Goal: Task Accomplishment & Management: Manage account settings

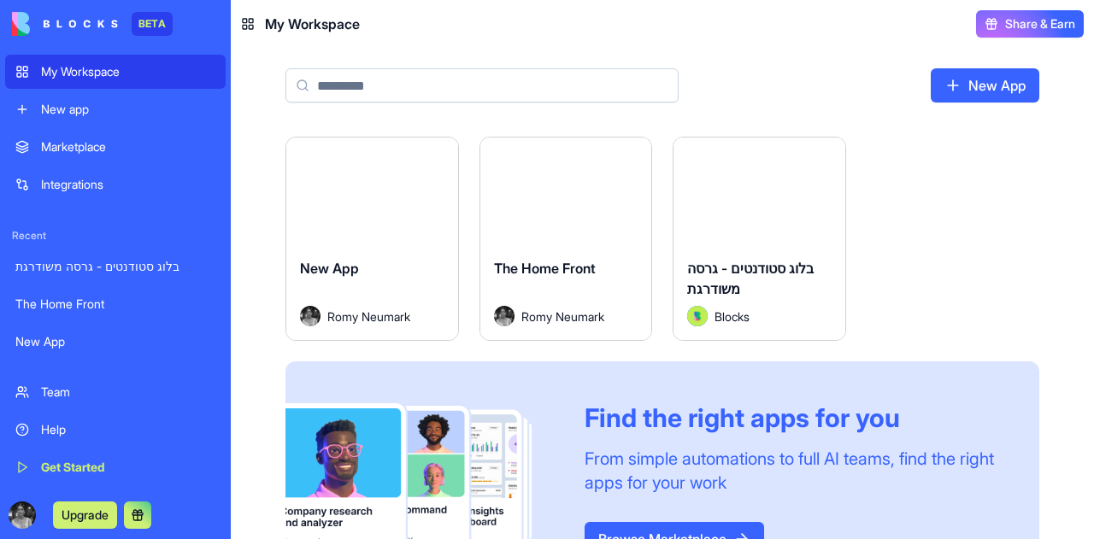
click at [562, 281] on div "The Home Front" at bounding box center [566, 282] width 144 height 48
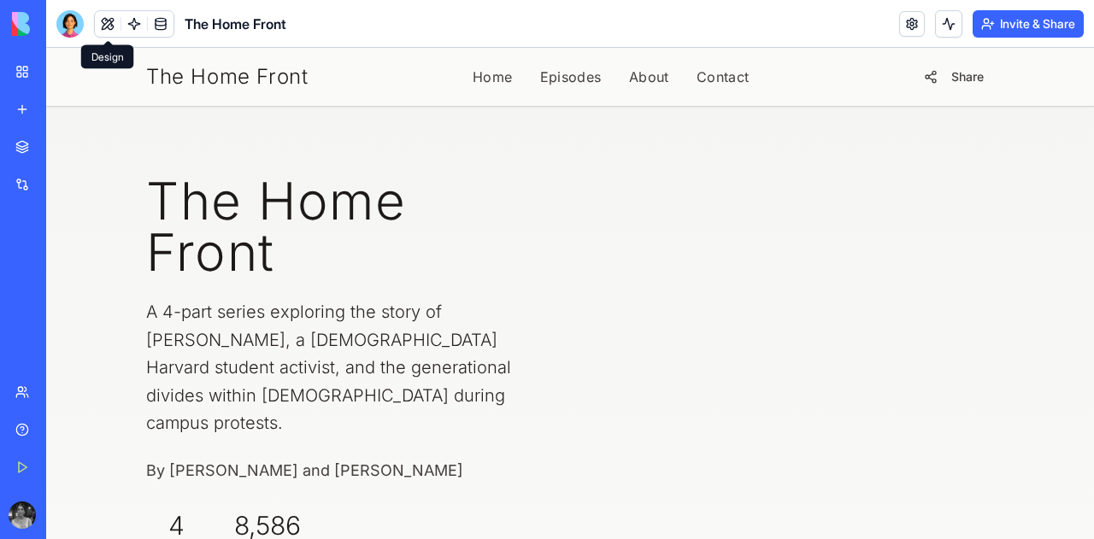
click at [104, 26] on button at bounding box center [108, 24] width 26 height 26
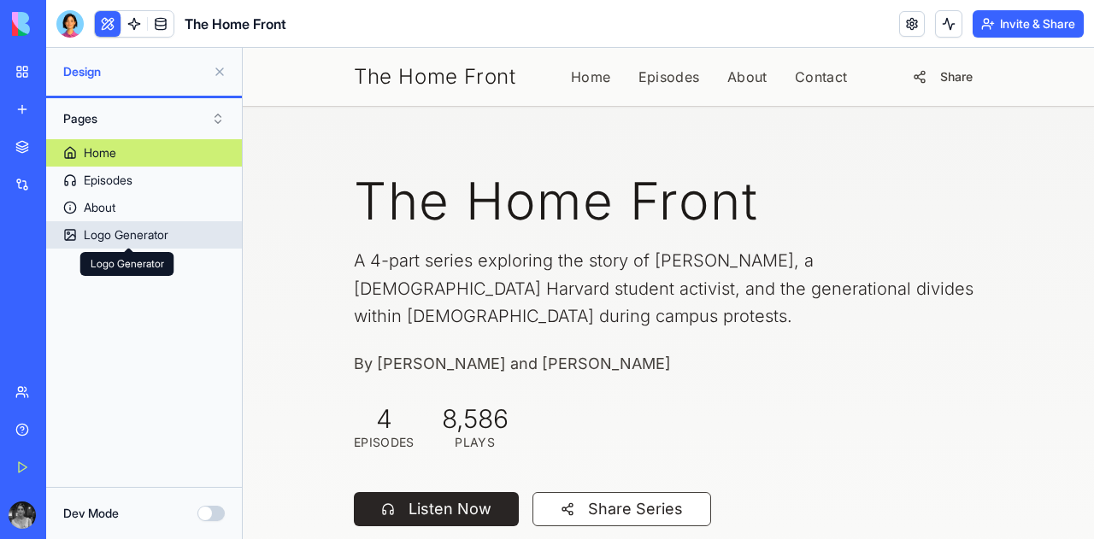
click at [123, 233] on div "Logo Generator" at bounding box center [126, 234] width 85 height 17
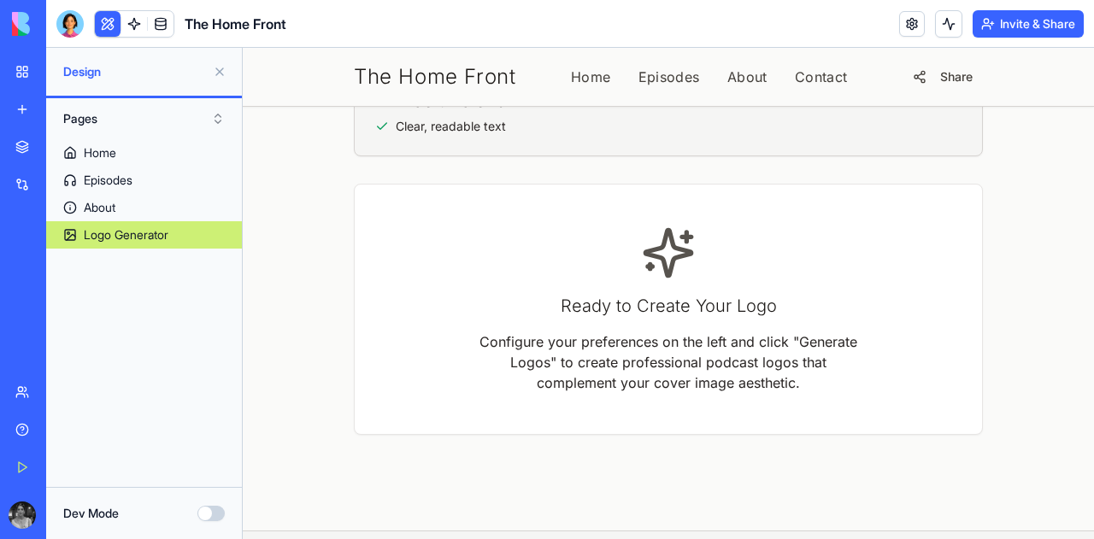
scroll to position [1097, 0]
click at [221, 72] on button at bounding box center [219, 71] width 27 height 27
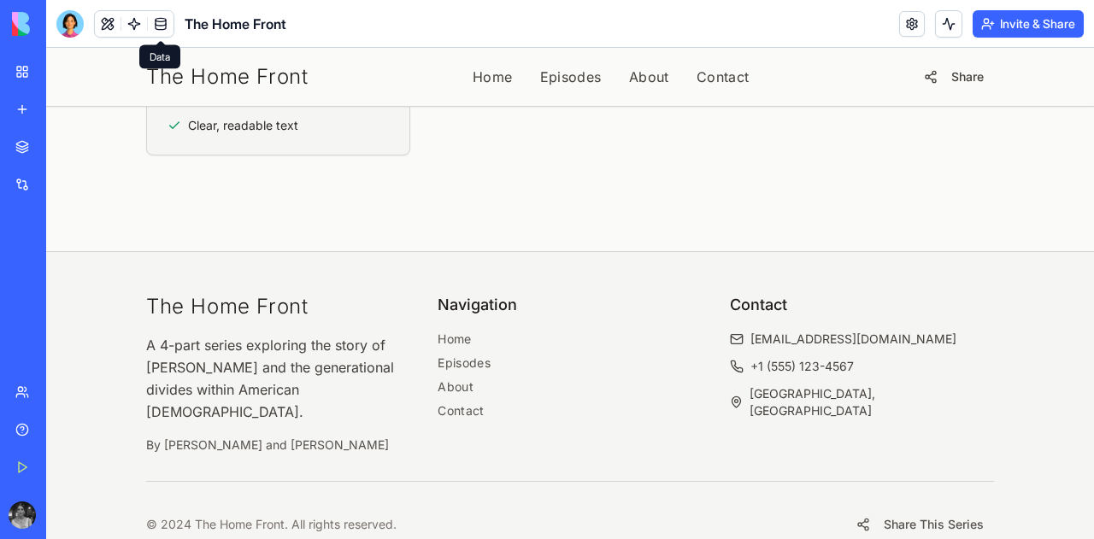
click at [166, 30] on link at bounding box center [161, 24] width 26 height 26
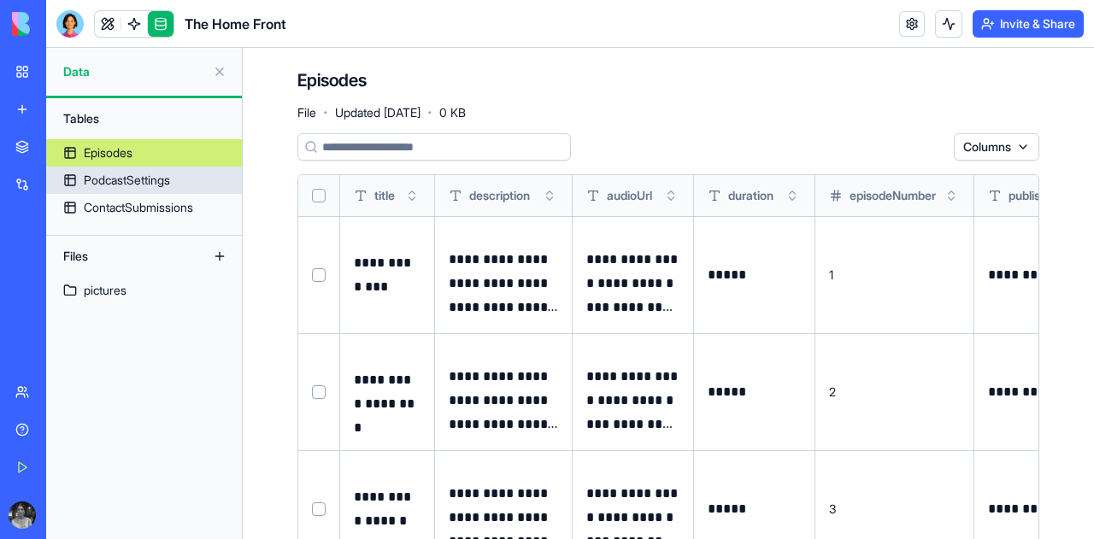
click at [94, 180] on div "PodcastSettings" at bounding box center [127, 180] width 86 height 17
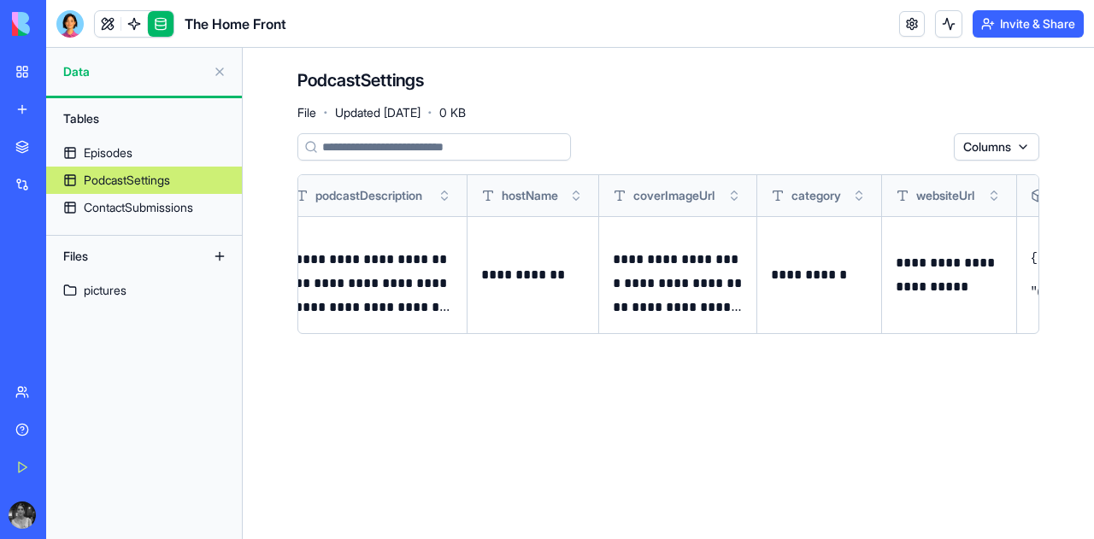
scroll to position [0, 346]
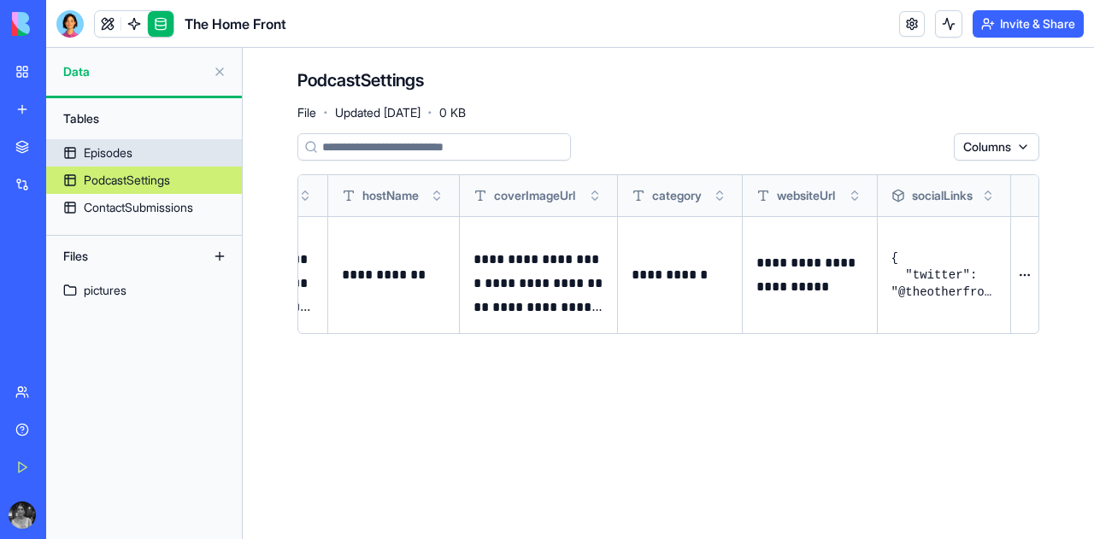
click at [121, 141] on link "Episodes" at bounding box center [144, 152] width 196 height 27
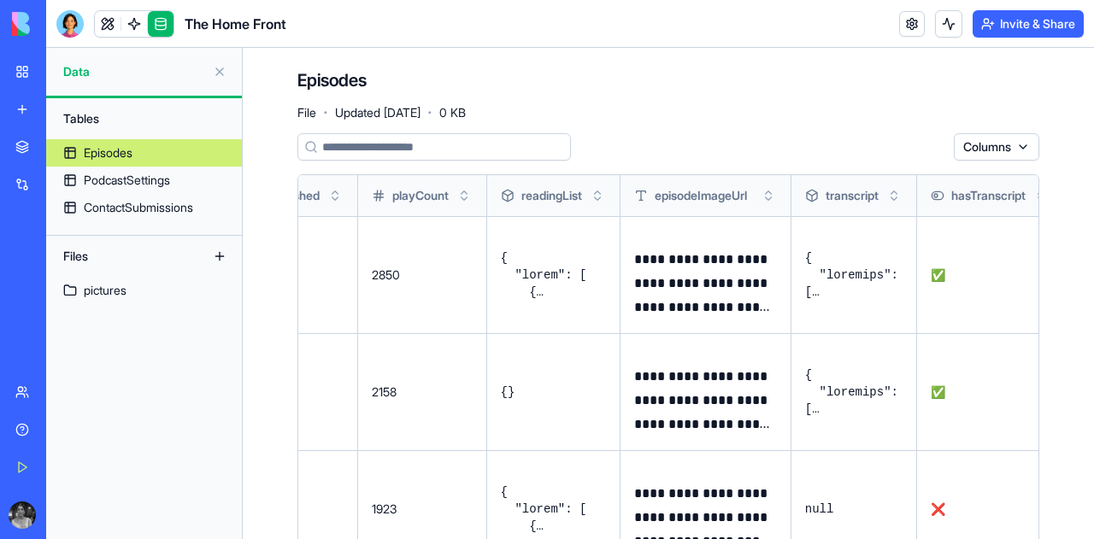
scroll to position [0, 1132]
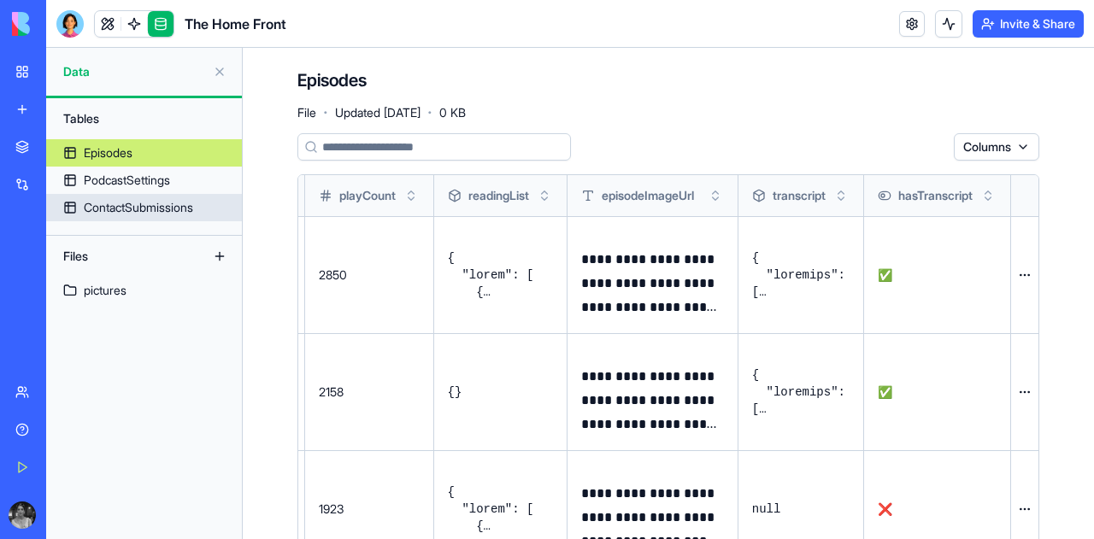
click at [156, 210] on div "ContactSubmissions" at bounding box center [138, 207] width 109 height 17
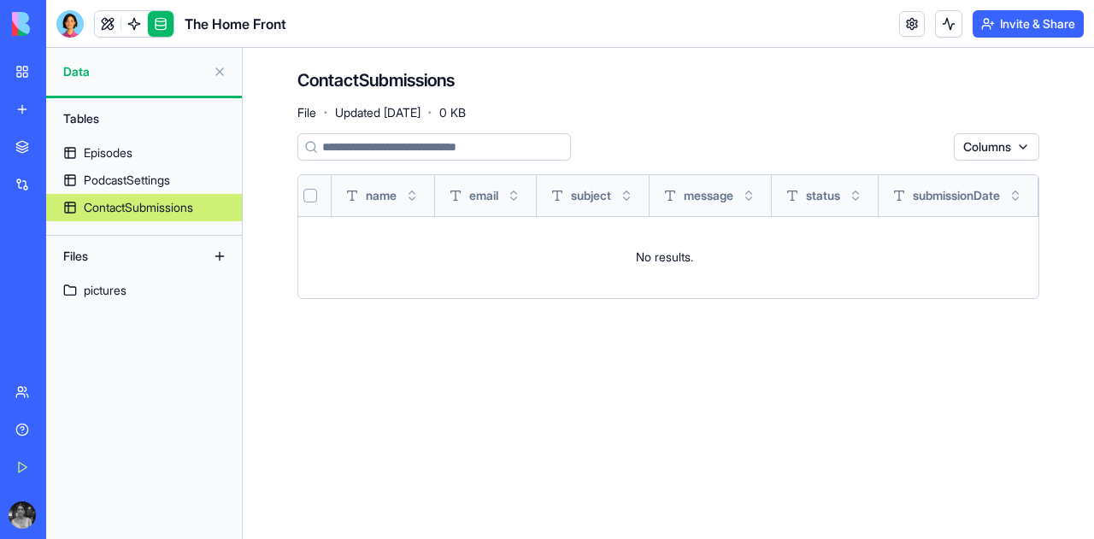
scroll to position [0, 24]
click at [111, 299] on link "pictures" at bounding box center [144, 290] width 196 height 27
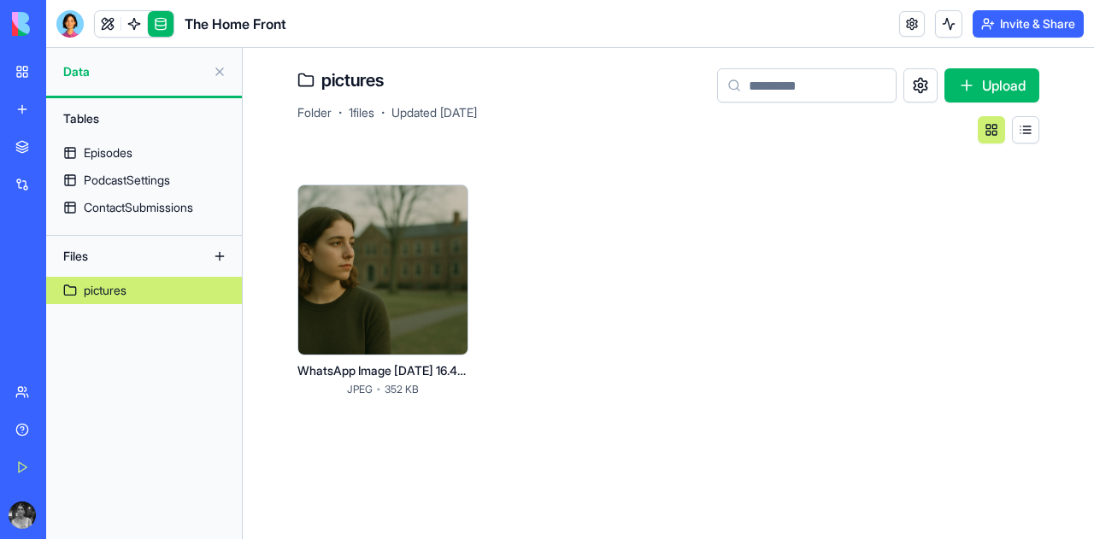
click at [997, 80] on button "Upload" at bounding box center [991, 85] width 95 height 34
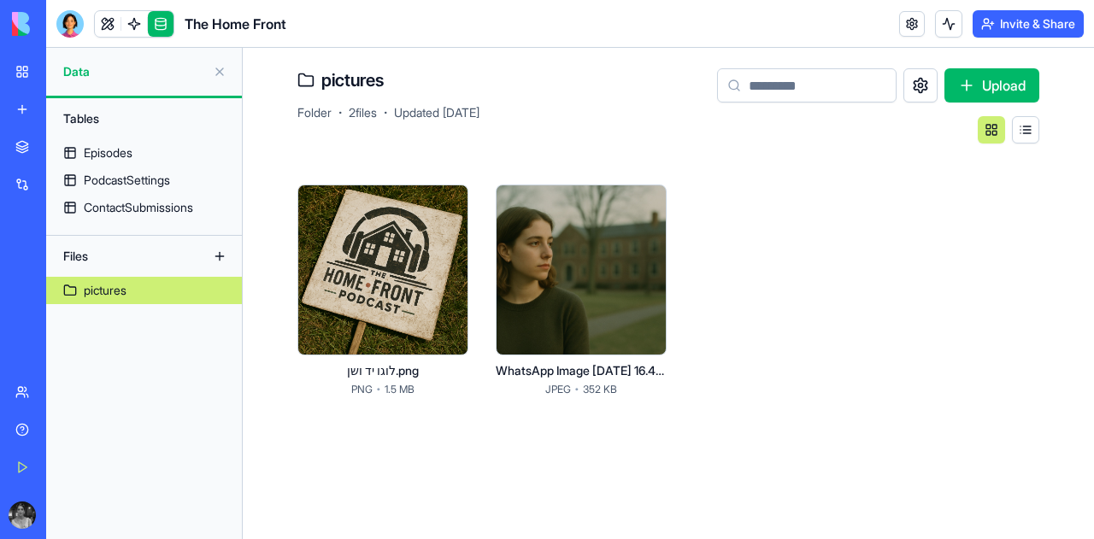
click at [335, 259] on div at bounding box center [382, 270] width 171 height 171
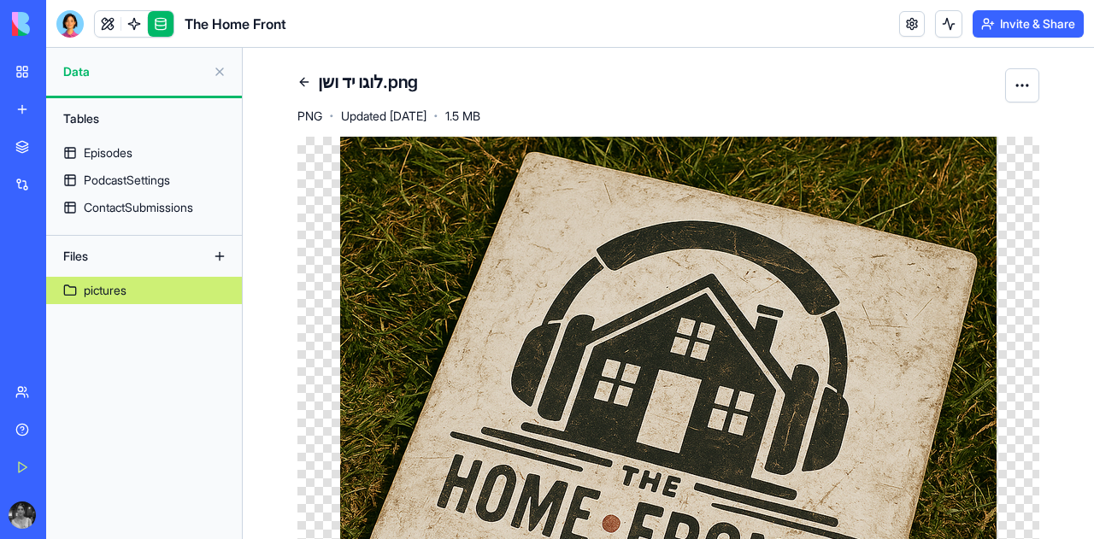
click at [1001, 92] on html "BETA My Workspace New app Marketplace Integrations Recent בלוג סטודנטים - גרסה …" at bounding box center [547, 269] width 1094 height 539
click at [637, 102] on html "BETA My Workspace New app Marketplace Integrations Recent בלוג סטודנטים - גרסה …" at bounding box center [547, 269] width 1094 height 539
click at [137, 16] on link at bounding box center [134, 24] width 26 height 26
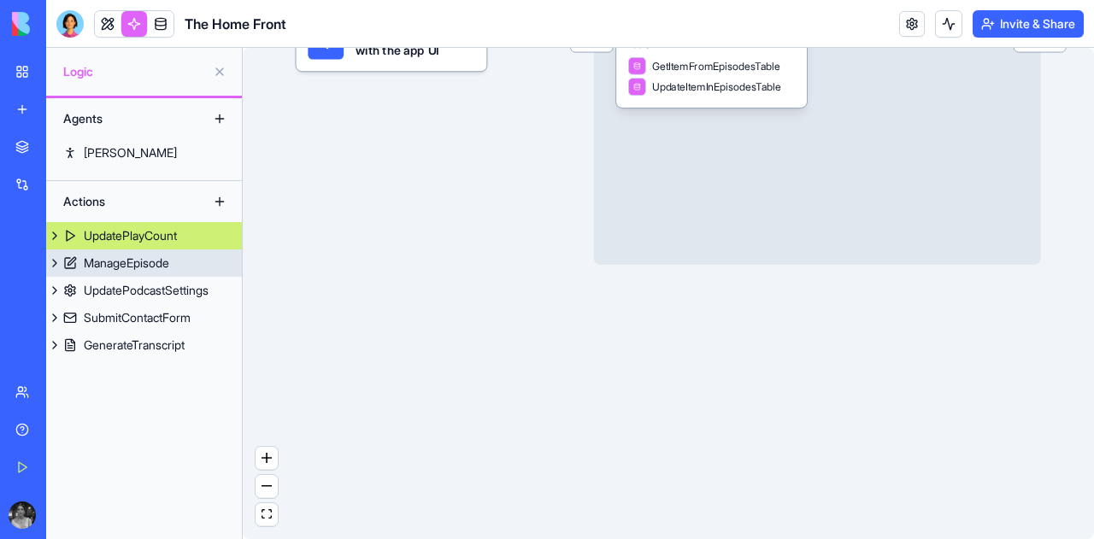
click at [117, 265] on div "ManageEpisode" at bounding box center [126, 263] width 85 height 17
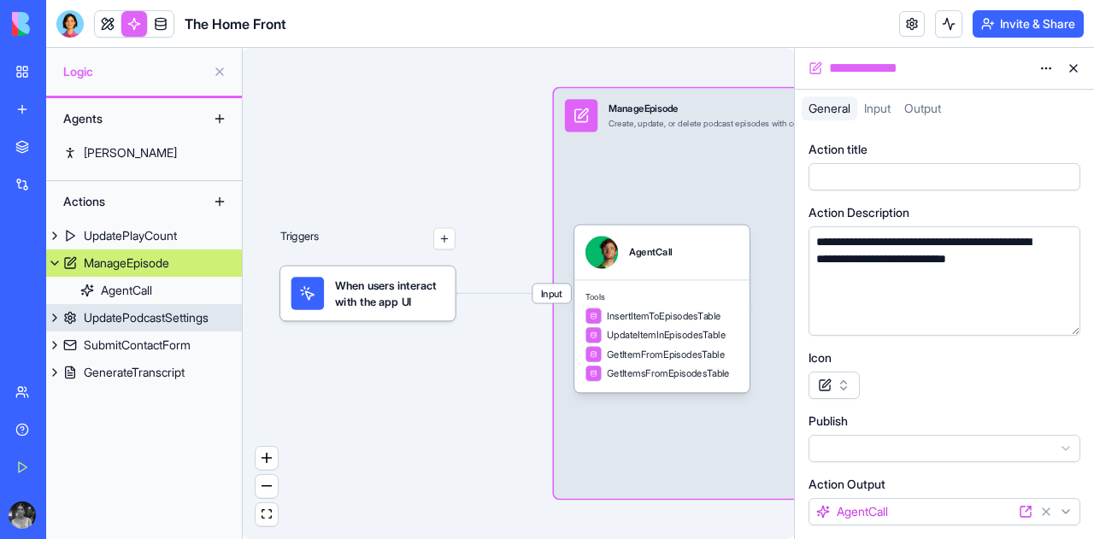
click at [131, 310] on div "UpdatePodcastSettings" at bounding box center [146, 317] width 125 height 17
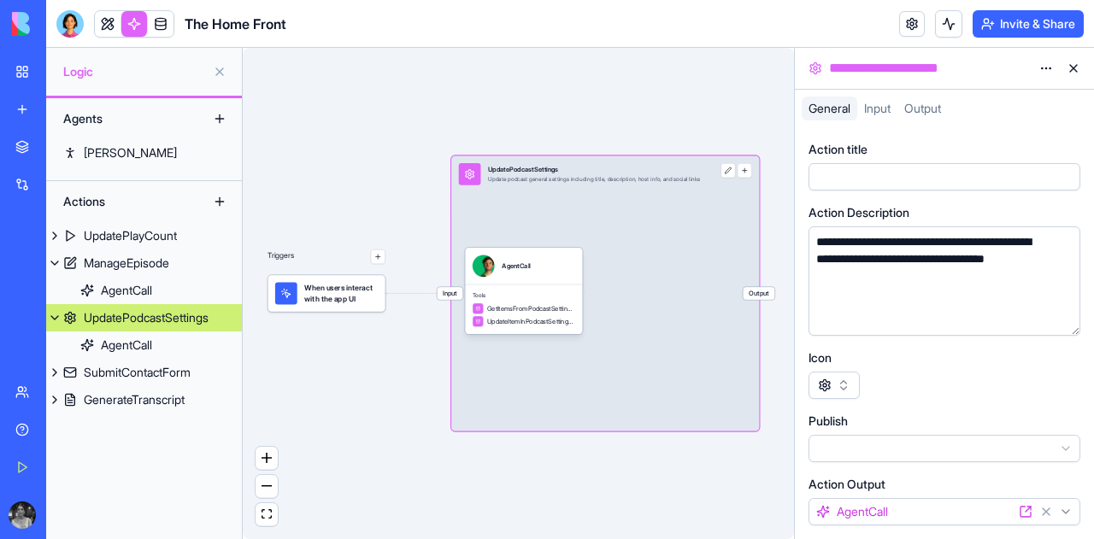
click at [32, 307] on div "The Home Front" at bounding box center [39, 304] width 48 height 17
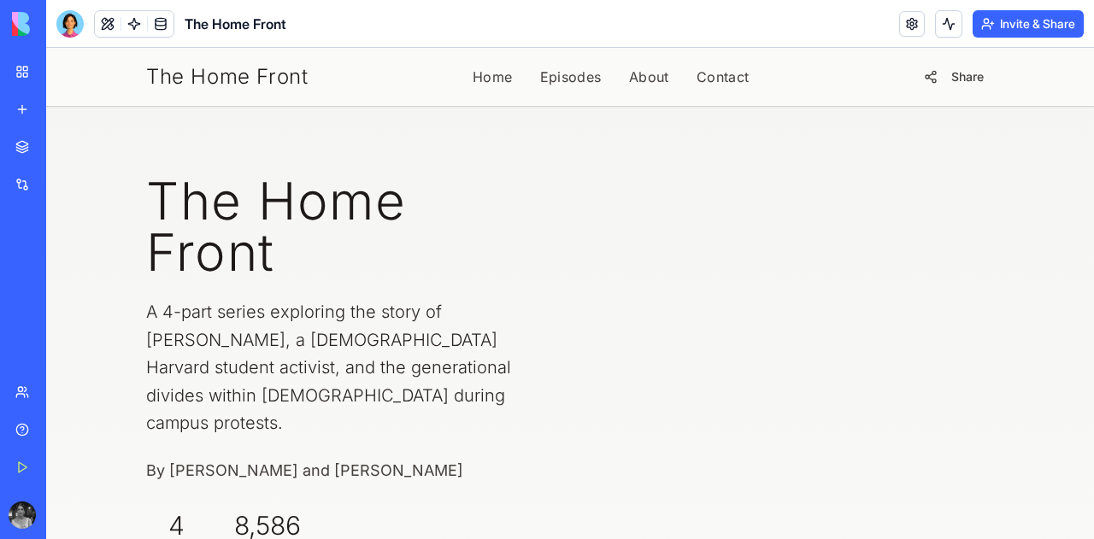
click at [482, 209] on h1 "The Home Front" at bounding box center [347, 226] width 403 height 103
click at [947, 27] on button at bounding box center [948, 23] width 27 height 27
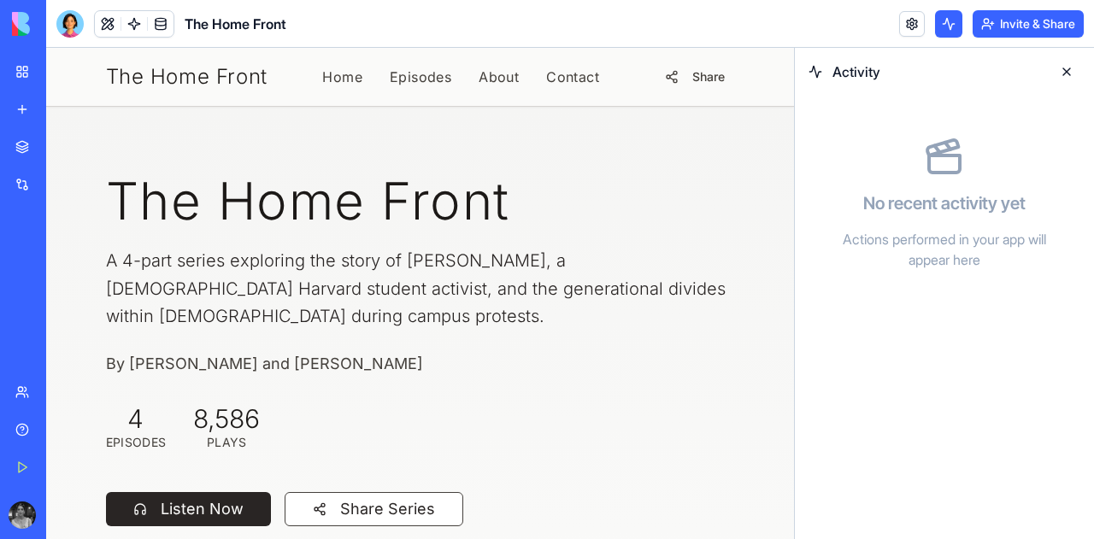
click at [947, 27] on button at bounding box center [948, 23] width 27 height 27
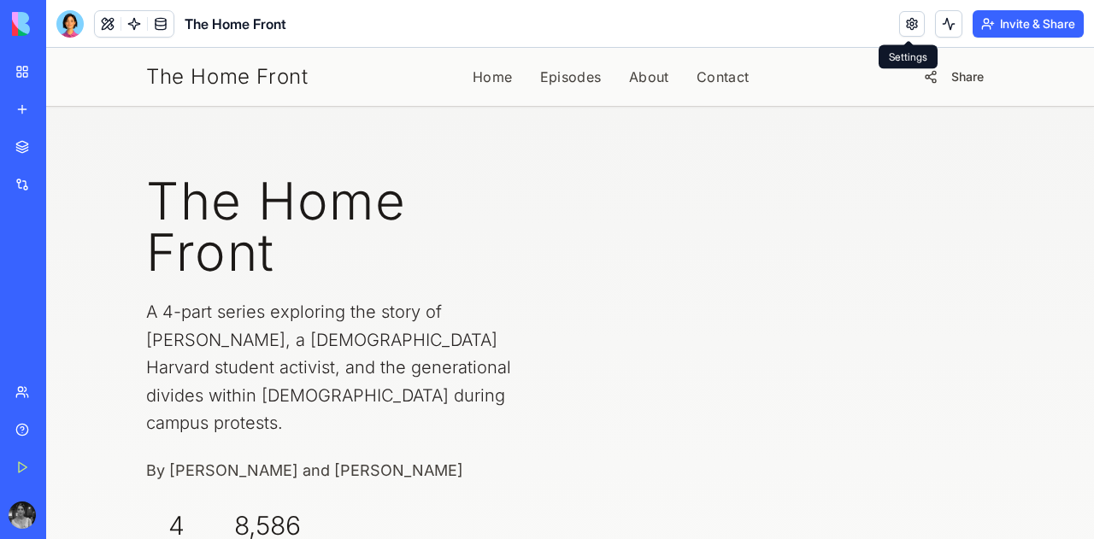
click at [912, 23] on link at bounding box center [912, 24] width 26 height 26
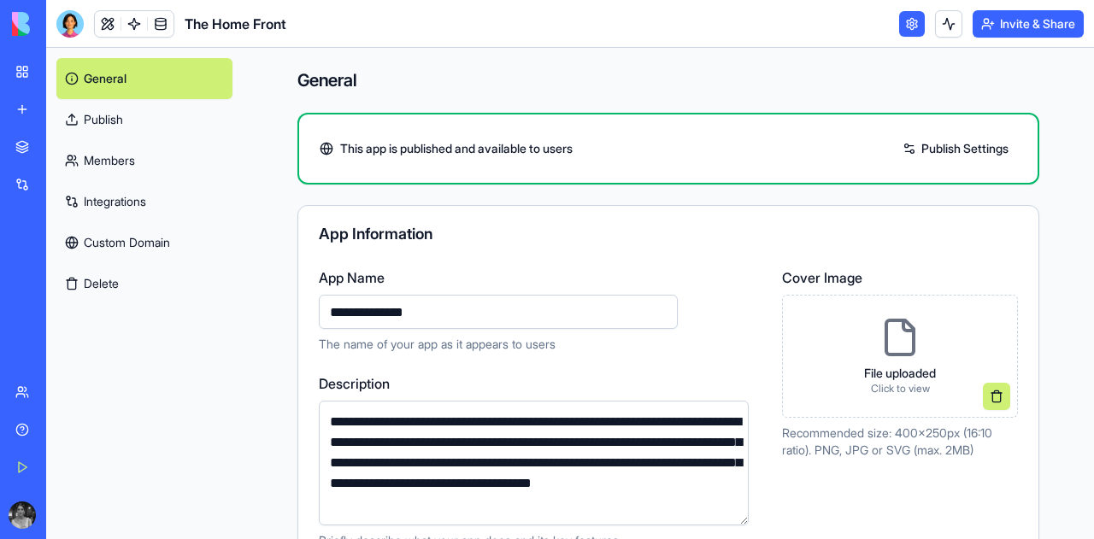
click at [878, 369] on p "File uploaded" at bounding box center [900, 373] width 72 height 17
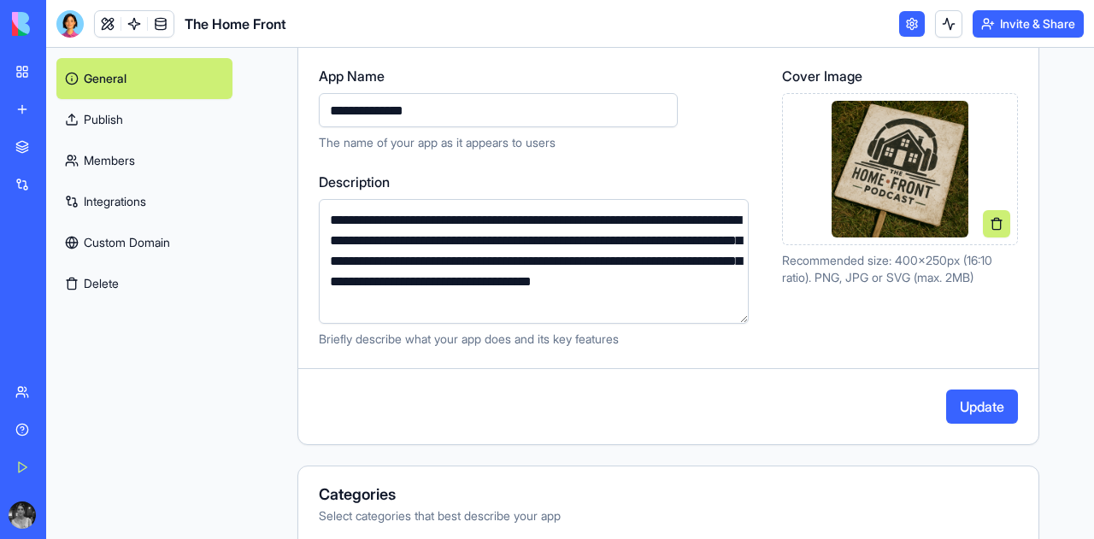
scroll to position [203, 0]
click at [949, 402] on button "Update" at bounding box center [982, 406] width 72 height 34
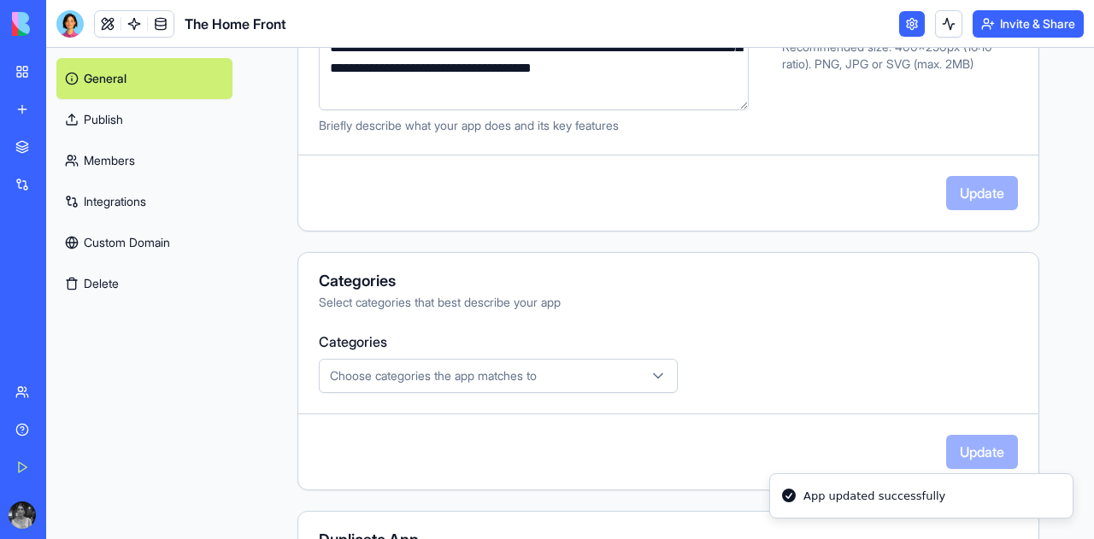
scroll to position [416, 0]
click at [537, 377] on span "Choose categories the app matches to" at bounding box center [433, 375] width 207 height 17
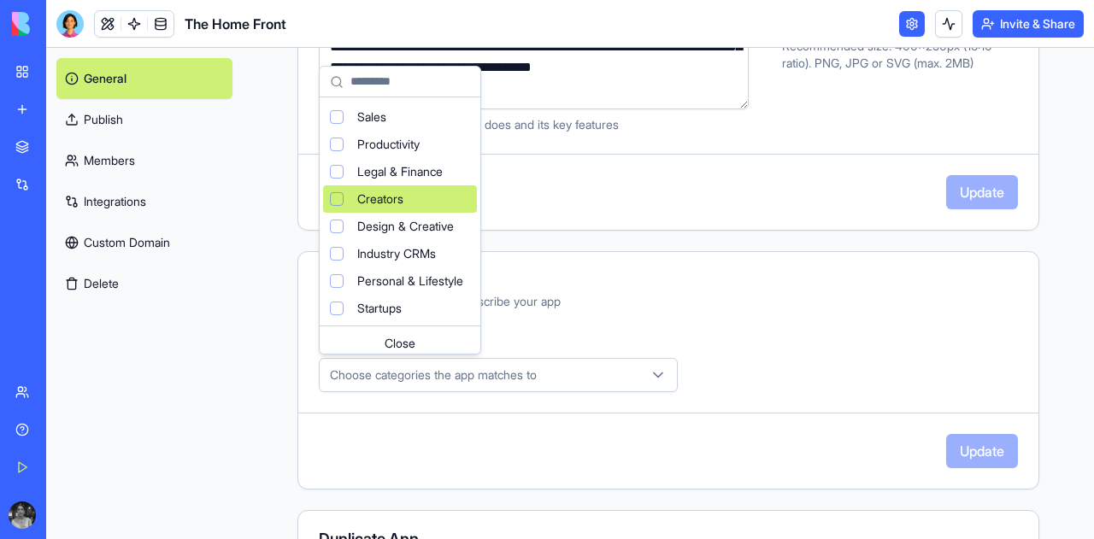
scroll to position [114, 0]
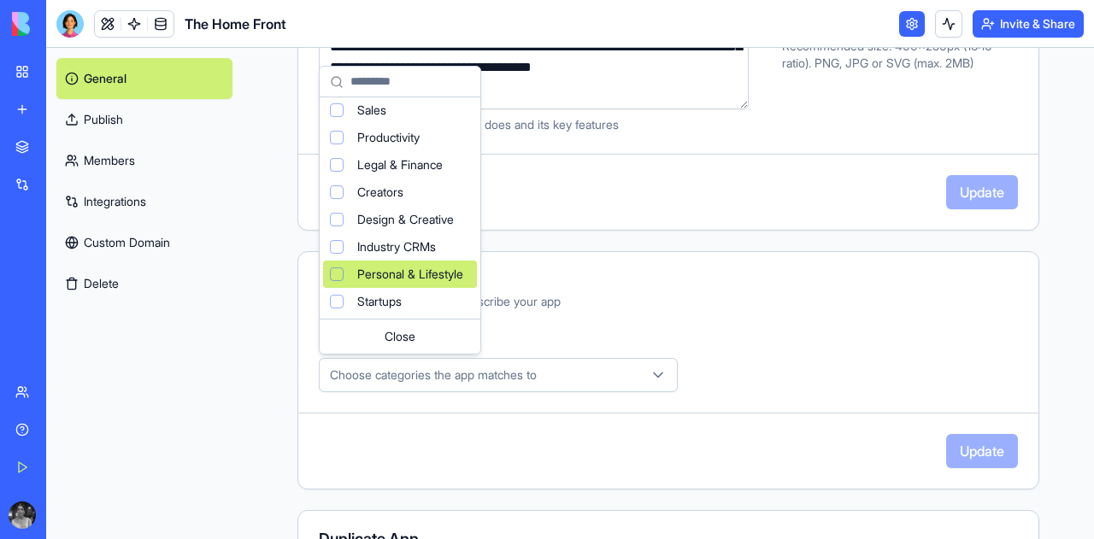
click at [332, 268] on div "Suggestions" at bounding box center [337, 275] width 14 height 14
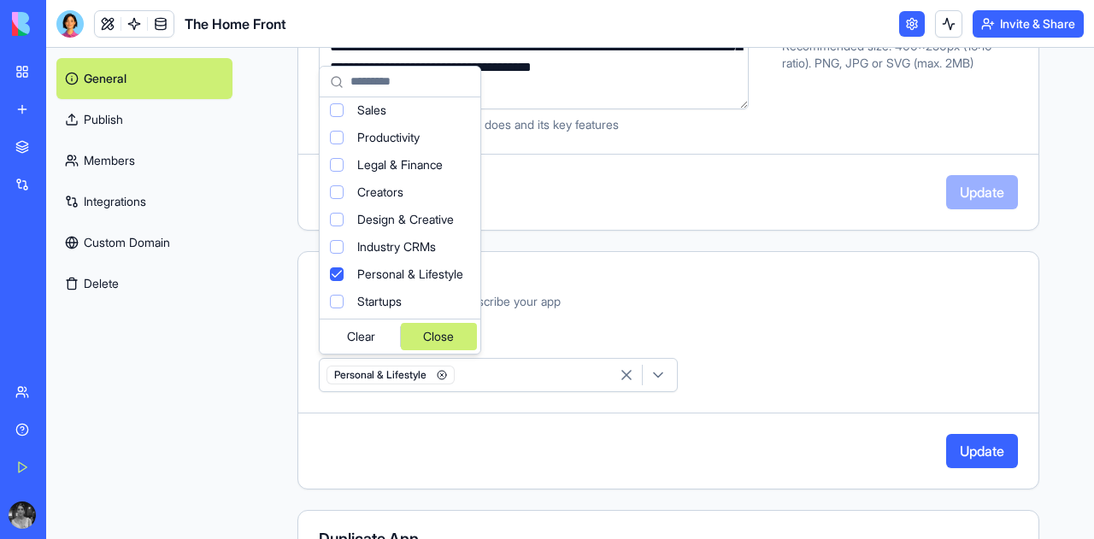
click at [462, 335] on div "Close" at bounding box center [439, 336] width 77 height 27
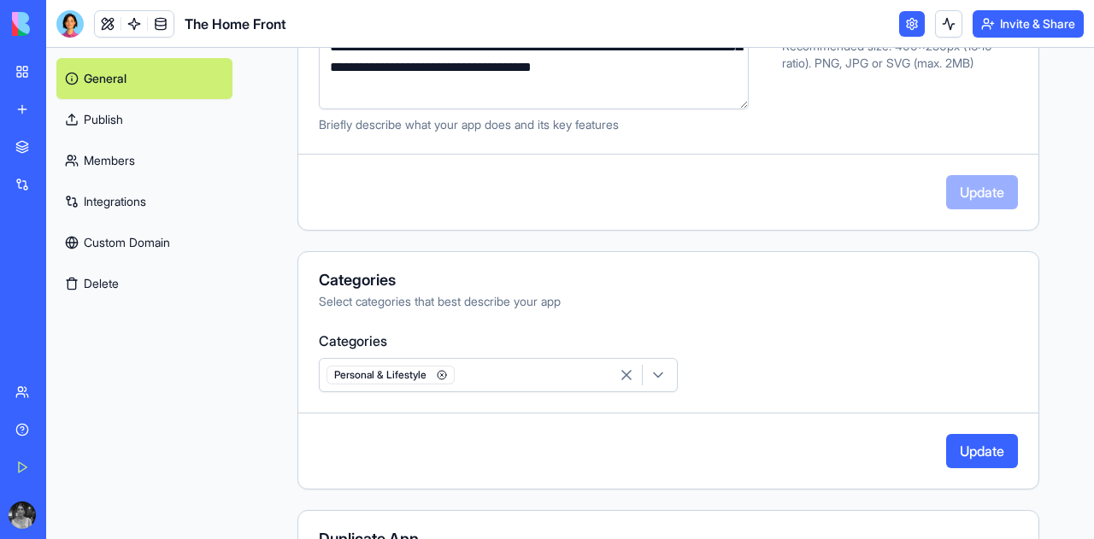
scroll to position [544, 0]
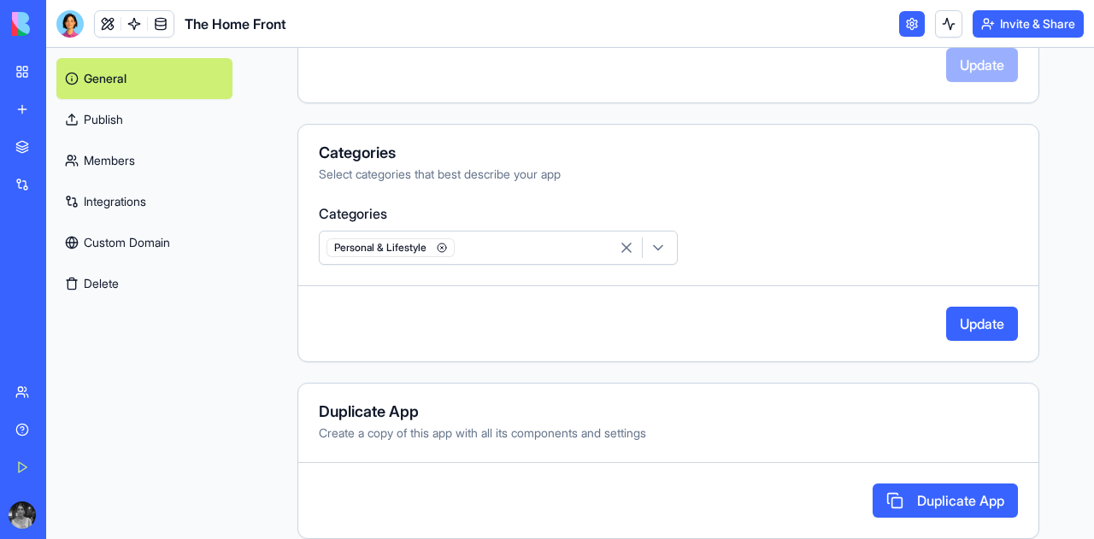
click at [138, 161] on link "Members" at bounding box center [144, 160] width 176 height 41
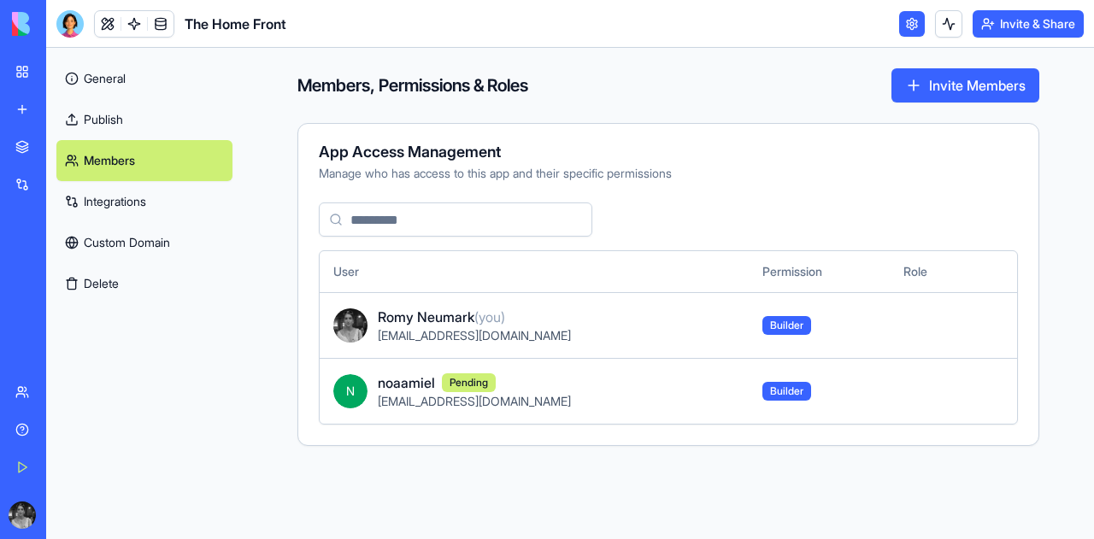
click at [130, 198] on link "Integrations" at bounding box center [144, 201] width 176 height 41
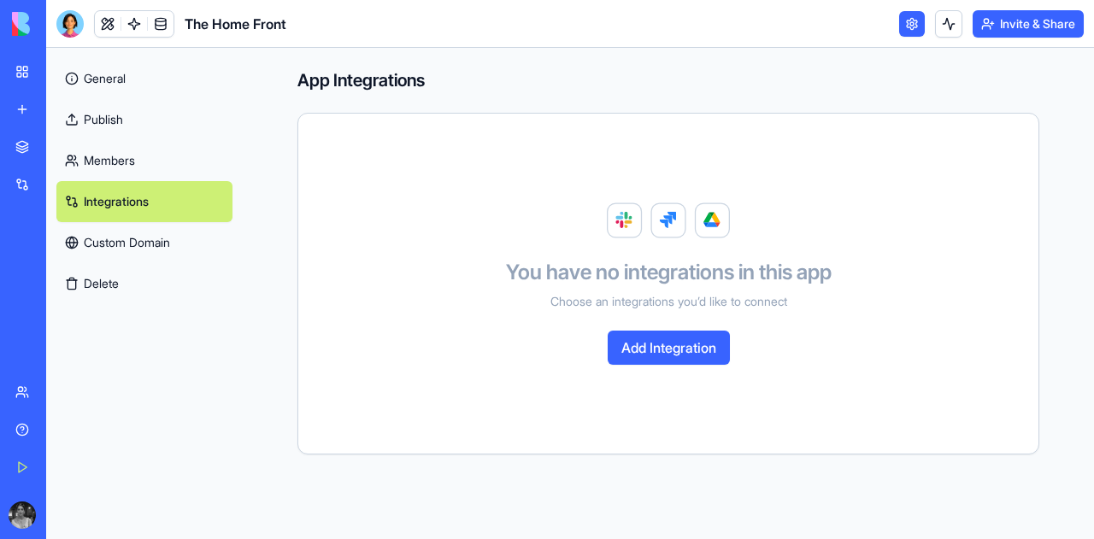
click at [120, 158] on link "Members" at bounding box center [144, 160] width 176 height 41
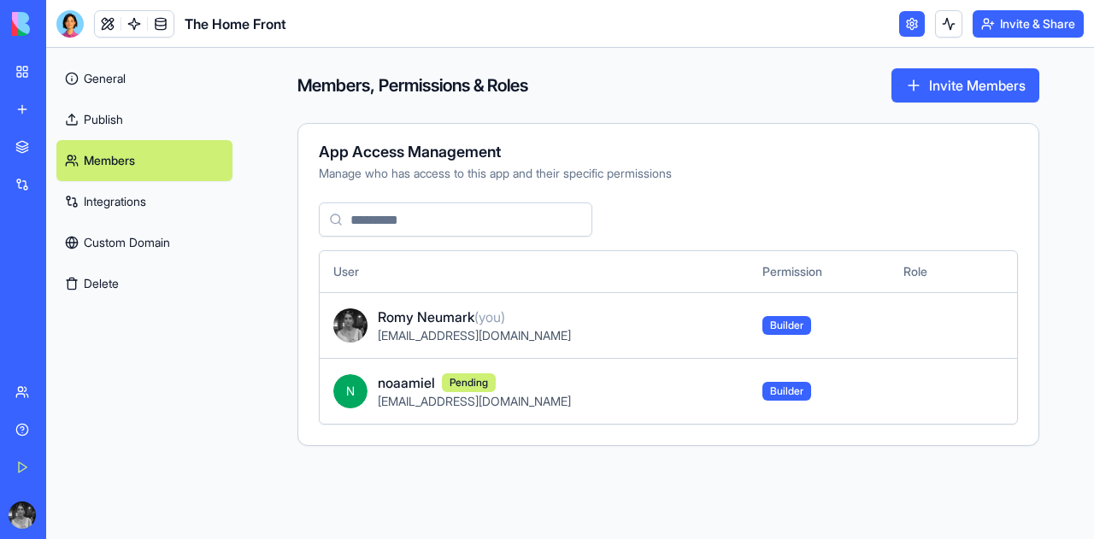
click at [119, 191] on link "Integrations" at bounding box center [144, 201] width 176 height 41
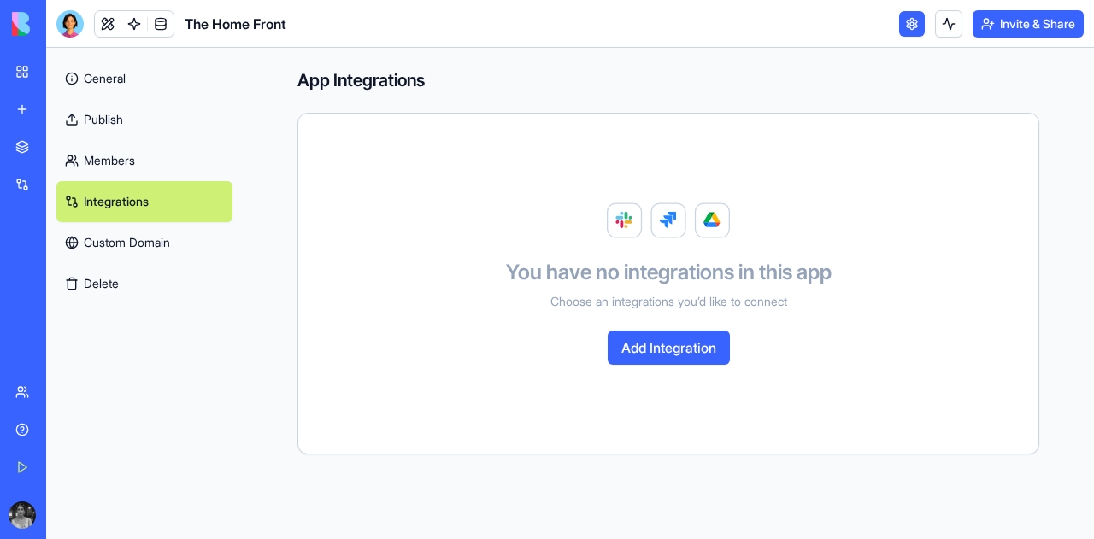
click at [117, 232] on link "Custom Domain" at bounding box center [144, 242] width 176 height 41
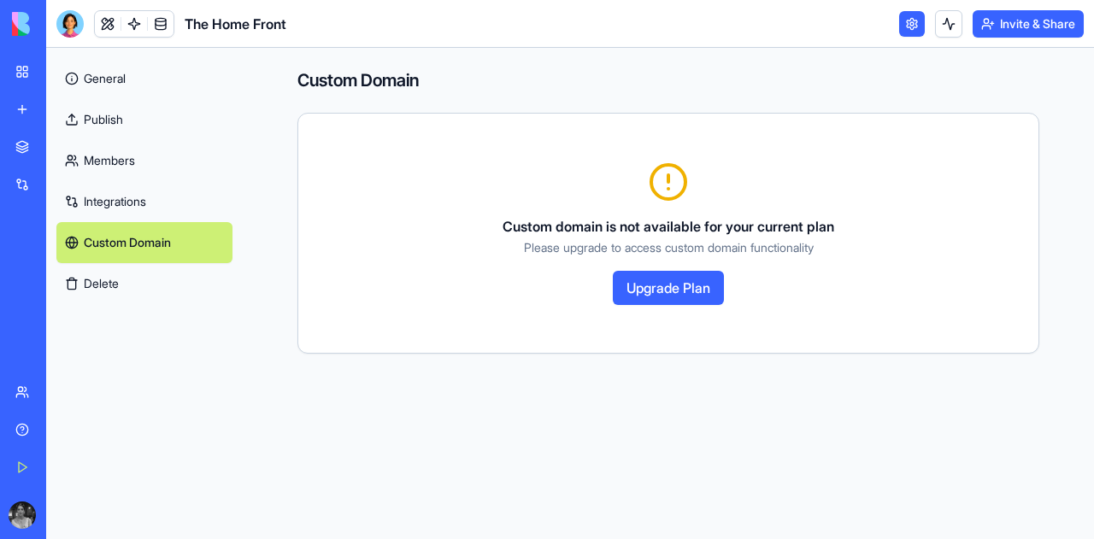
click at [92, 79] on link "General" at bounding box center [144, 78] width 176 height 41
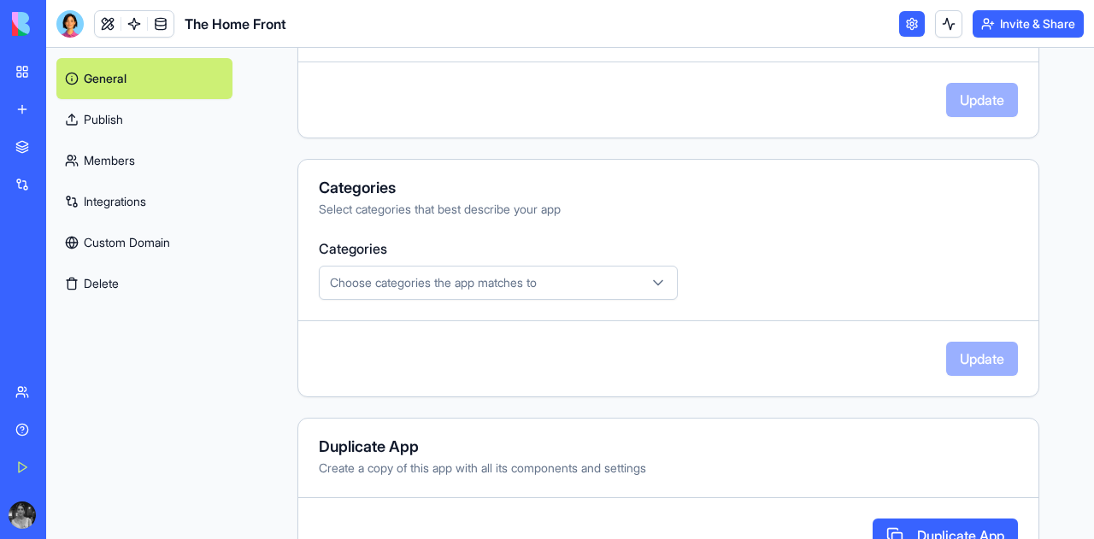
scroll to position [544, 0]
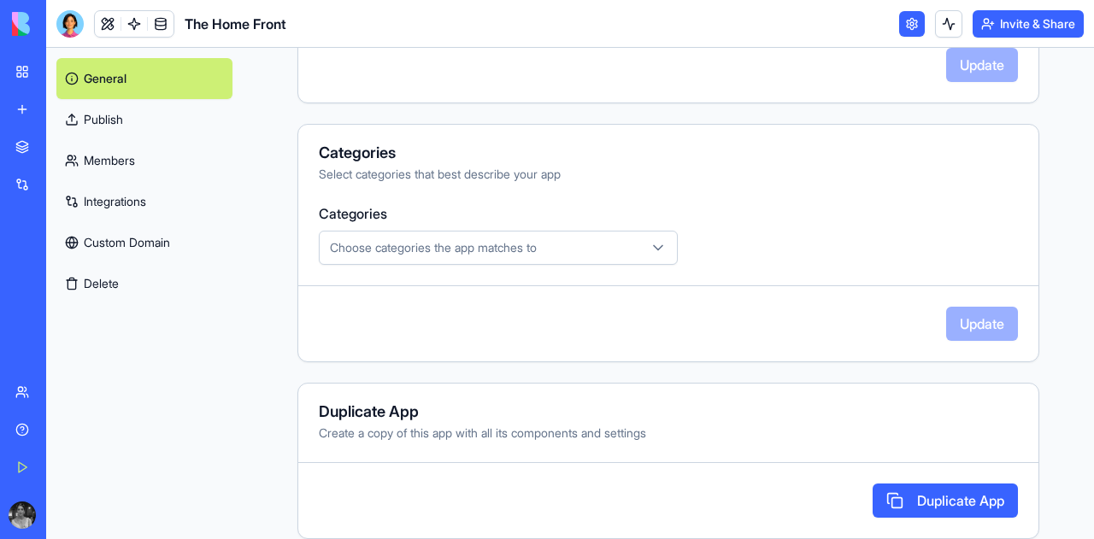
click at [268, 91] on main "**********" at bounding box center [668, 293] width 851 height 491
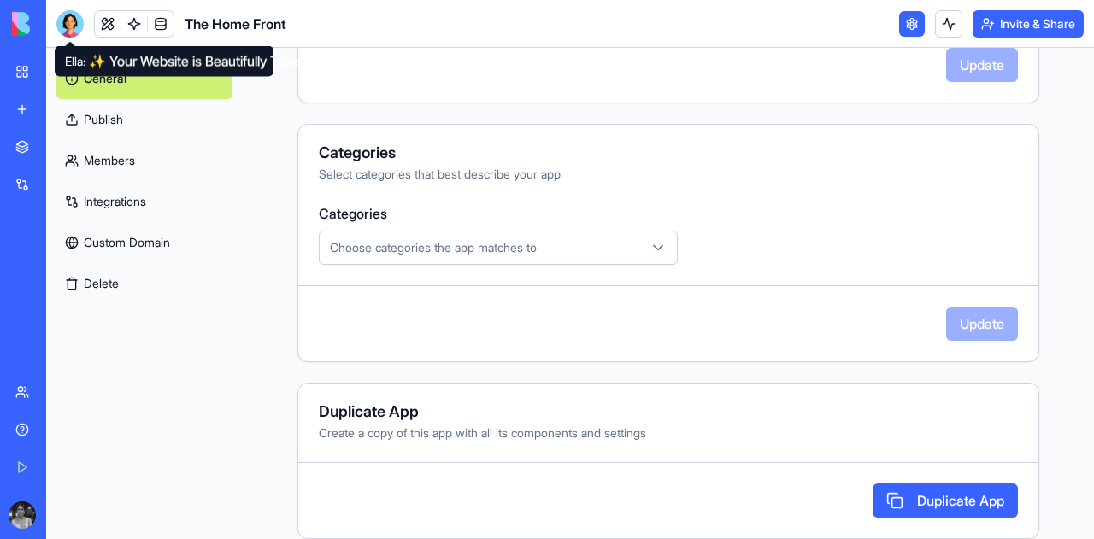
click at [70, 20] on div at bounding box center [69, 23] width 27 height 27
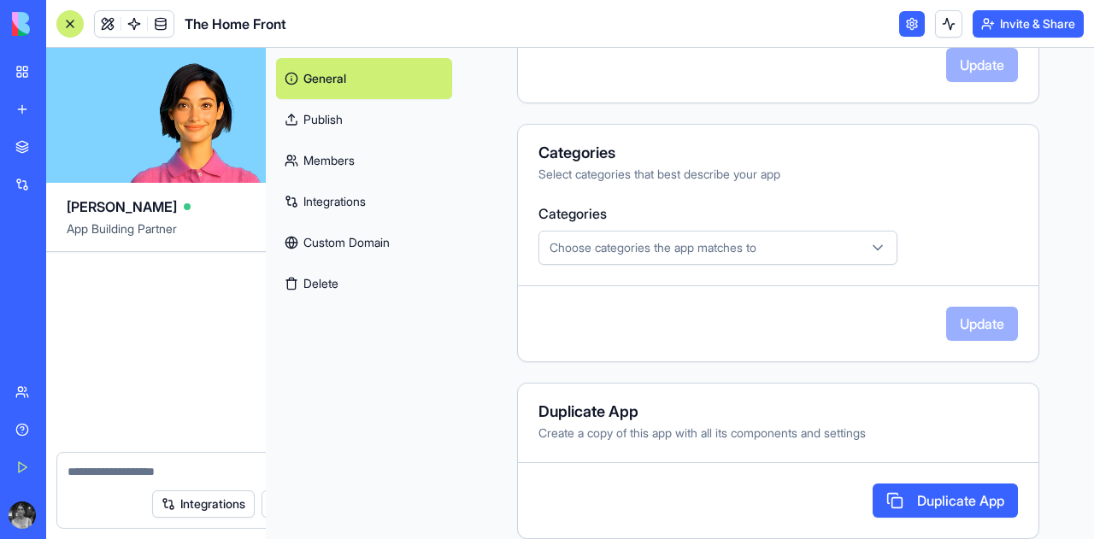
scroll to position [10961, 0]
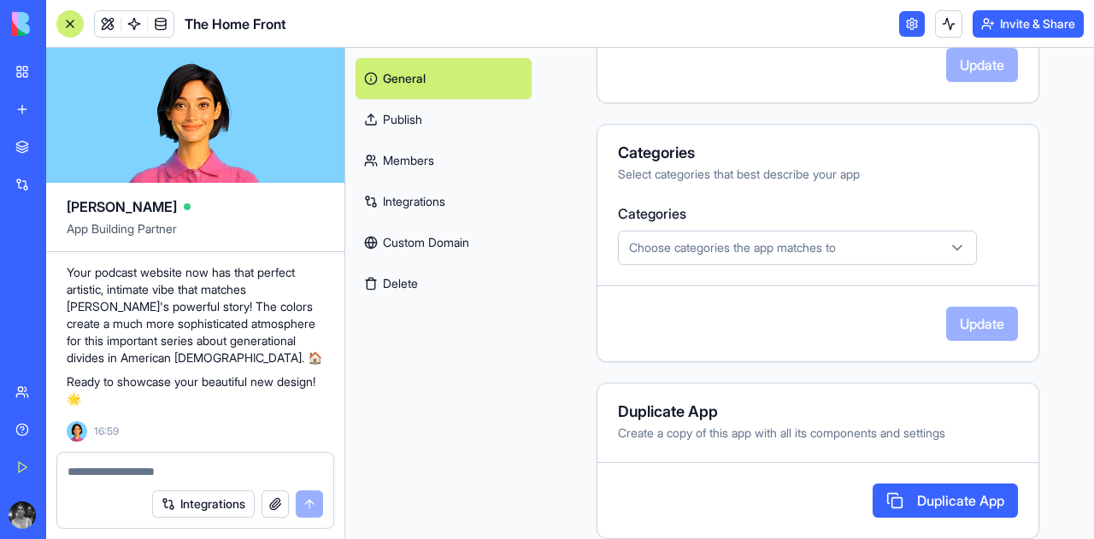
click at [122, 476] on textarea at bounding box center [196, 471] width 256 height 17
type textarea "*"
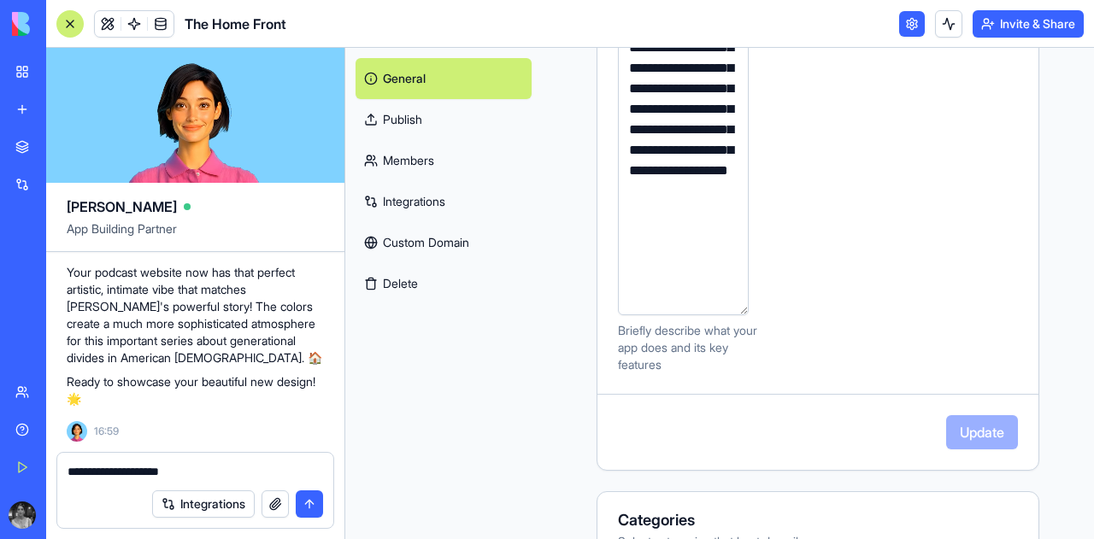
scroll to position [519, 0]
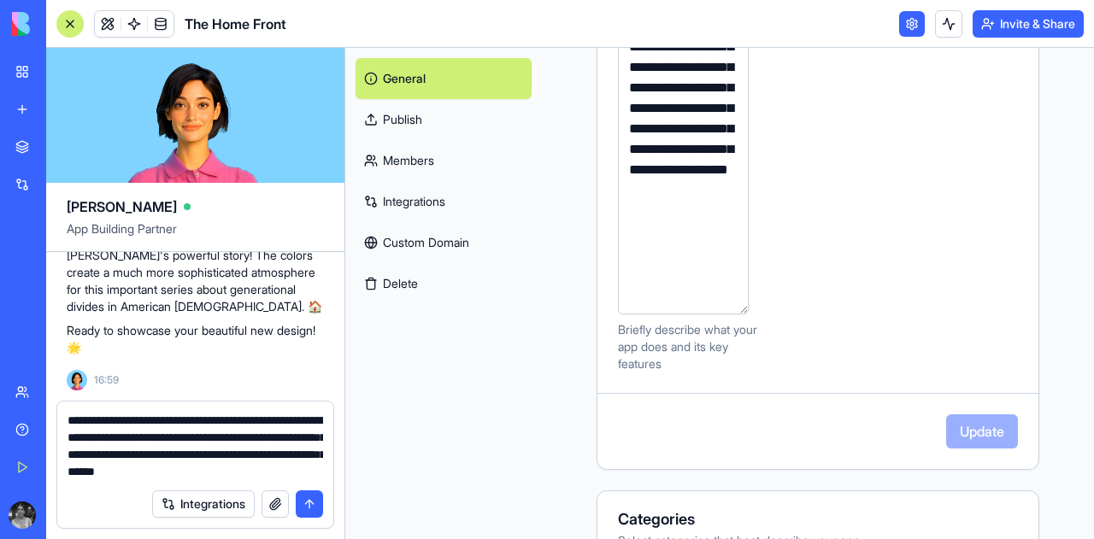
click at [245, 474] on textarea "**********" at bounding box center [196, 446] width 256 height 68
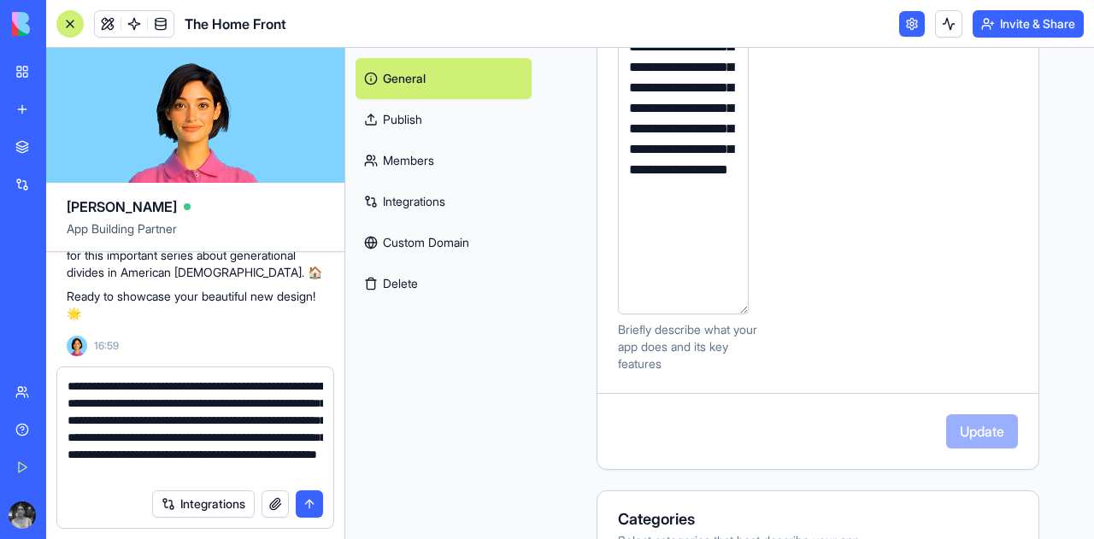
scroll to position [15, 0]
type textarea "**********"
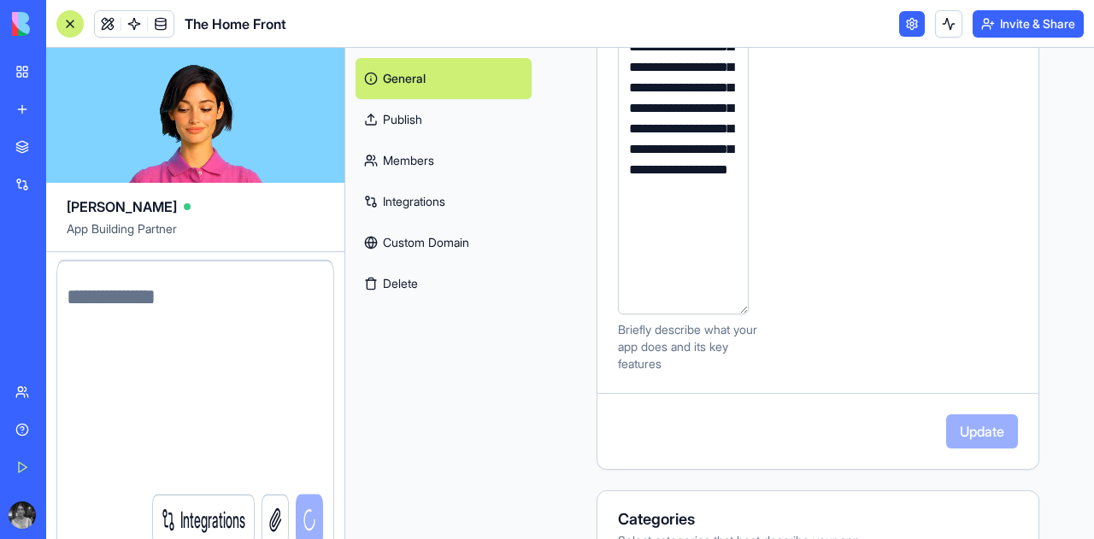
scroll to position [0, 0]
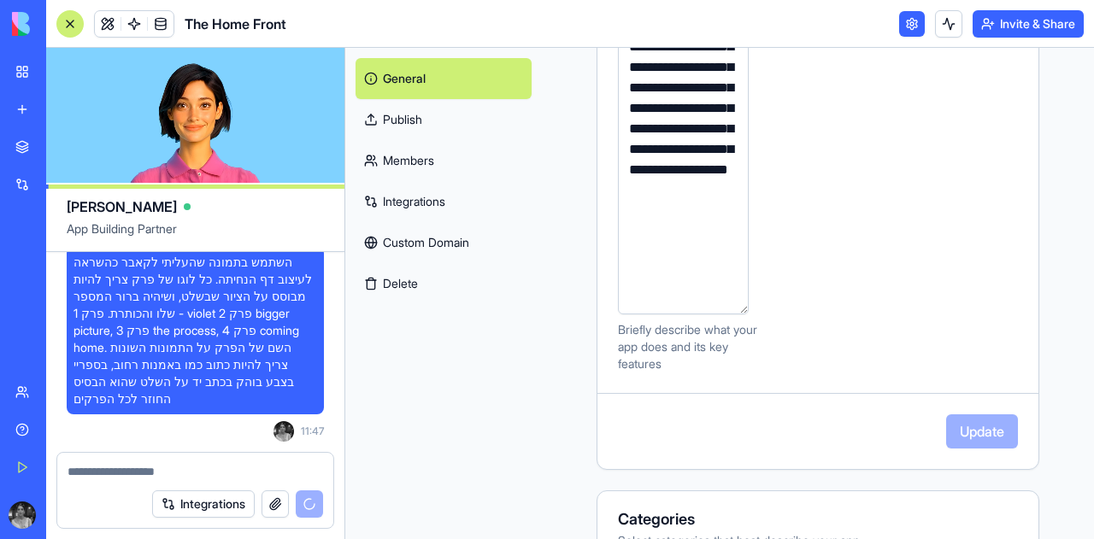
click at [269, 509] on button "button" at bounding box center [275, 504] width 27 height 27
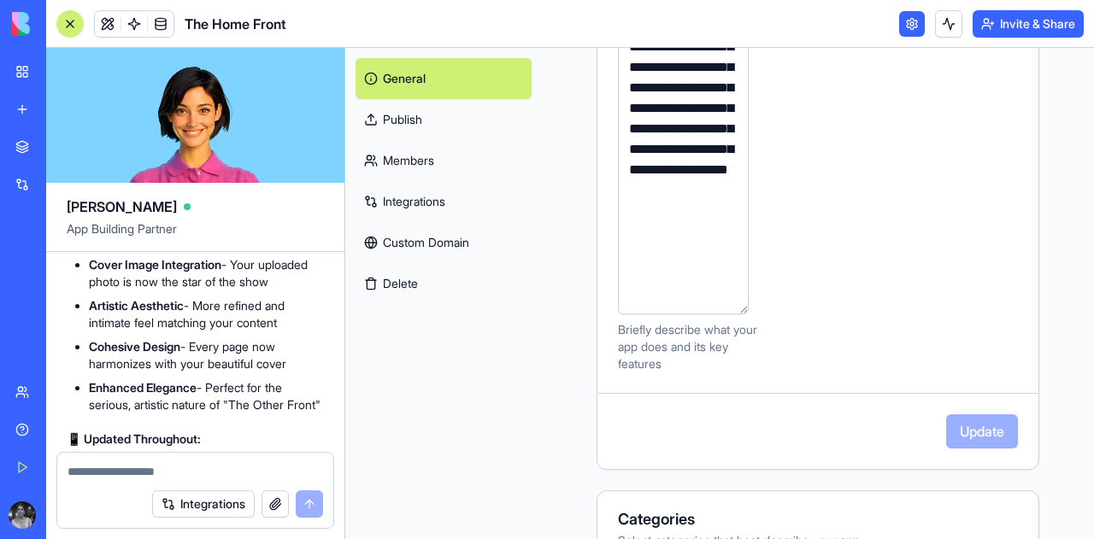
scroll to position [10309, 0]
click at [74, 12] on div at bounding box center [69, 23] width 27 height 27
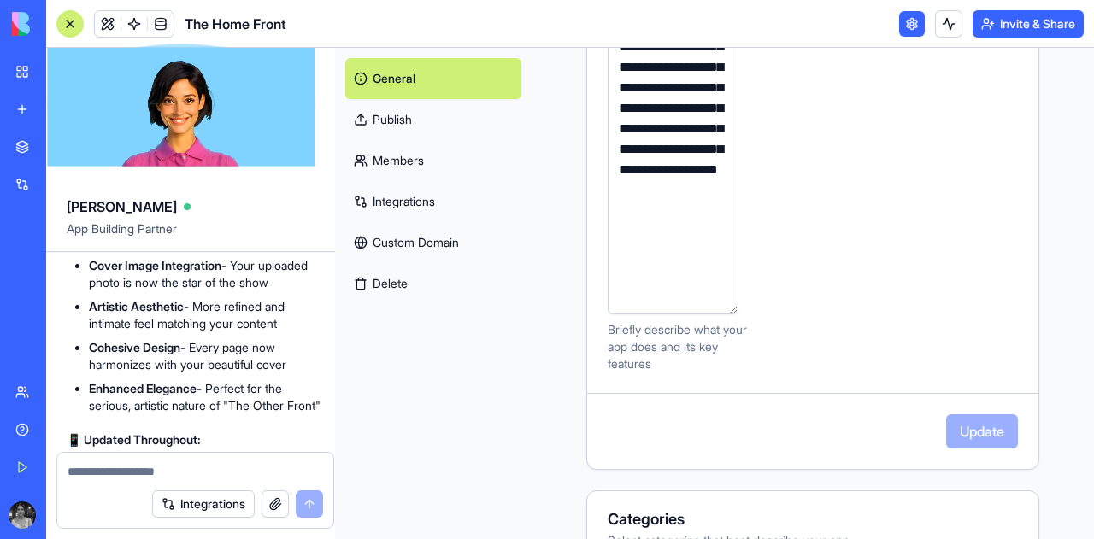
scroll to position [512, 0]
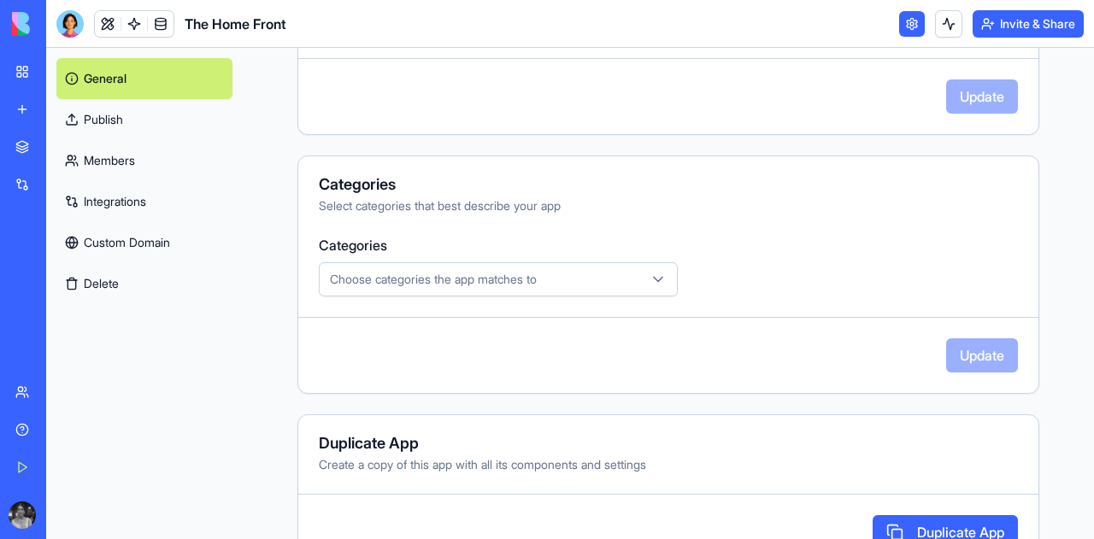
click at [106, 25] on link at bounding box center [108, 24] width 26 height 26
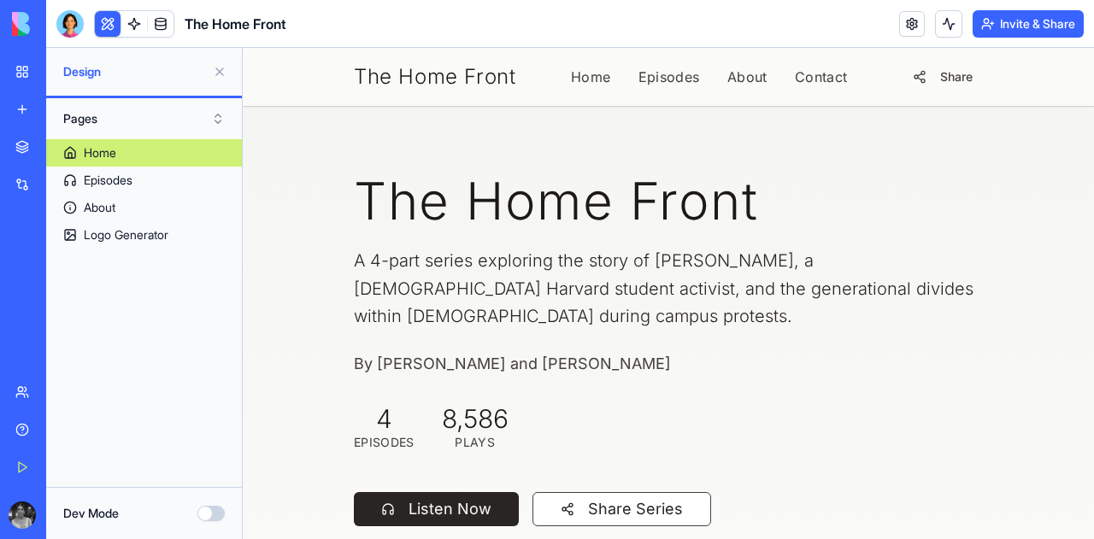
click at [451, 73] on span "The Home Front" at bounding box center [435, 76] width 162 height 27
click at [216, 69] on button at bounding box center [219, 71] width 27 height 27
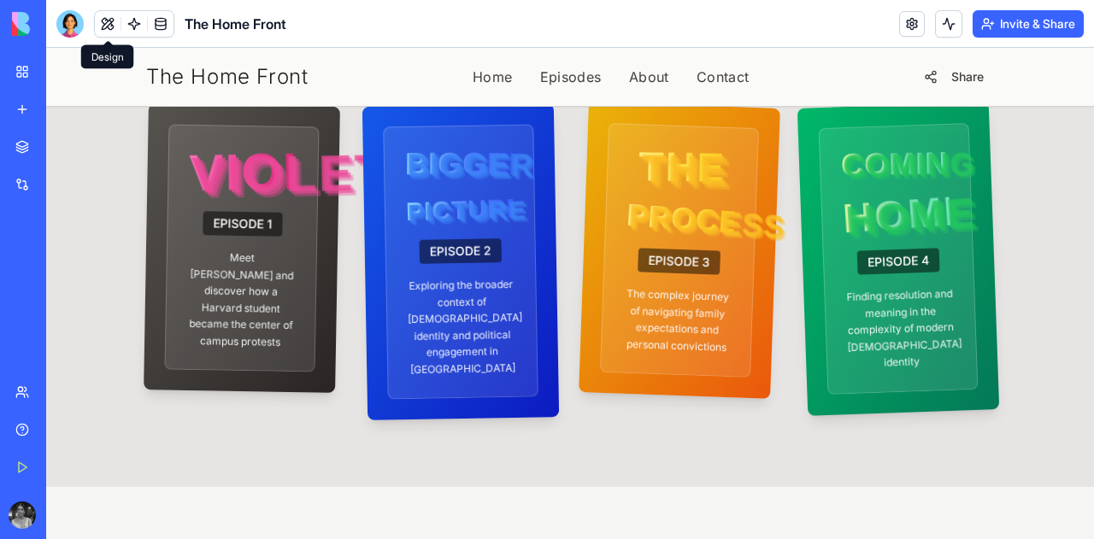
scroll to position [738, 0]
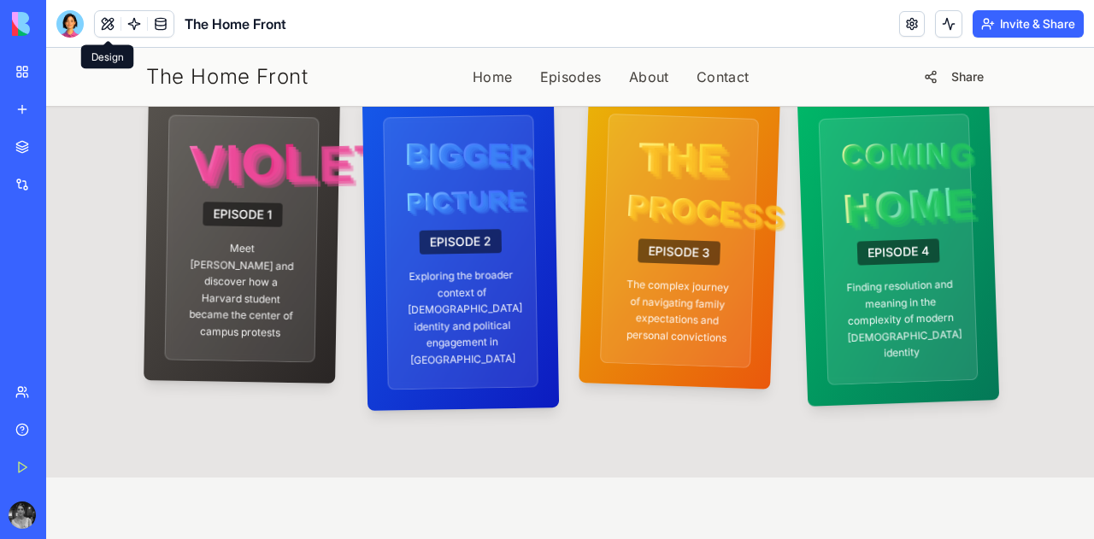
click at [550, 335] on div "VIOLET EPISODE 1 Meet Violet Barron and discover how a Harvard student became t…" at bounding box center [570, 253] width 848 height 314
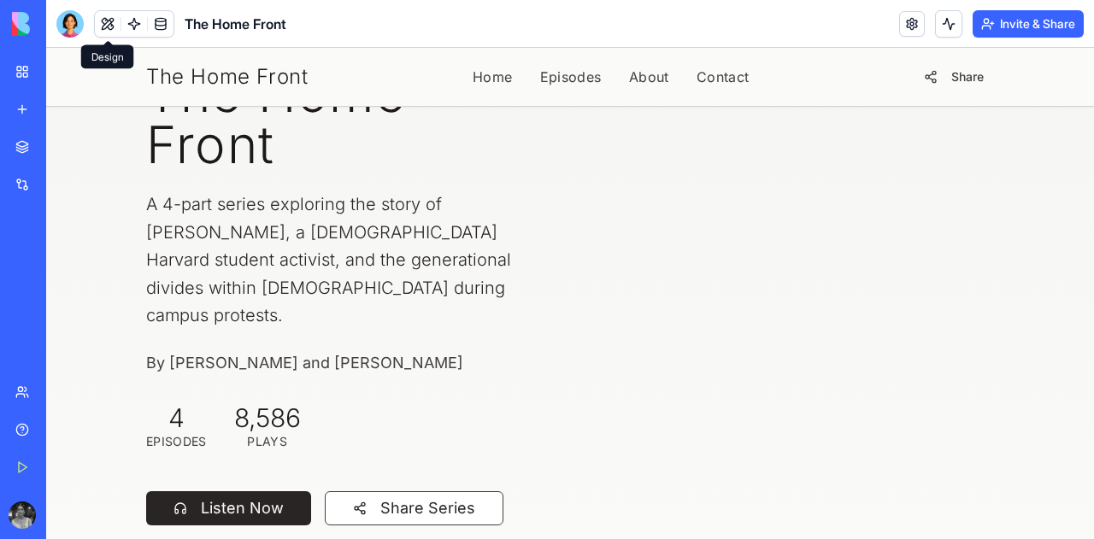
scroll to position [0, 0]
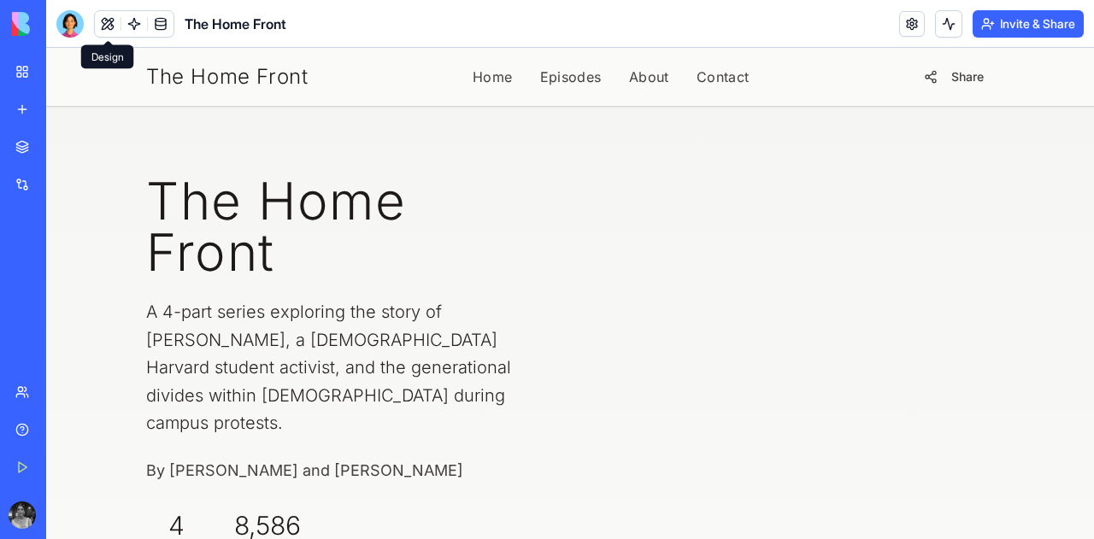
click at [189, 257] on h1 "The Home Front" at bounding box center [347, 226] width 403 height 103
click at [31, 302] on div "The Home Front" at bounding box center [39, 304] width 48 height 17
click at [168, 26] on link at bounding box center [161, 24] width 26 height 26
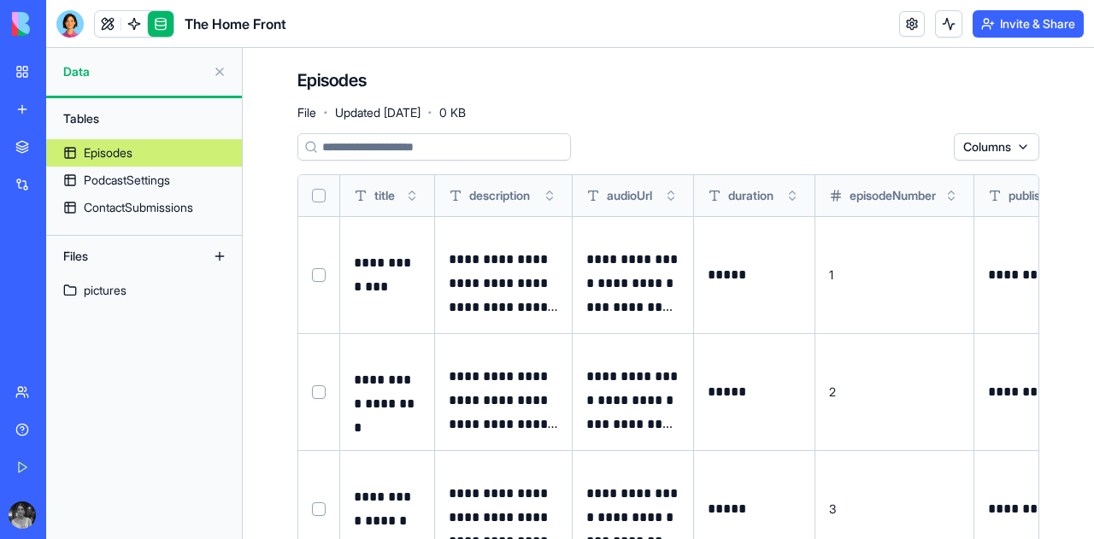
click at [1025, 26] on button "Invite & Share" at bounding box center [1028, 23] width 111 height 27
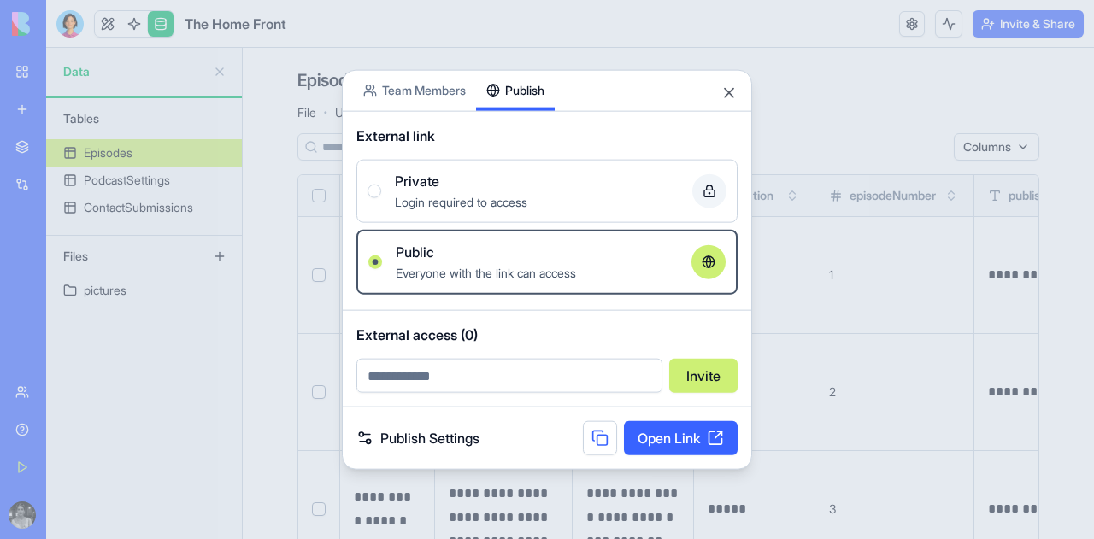
click at [528, 84] on button "Publish" at bounding box center [515, 90] width 79 height 40
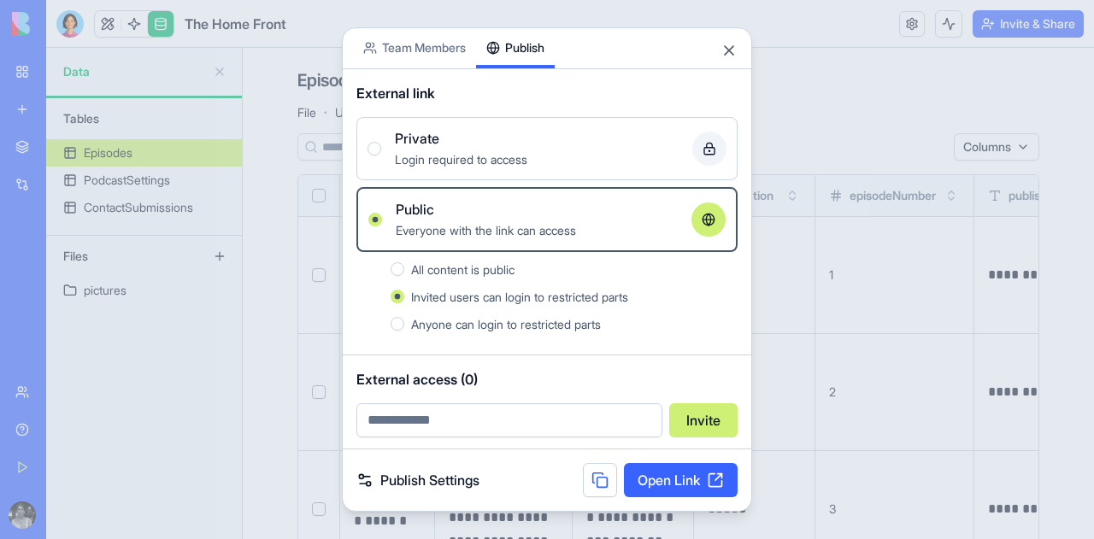
scroll to position [2, 0]
click at [426, 477] on link "Publish Settings" at bounding box center [417, 480] width 123 height 21
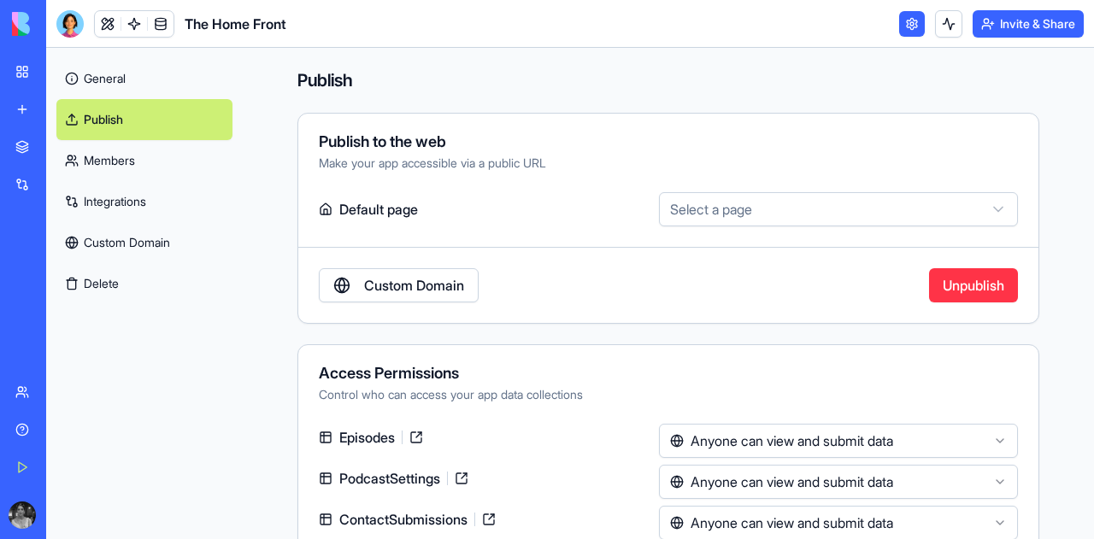
click at [725, 200] on html "**********" at bounding box center [547, 269] width 1094 height 539
click at [722, 200] on html "**********" at bounding box center [547, 269] width 1094 height 539
click at [444, 279] on link "Custom Domain" at bounding box center [399, 285] width 160 height 34
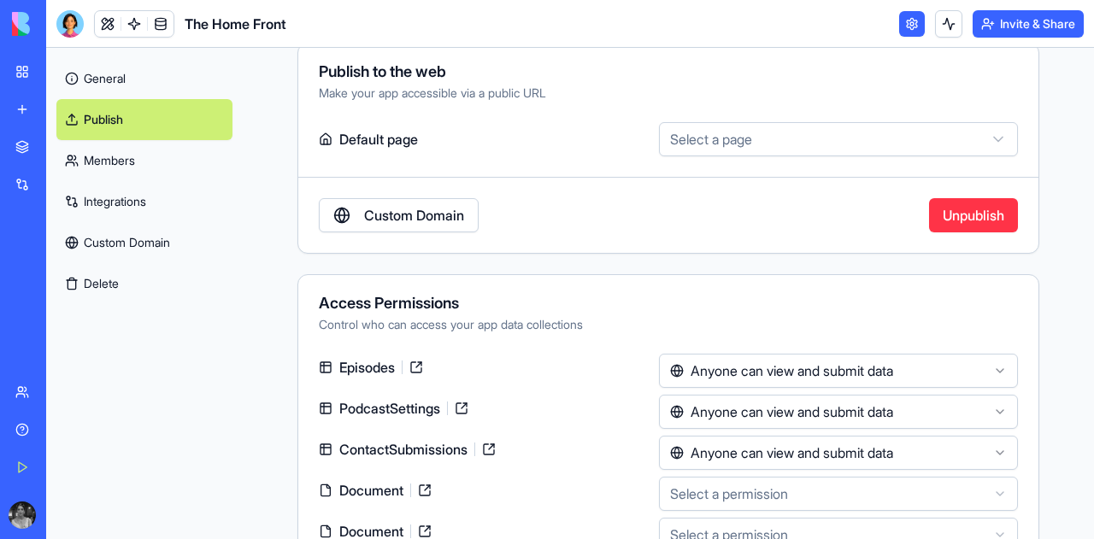
scroll to position [104, 0]
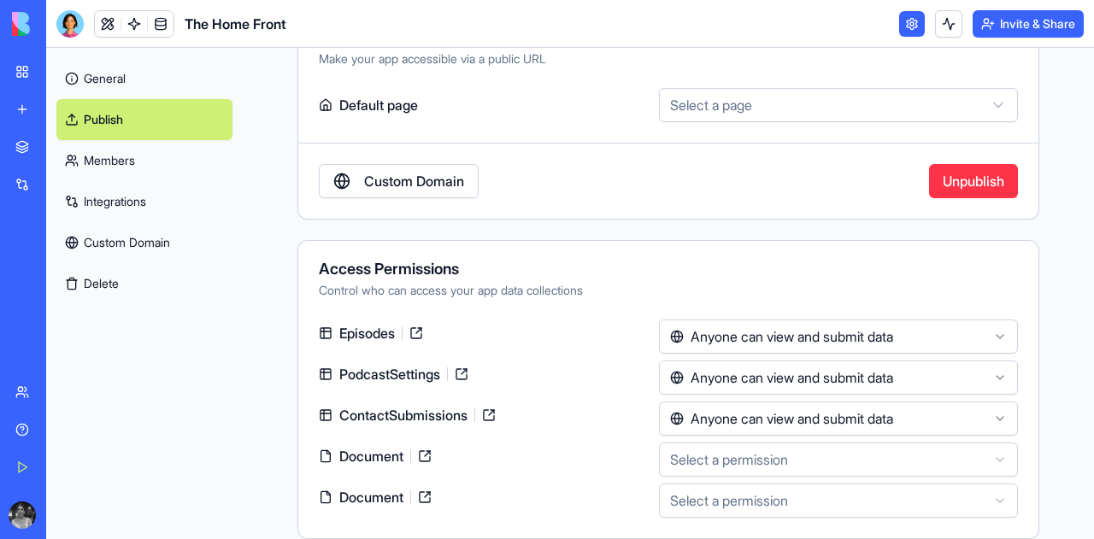
click at [765, 345] on html "**********" at bounding box center [547, 269] width 1094 height 539
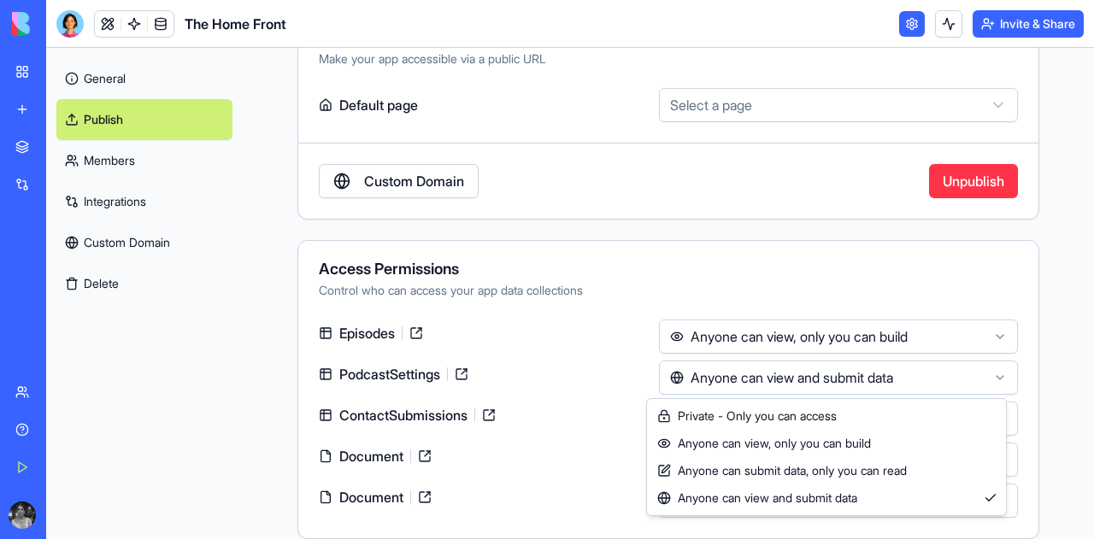
click at [761, 383] on html "**********" at bounding box center [547, 269] width 1094 height 539
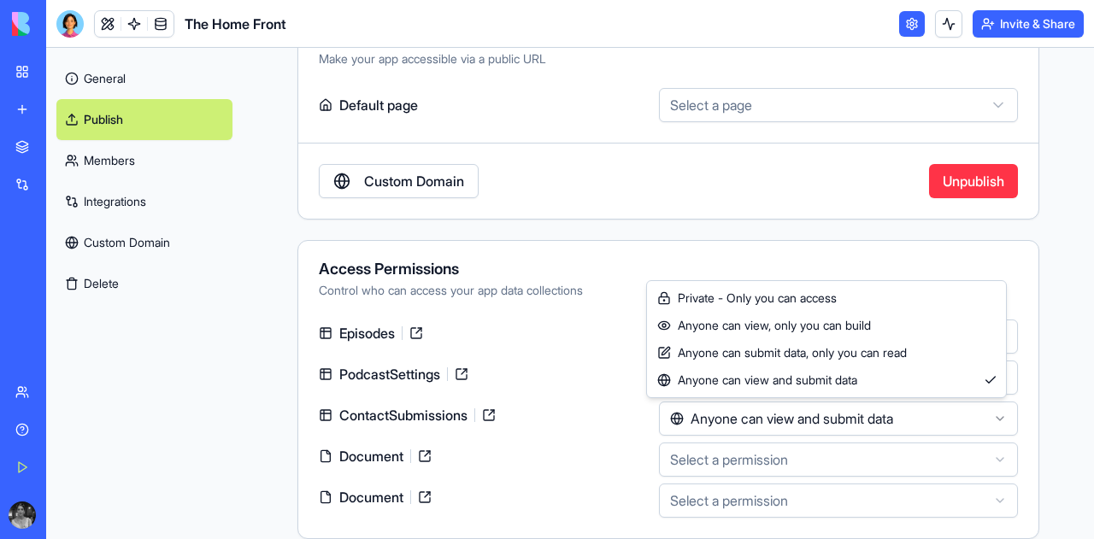
click at [771, 403] on html "**********" at bounding box center [547, 269] width 1094 height 539
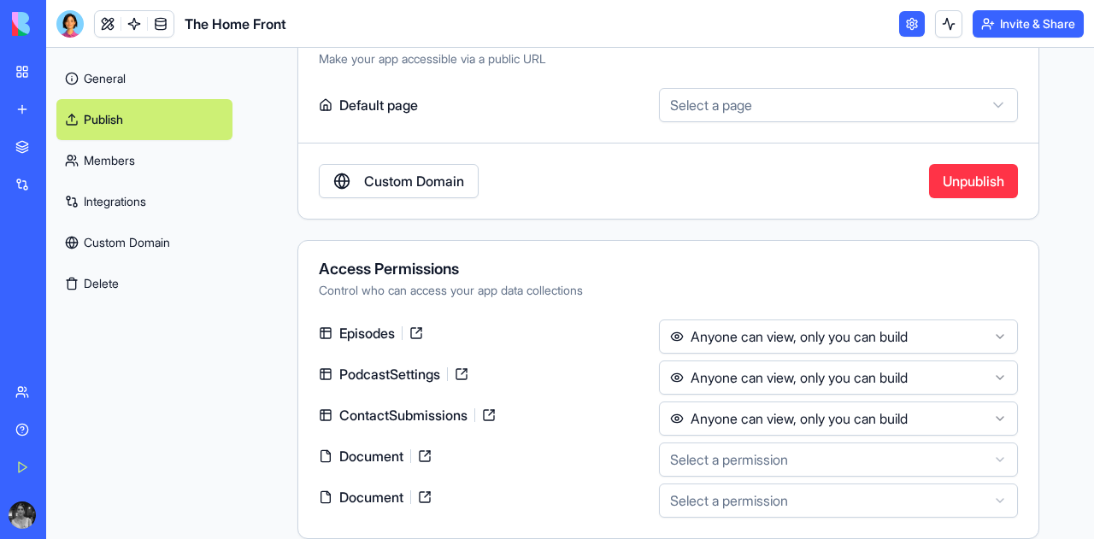
scroll to position [0, 0]
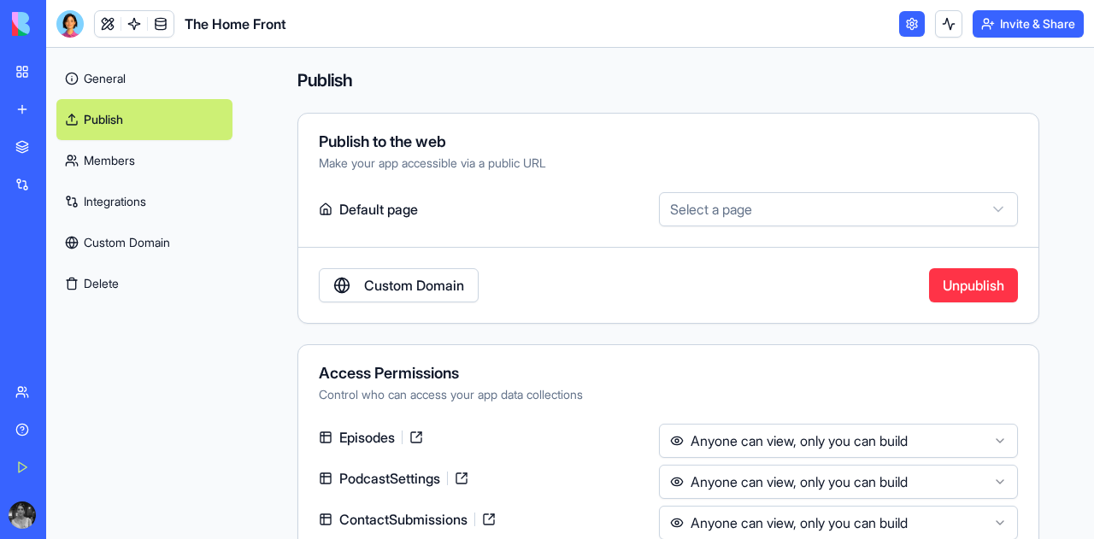
click at [655, 213] on html "**********" at bounding box center [547, 269] width 1094 height 539
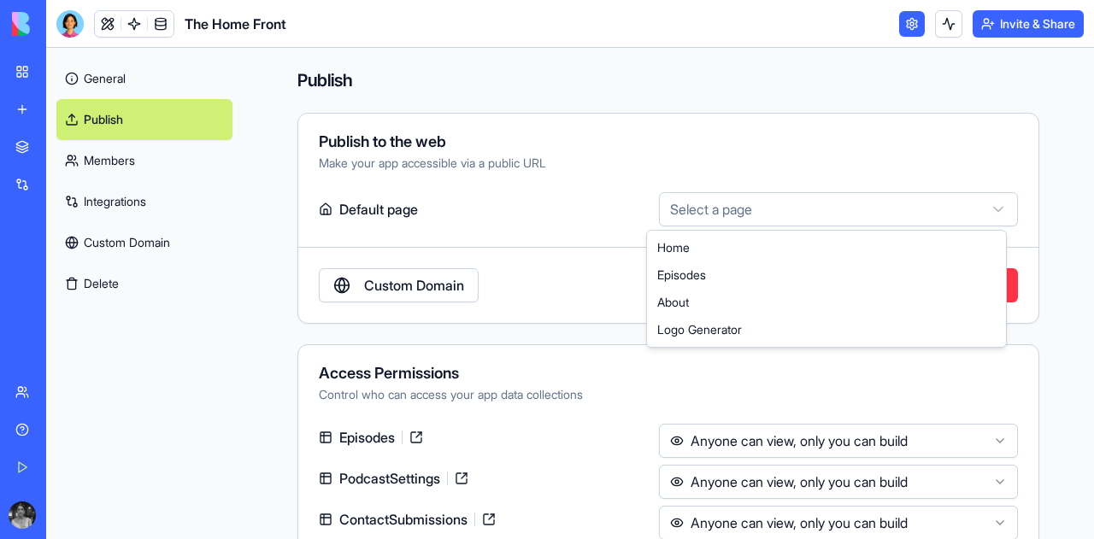
select select "**********"
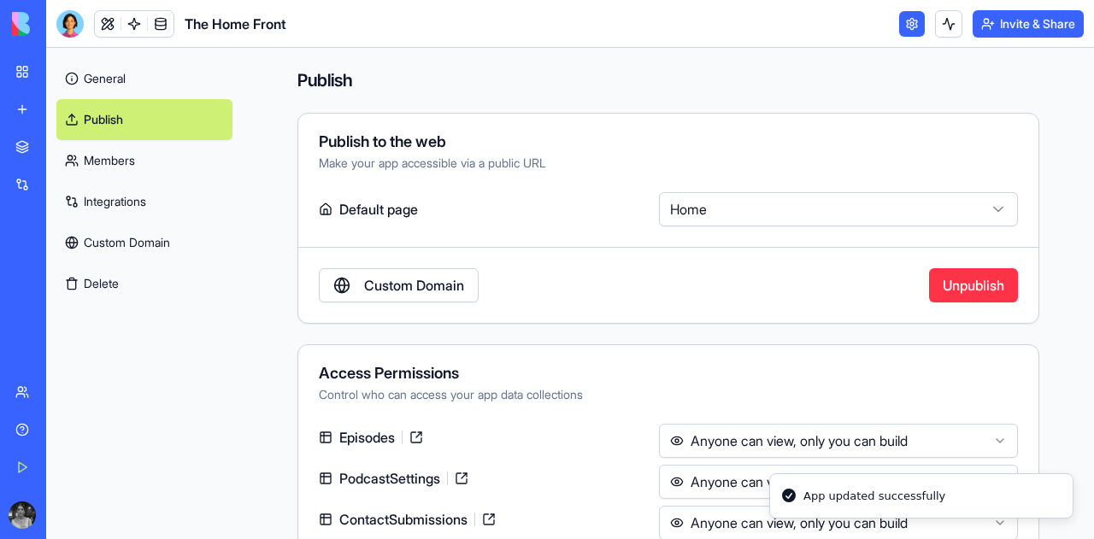
click at [113, 245] on link "Custom Domain" at bounding box center [144, 242] width 176 height 41
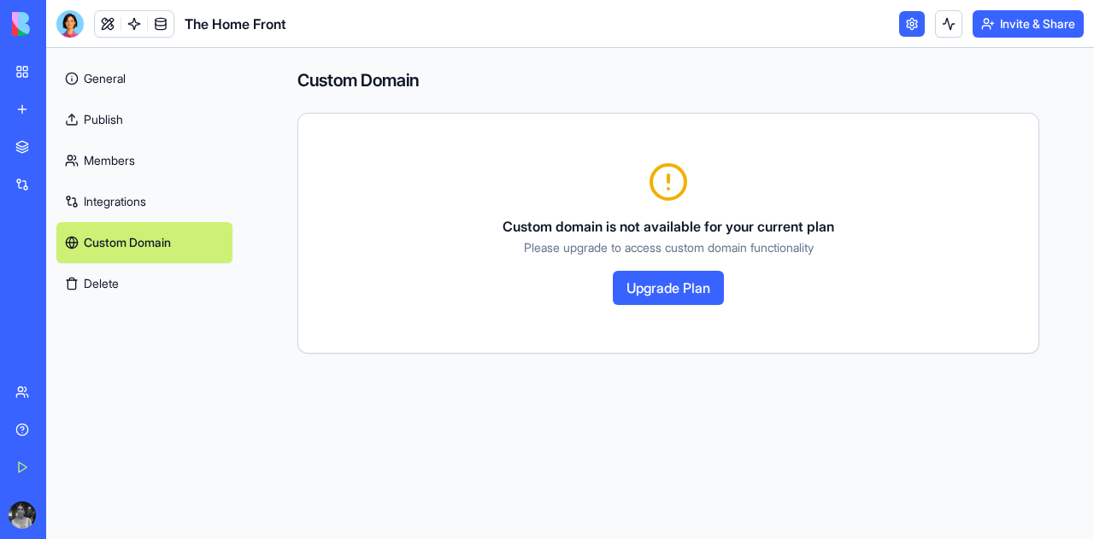
click at [88, 104] on link "Publish" at bounding box center [144, 119] width 176 height 41
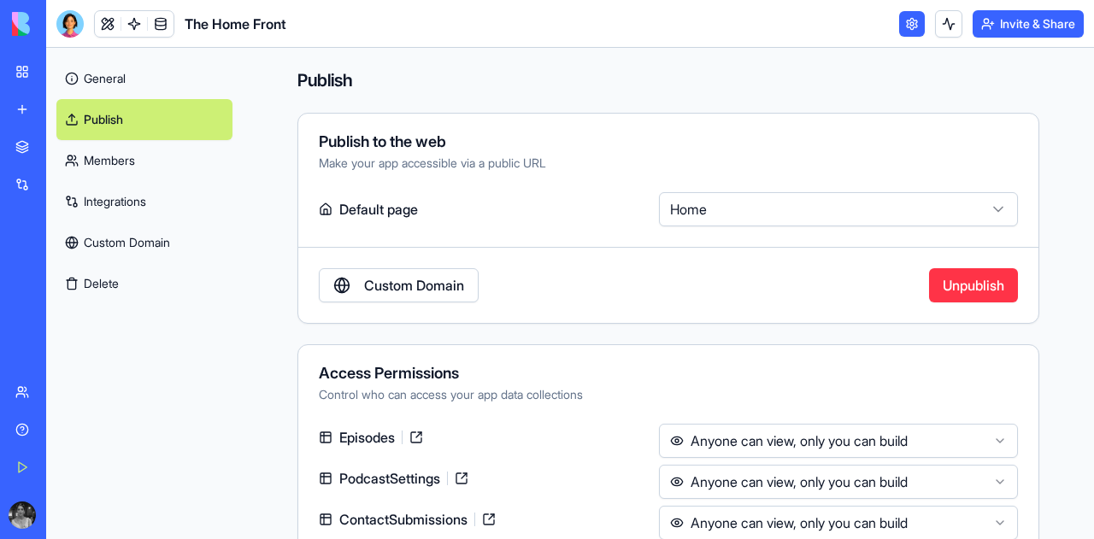
click at [91, 77] on link "General" at bounding box center [144, 78] width 176 height 41
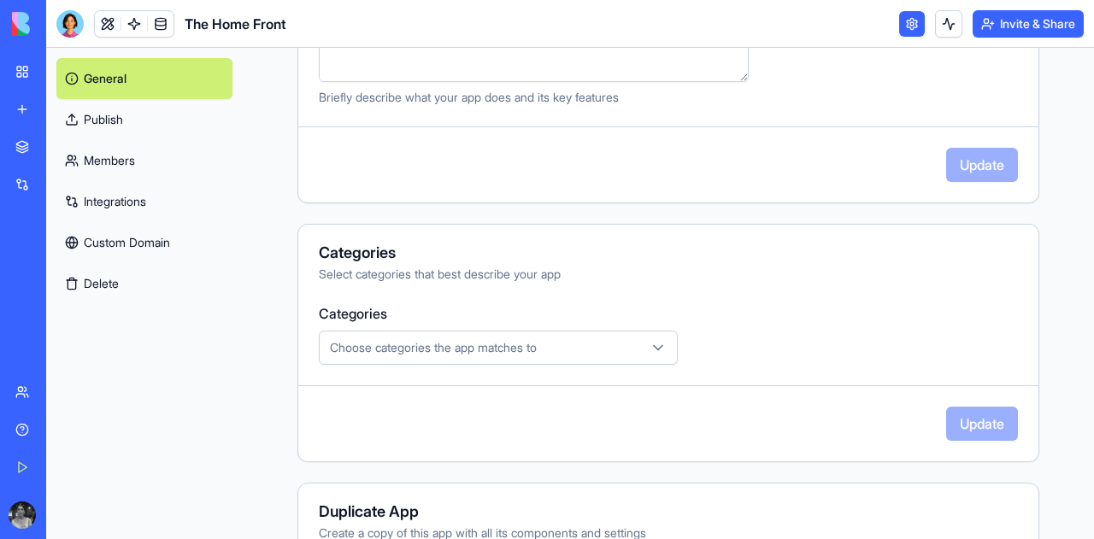
scroll to position [544, 0]
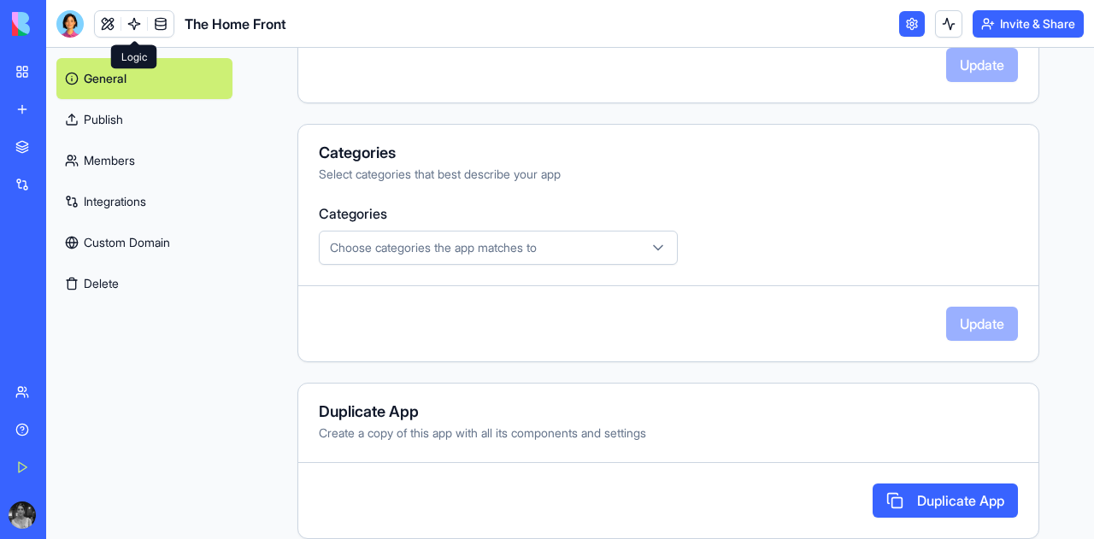
click at [129, 21] on span at bounding box center [134, 24] width 48 height 48
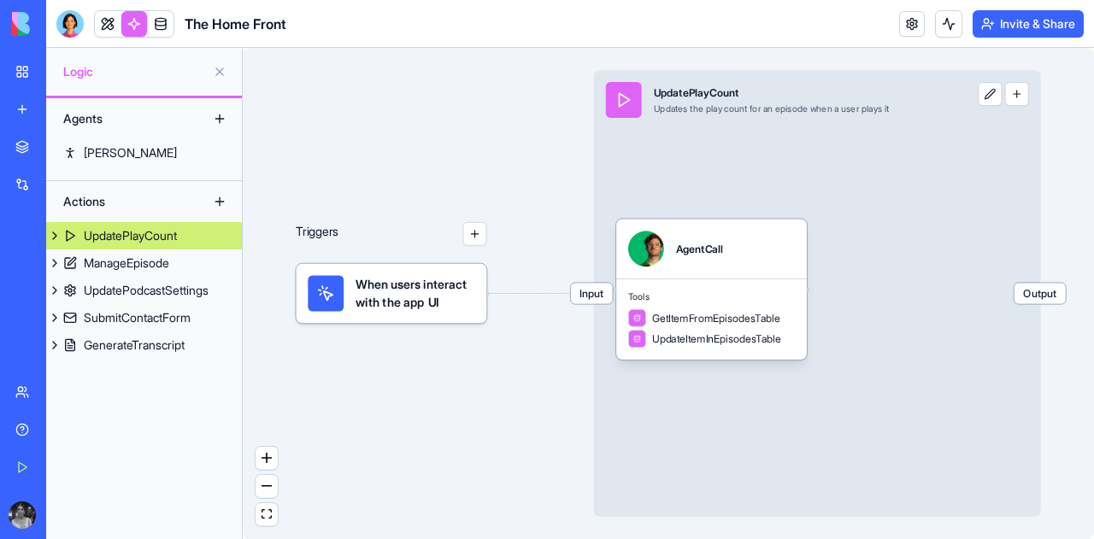
click at [338, 238] on p "Triggers" at bounding box center [317, 234] width 43 height 24
click at [477, 249] on div "Triggers" at bounding box center [391, 248] width 191 height 149
click at [715, 105] on div "Updates the play count for an episode when a user plays it" at bounding box center [772, 109] width 236 height 12
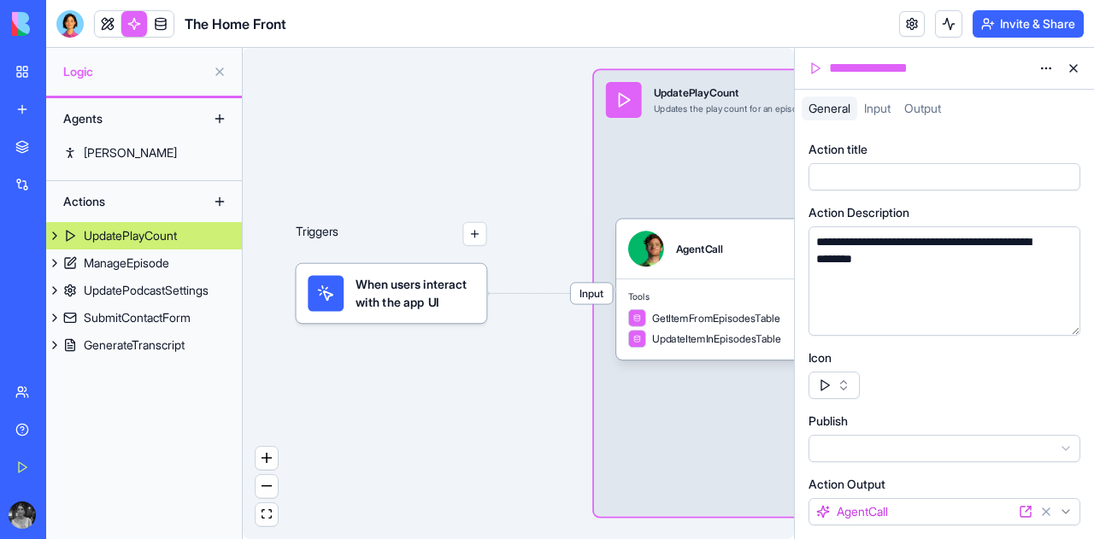
click at [1073, 62] on button at bounding box center [1073, 68] width 27 height 27
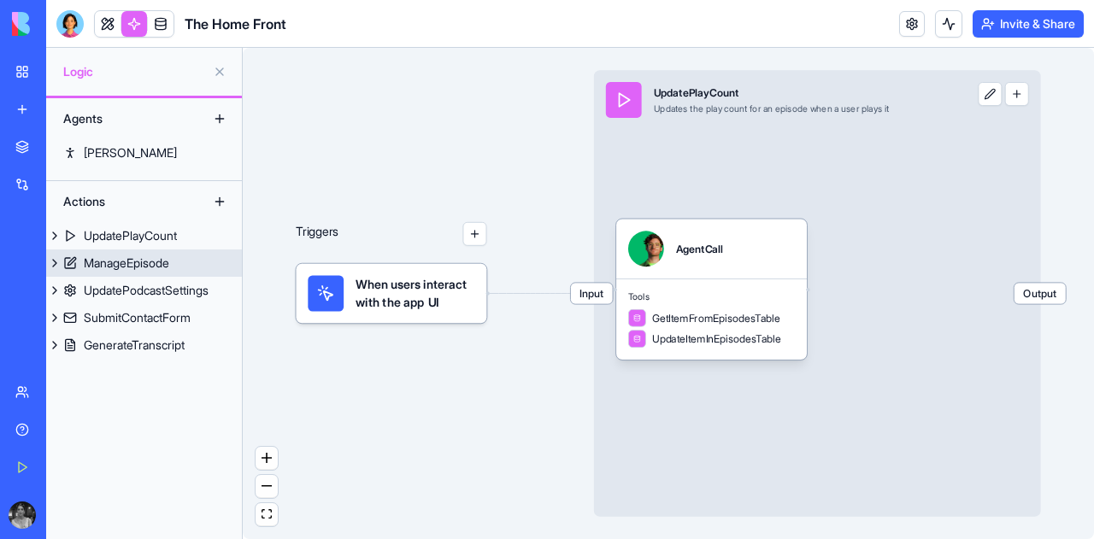
click at [198, 268] on link "ManageEpisode" at bounding box center [144, 263] width 196 height 27
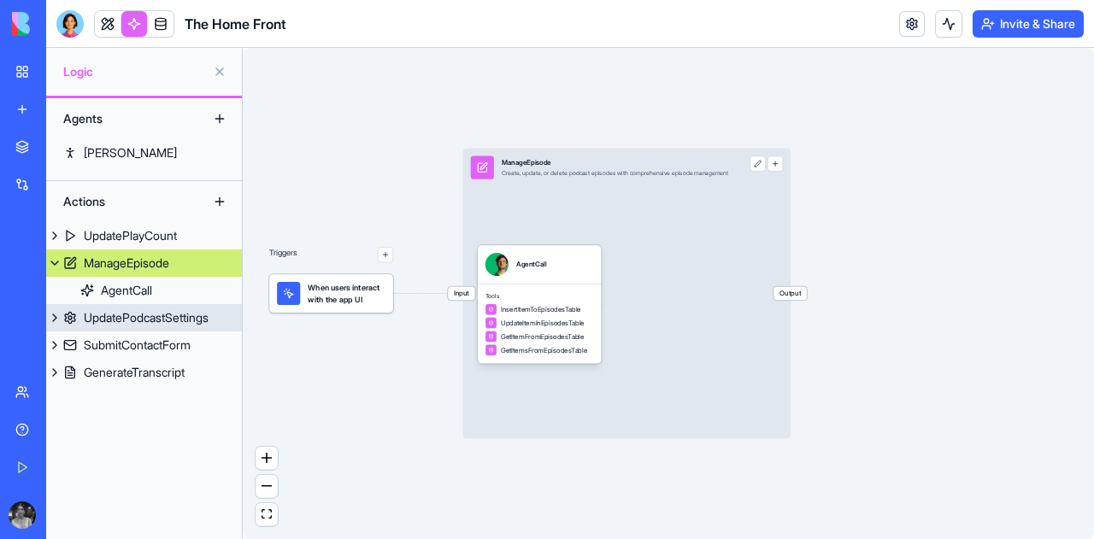
click at [134, 318] on div "UpdatePodcastSettings" at bounding box center [146, 317] width 125 height 17
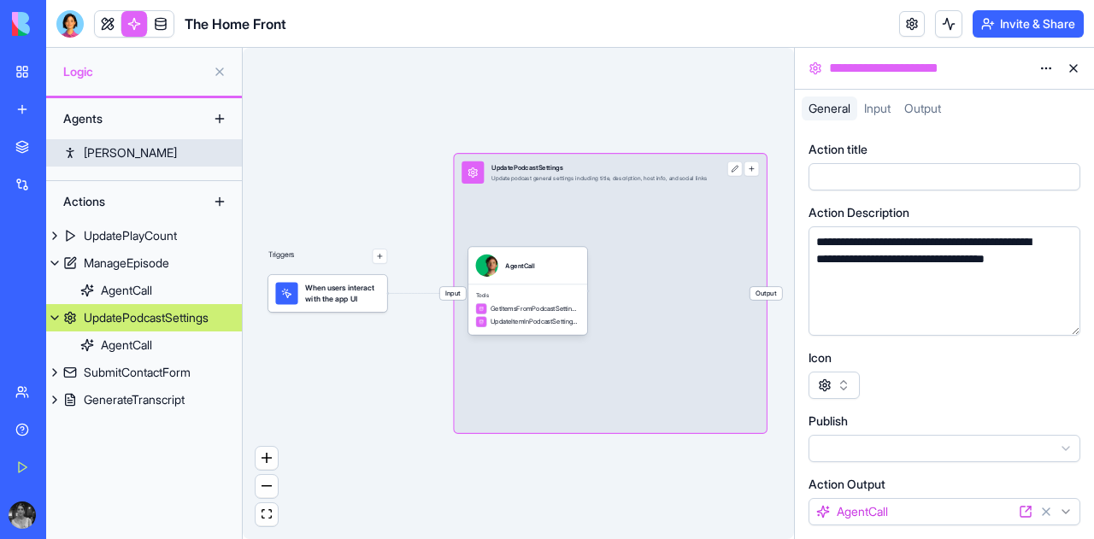
click at [68, 157] on link "Boris" at bounding box center [144, 152] width 196 height 27
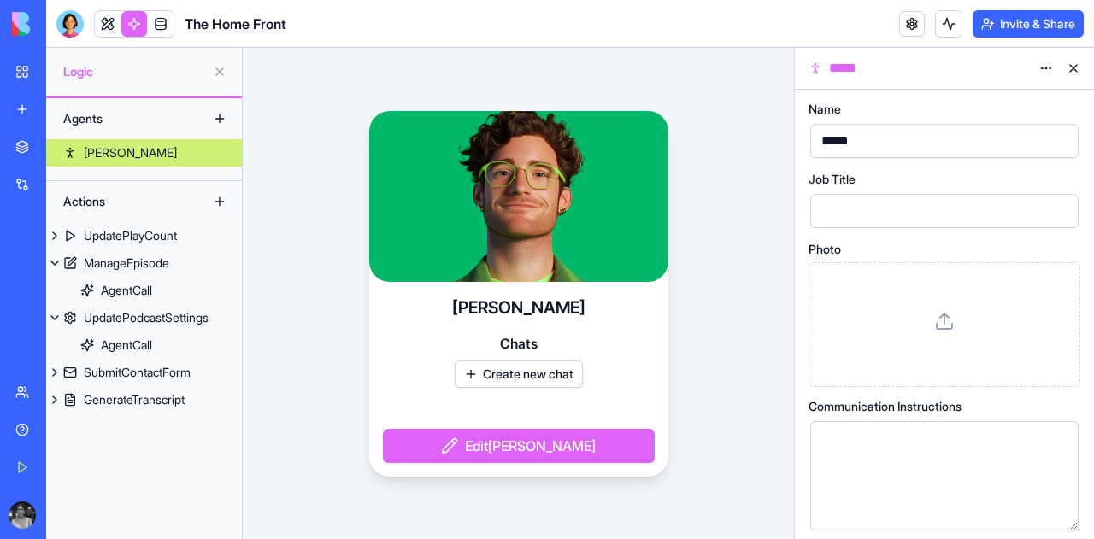
click at [68, 157] on link "Boris" at bounding box center [144, 152] width 196 height 27
click at [224, 70] on button at bounding box center [219, 71] width 27 height 27
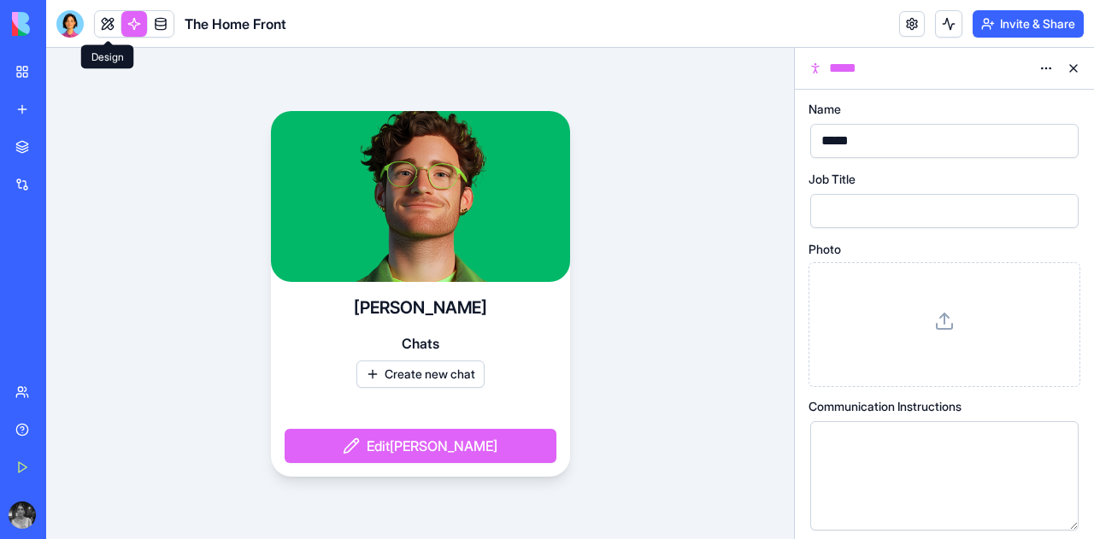
click at [106, 17] on link at bounding box center [108, 24] width 26 height 26
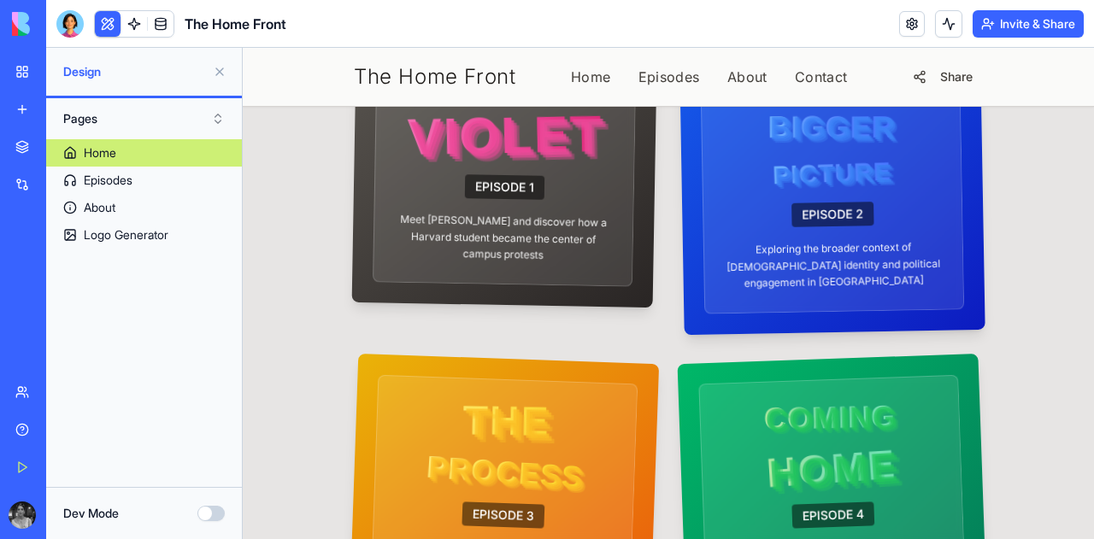
scroll to position [709, 0]
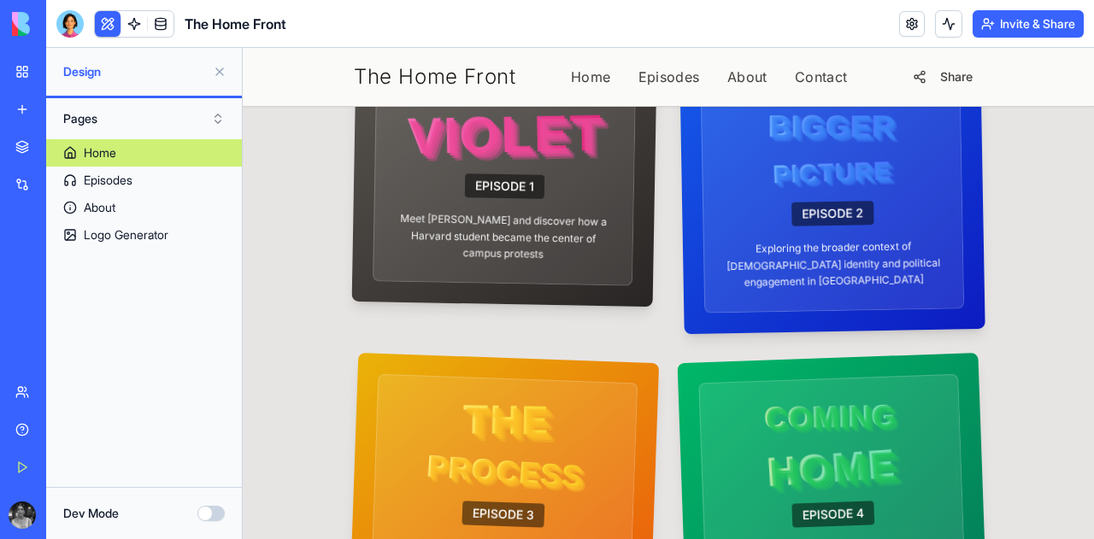
click at [1037, 350] on section "Episode Previews VIOLET EPISODE 1 Meet Violet Barron and discover how a Harvard…" at bounding box center [668, 313] width 851 height 773
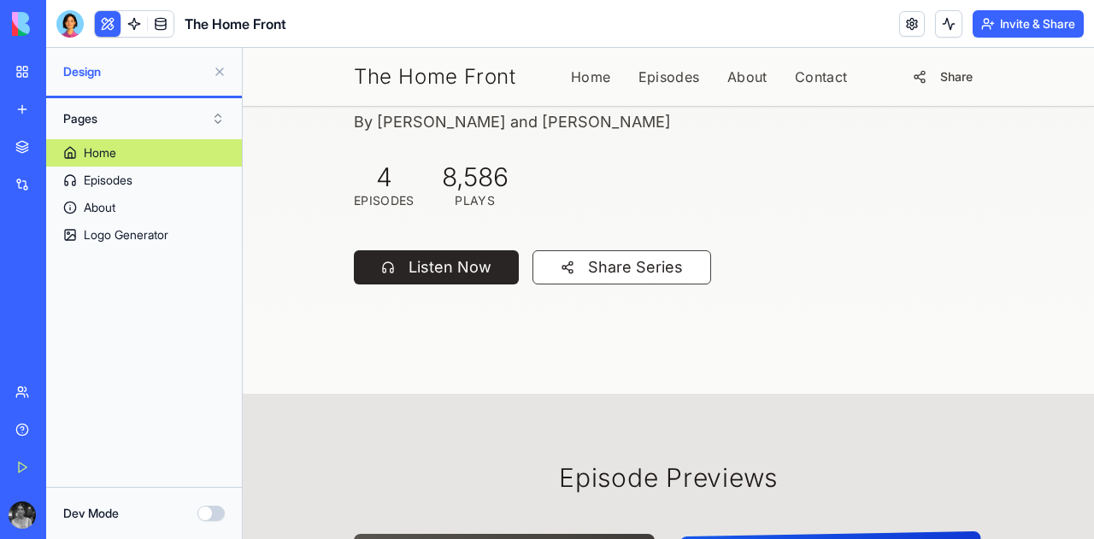
scroll to position [241, 0]
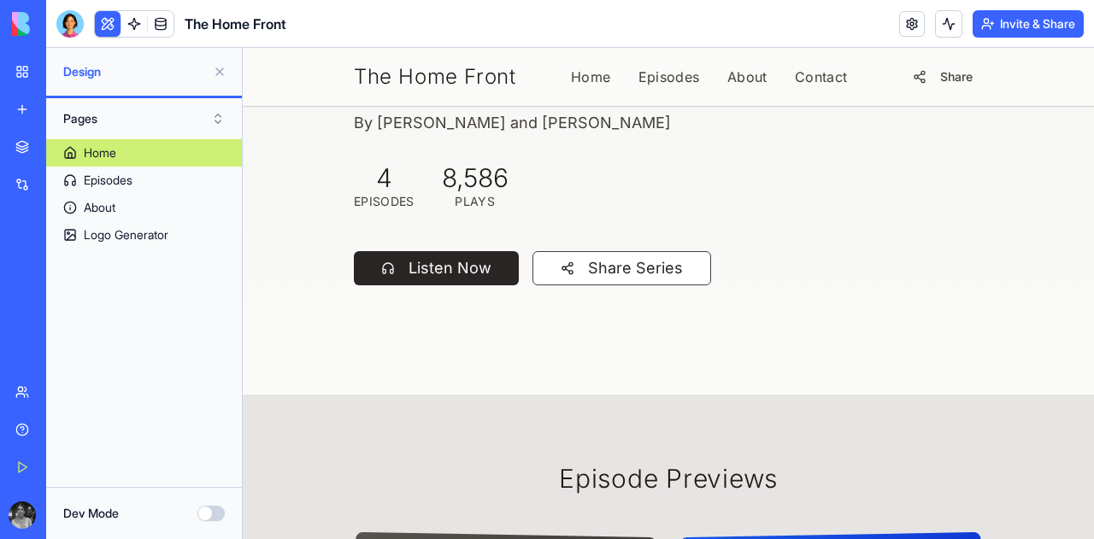
click at [508, 326] on div at bounding box center [668, 326] width 383 height 0
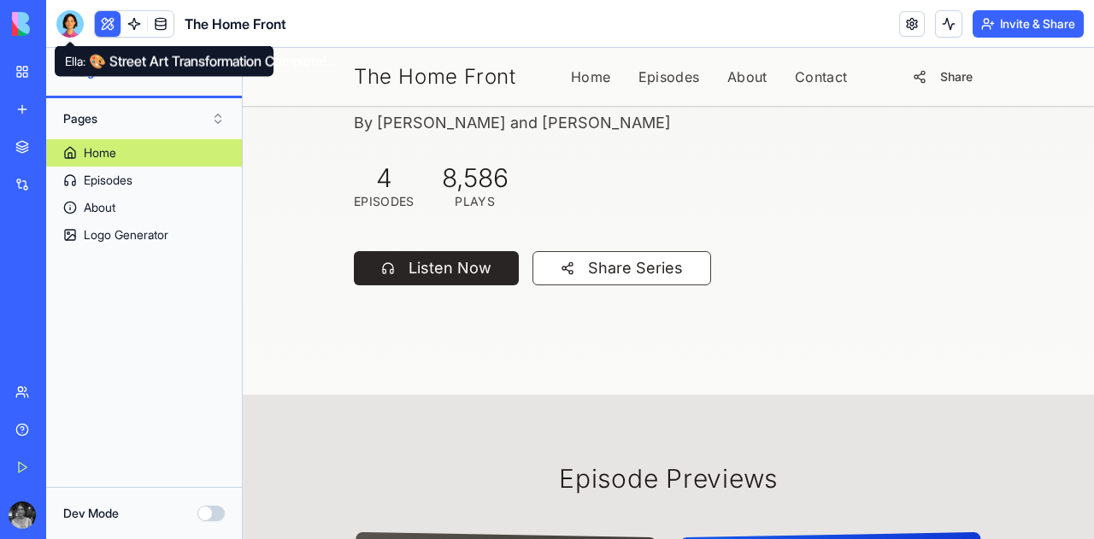
click at [70, 16] on div at bounding box center [69, 23] width 27 height 27
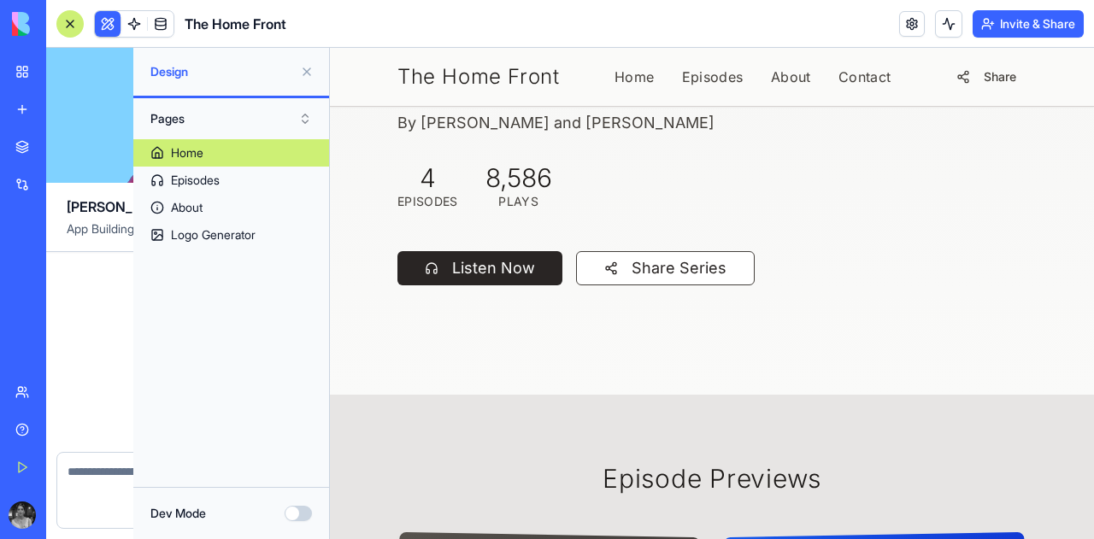
scroll to position [12315, 0]
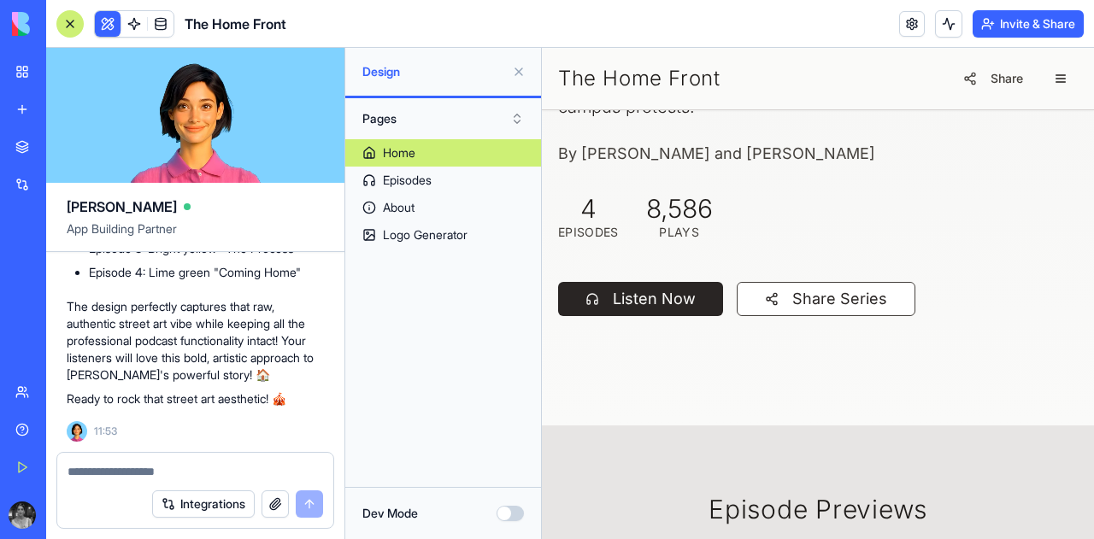
click at [184, 472] on textarea at bounding box center [196, 471] width 256 height 17
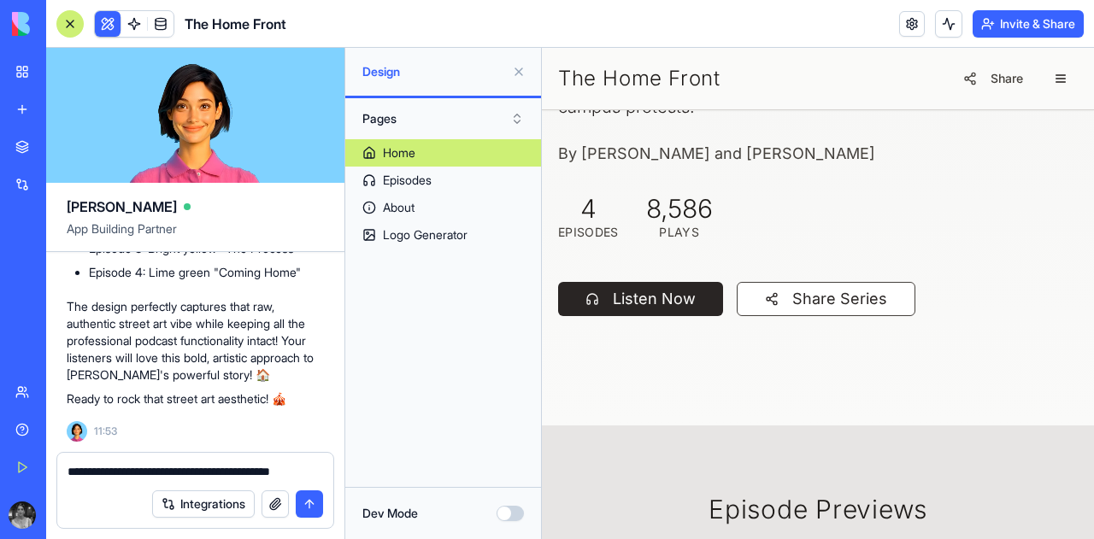
type textarea "**********"
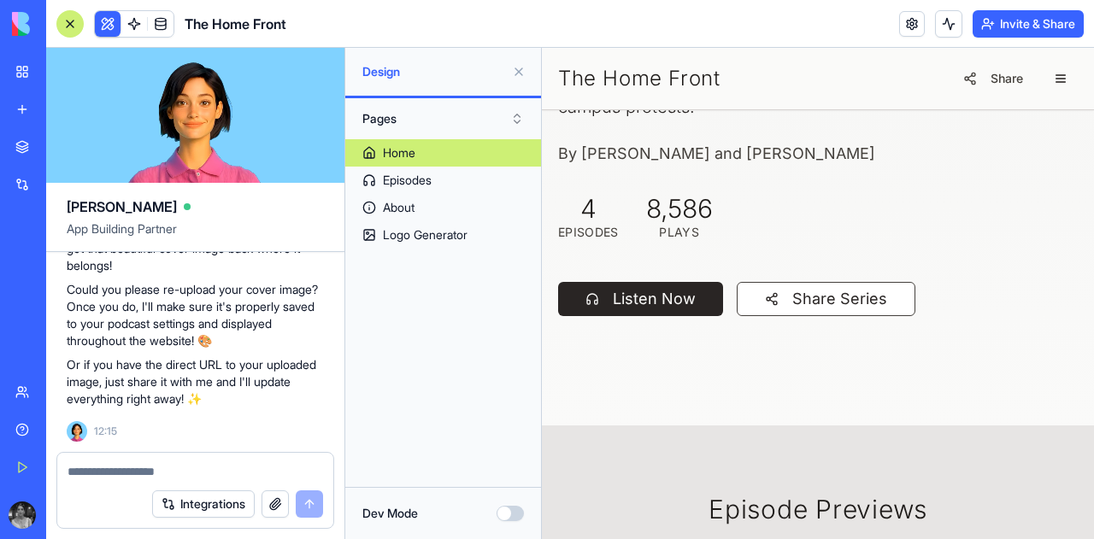
scroll to position [12722, 0]
click at [279, 509] on button "button" at bounding box center [275, 504] width 27 height 27
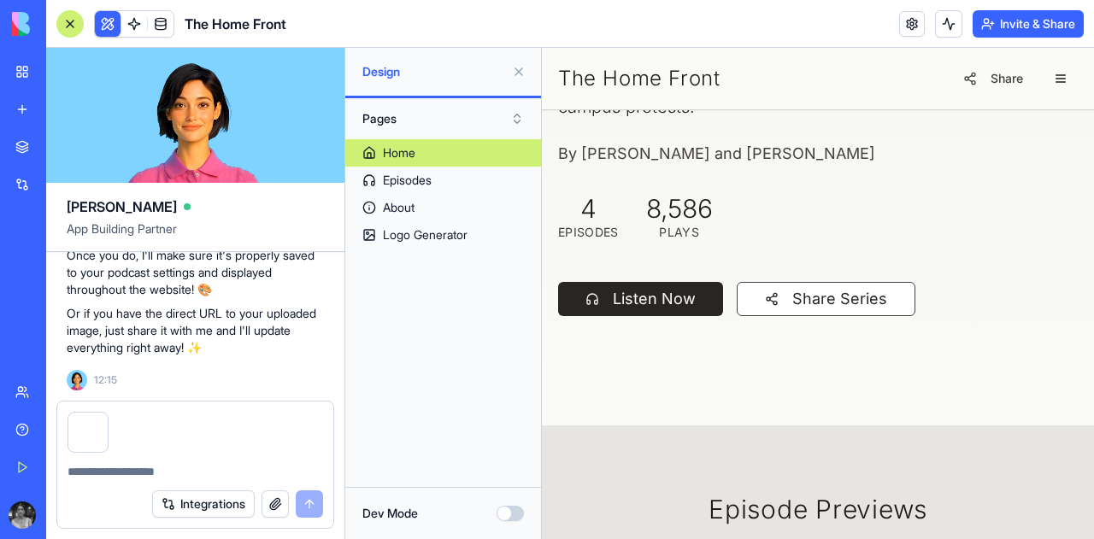
click at [315, 500] on div "Integrations" at bounding box center [237, 504] width 171 height 27
click at [307, 504] on div "Integrations" at bounding box center [237, 504] width 171 height 27
click at [81, 477] on textarea at bounding box center [196, 471] width 256 height 17
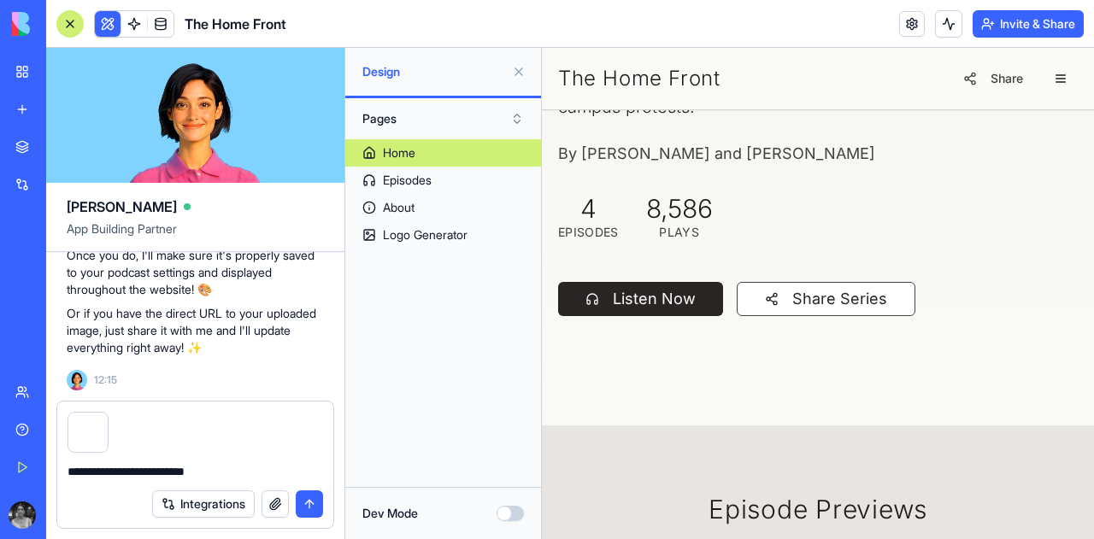
type textarea "**********"
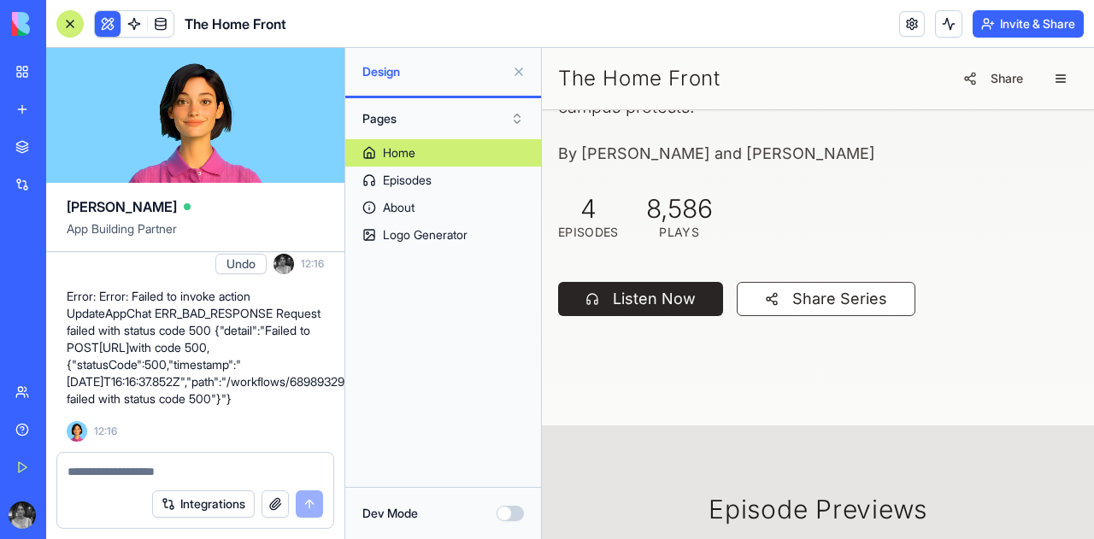
scroll to position [13084, 0]
type textarea "*"
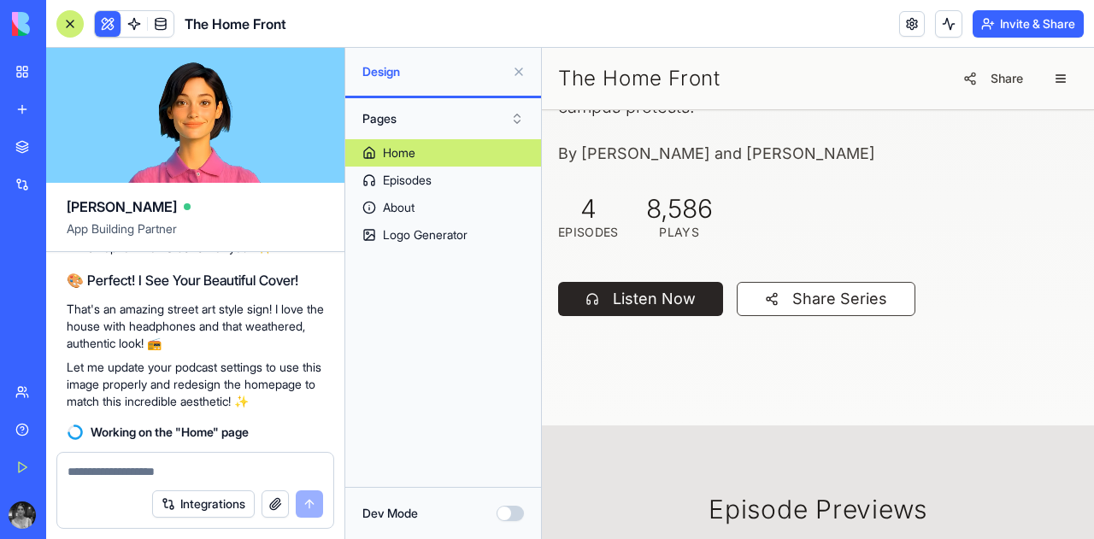
scroll to position [13368, 0]
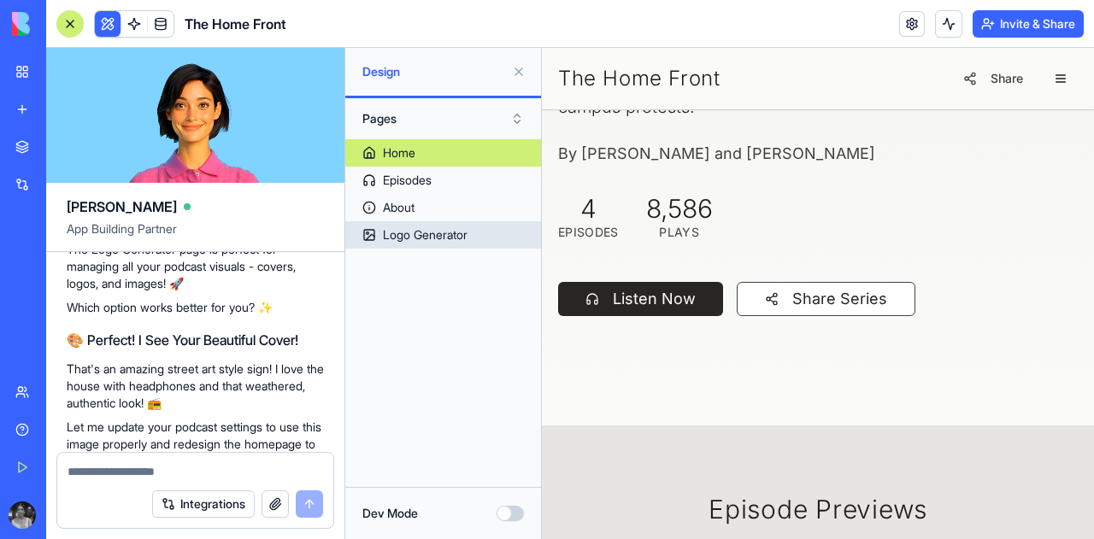
click at [401, 238] on div "Logo Generator" at bounding box center [425, 234] width 85 height 17
click at [399, 228] on div "Logo Generator" at bounding box center [425, 234] width 85 height 17
click at [462, 229] on div "Logo Generator" at bounding box center [425, 234] width 85 height 17
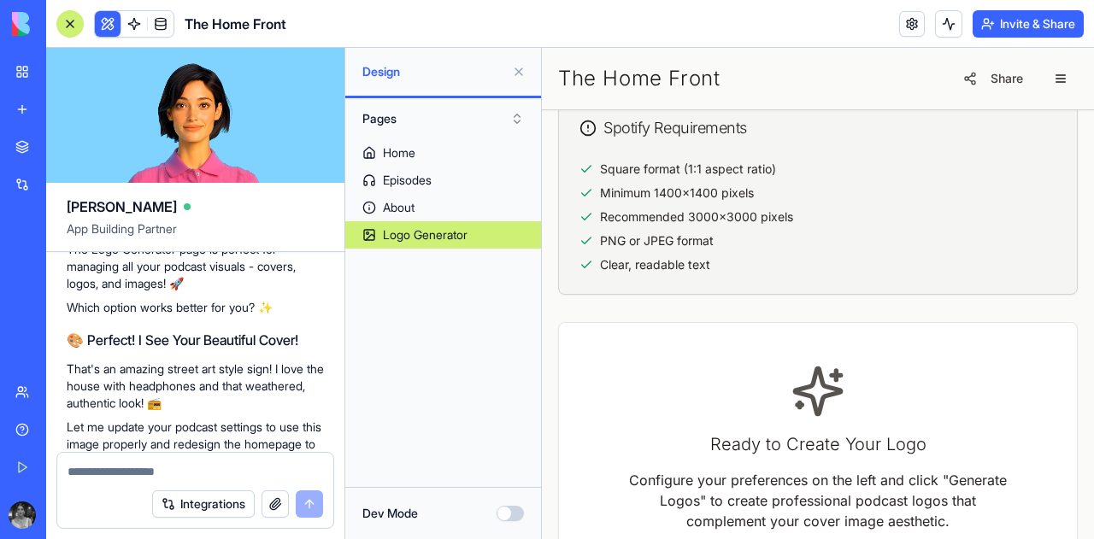
scroll to position [963, 0]
click at [828, 410] on icon at bounding box center [818, 390] width 55 height 55
click at [1047, 69] on button "button" at bounding box center [1061, 79] width 34 height 34
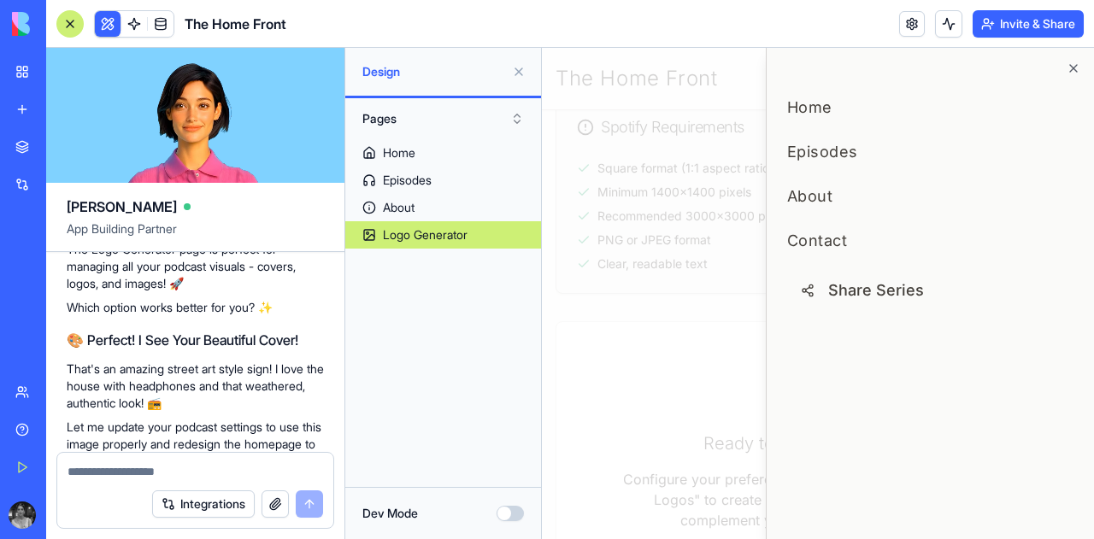
click at [717, 259] on div at bounding box center [818, 293] width 552 height 491
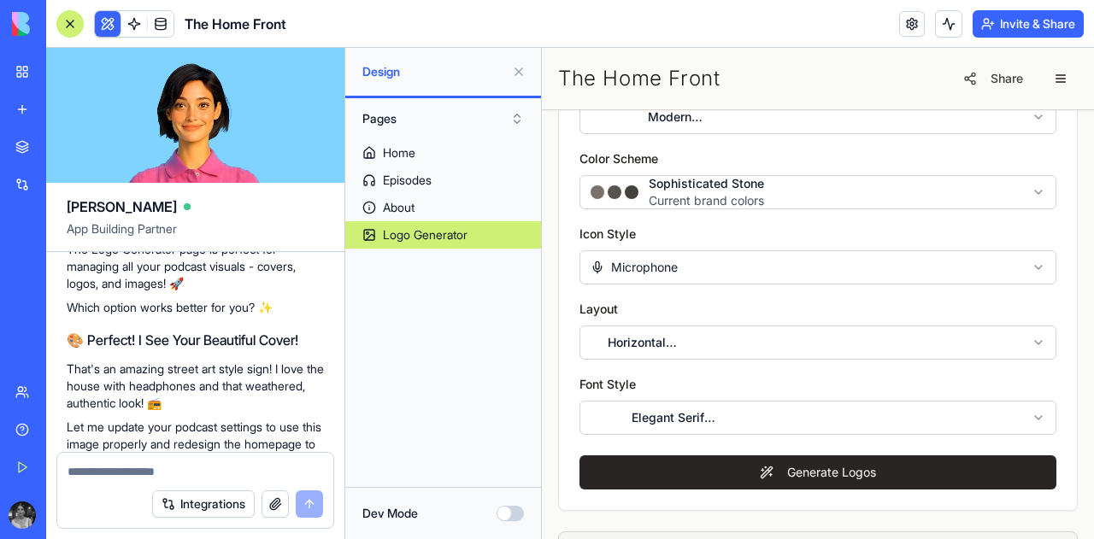
scroll to position [13871, 0]
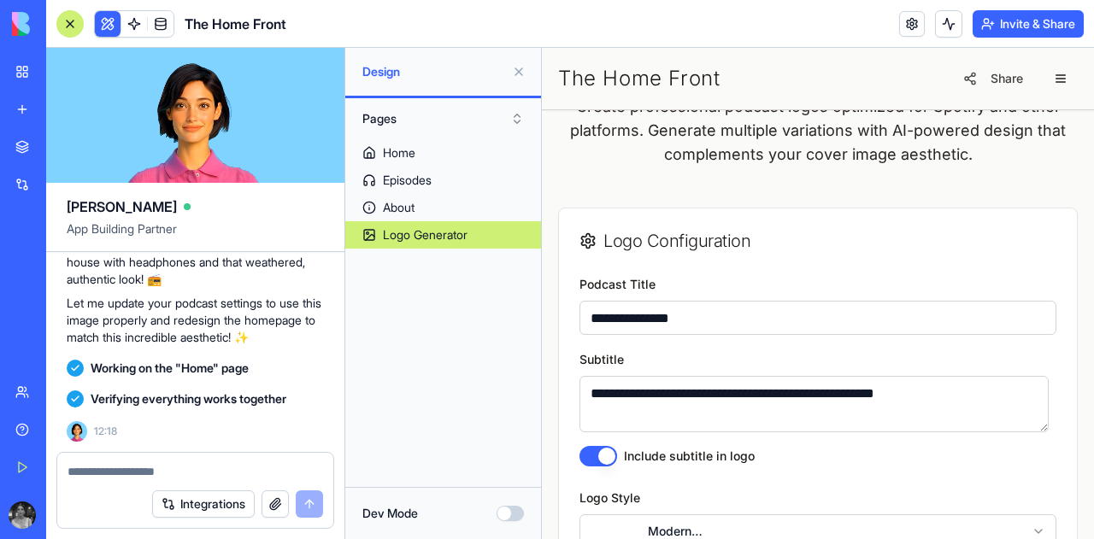
scroll to position [110, 0]
click at [581, 243] on icon at bounding box center [587, 241] width 17 height 17
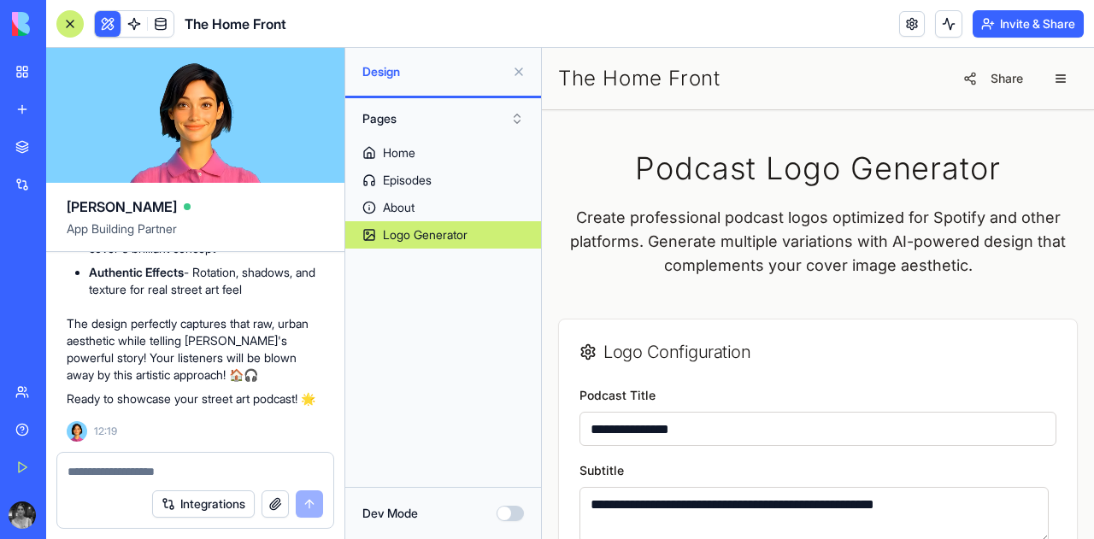
scroll to position [14142, 0]
click at [79, 21] on div at bounding box center [69, 23] width 27 height 27
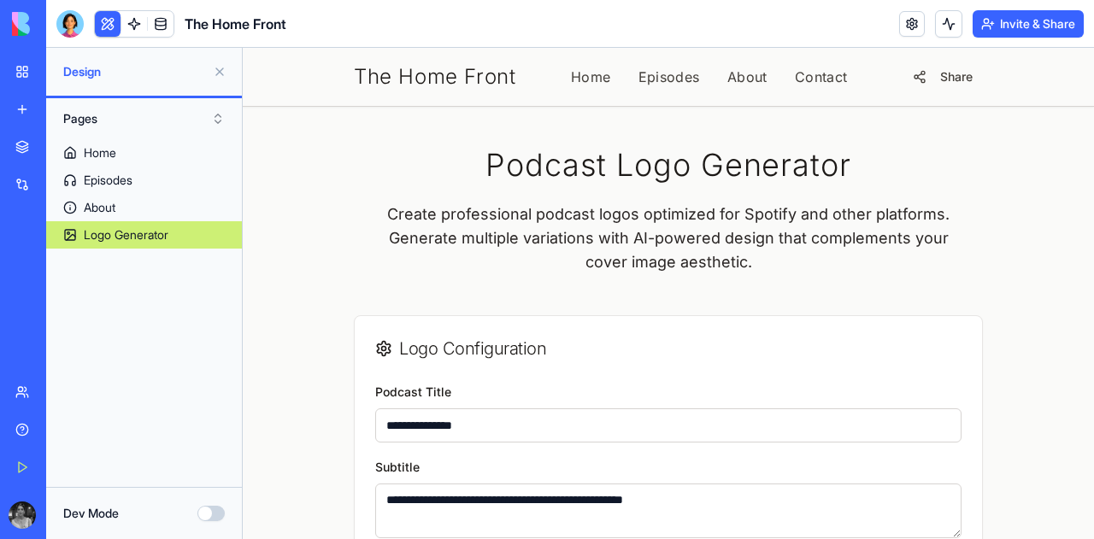
click at [412, 72] on span "The Home Front" at bounding box center [435, 76] width 162 height 27
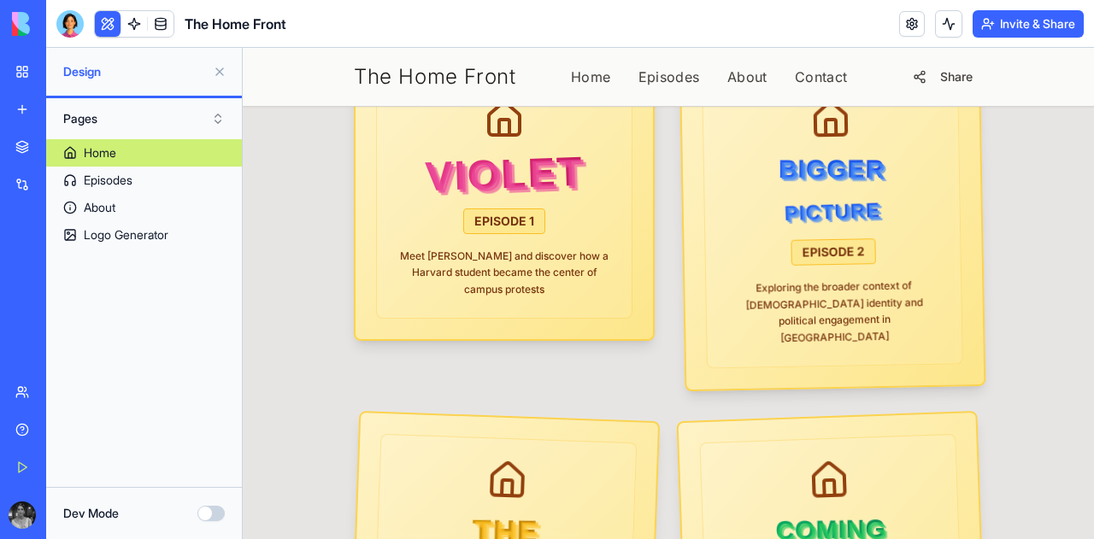
scroll to position [738, 0]
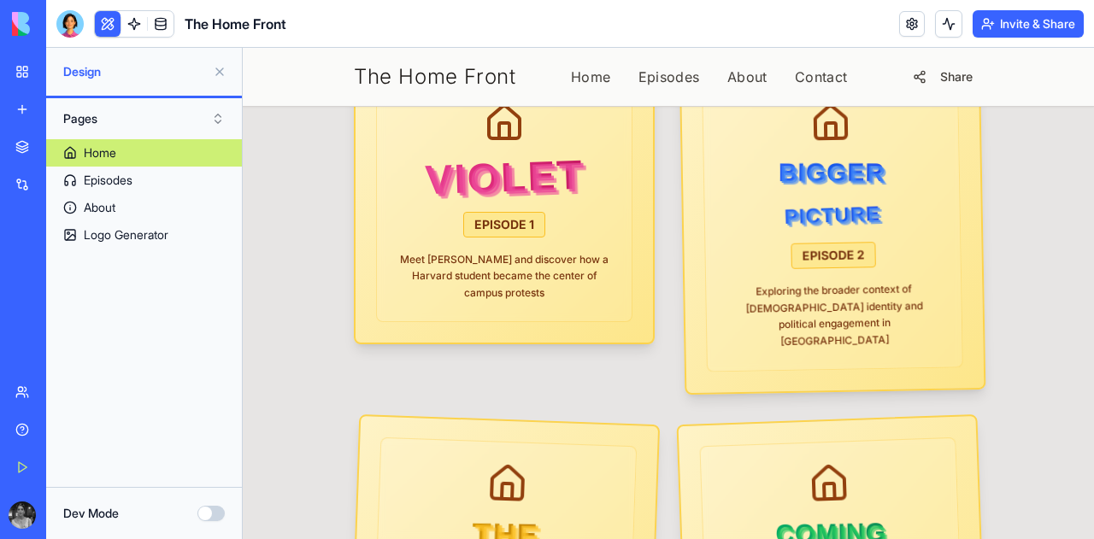
click at [509, 144] on icon at bounding box center [504, 123] width 41 height 41
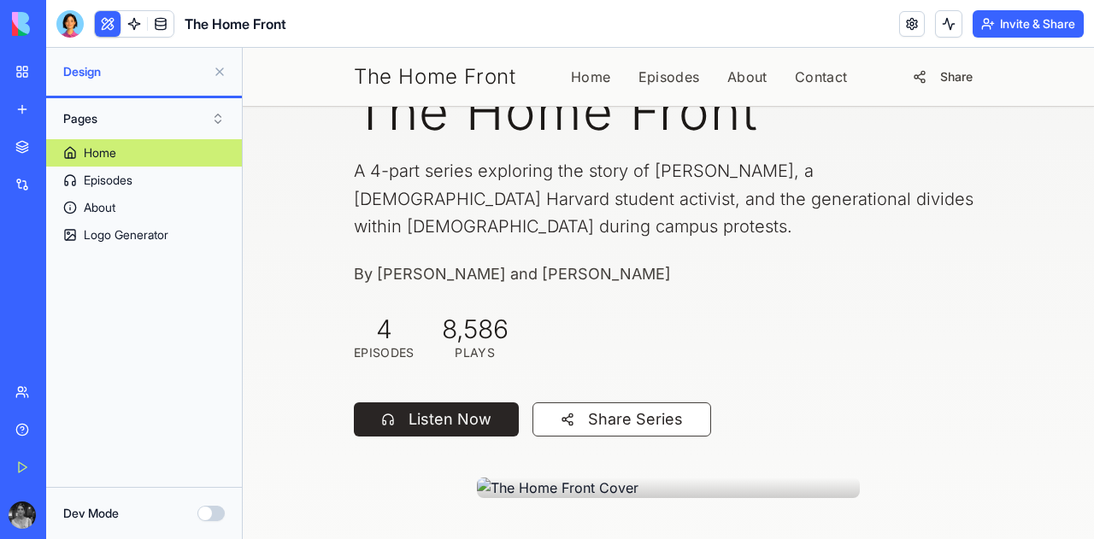
scroll to position [0, 0]
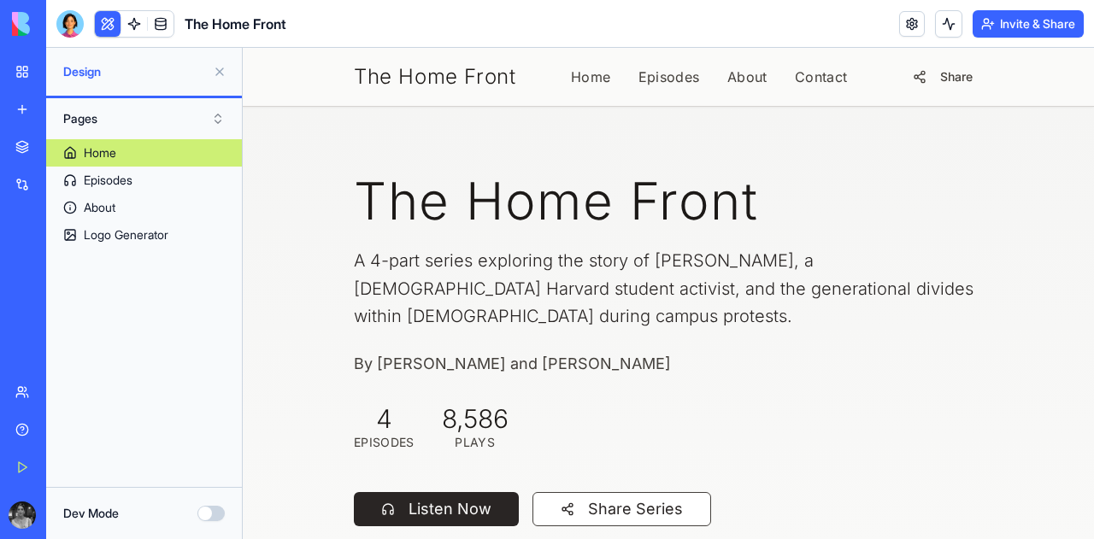
click at [214, 73] on button at bounding box center [219, 71] width 27 height 27
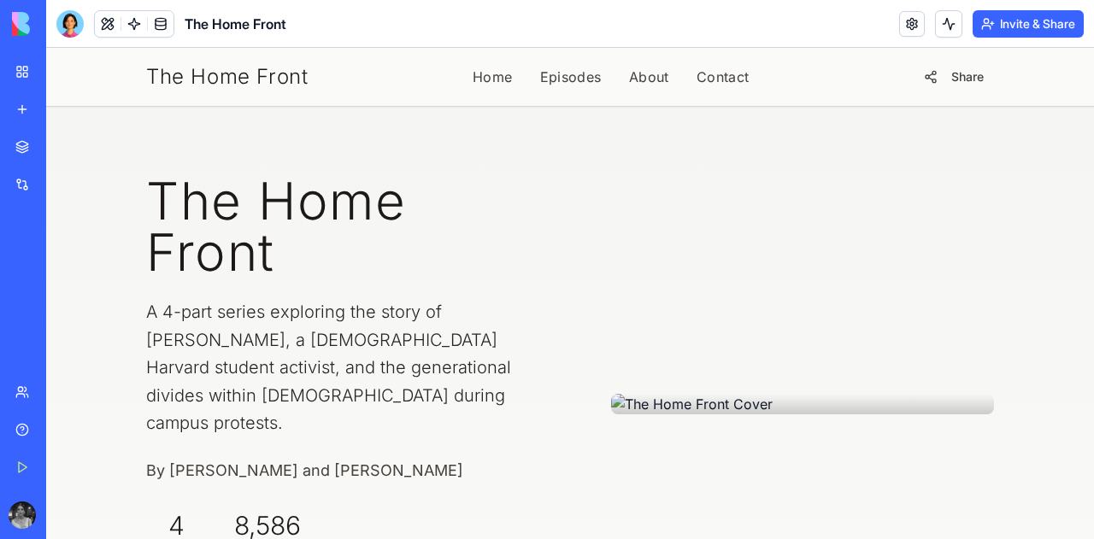
click at [420, 185] on h1 "The Home Front" at bounding box center [347, 226] width 403 height 103
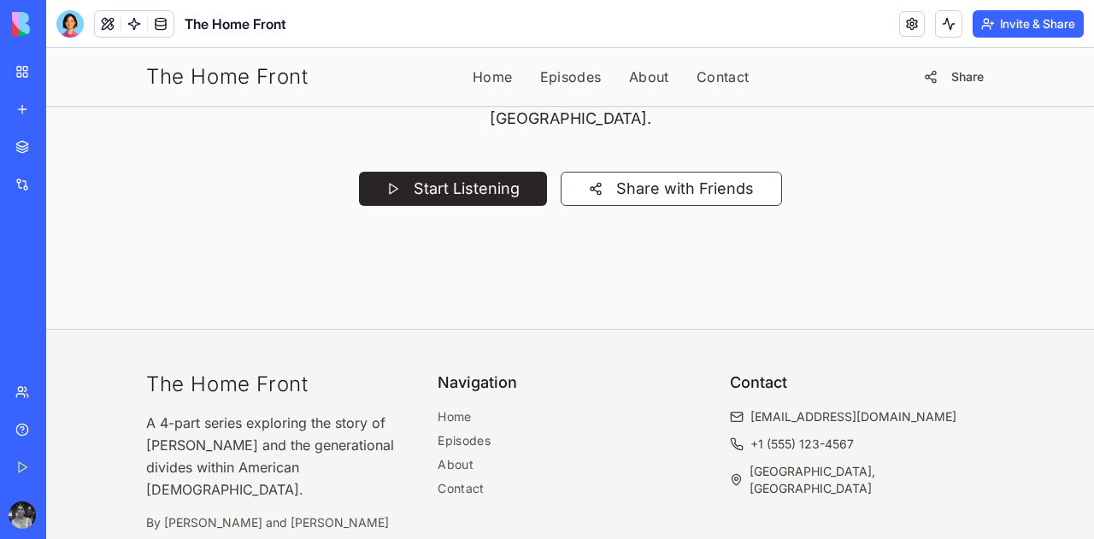
scroll to position [3389, 0]
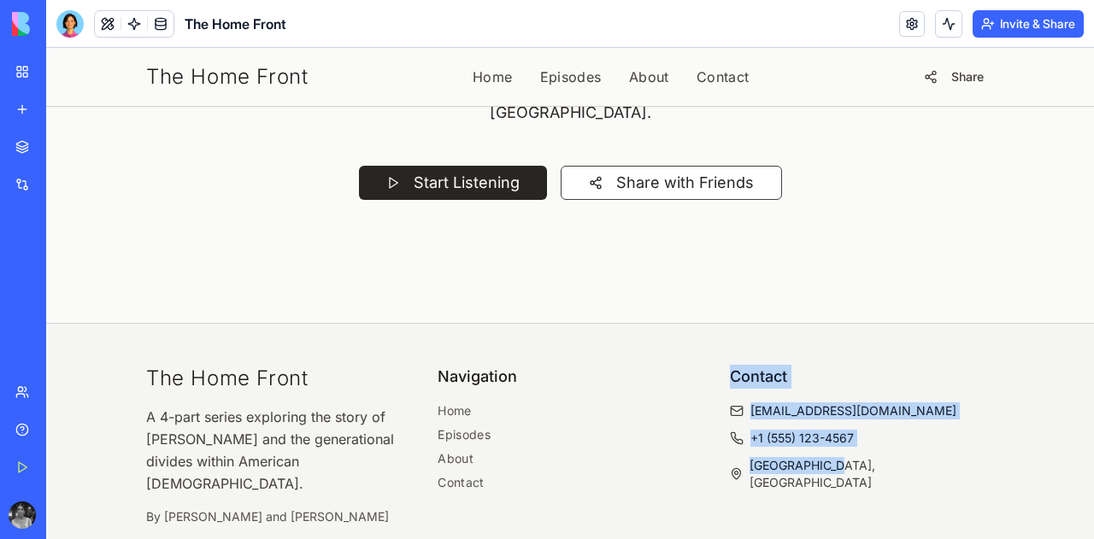
drag, startPoint x: 844, startPoint y: 380, endPoint x: 714, endPoint y: 279, distance: 165.7
click at [714, 365] on div "The Home Front A 4-part series exploring the story of Violet Barron and the gen…" at bounding box center [570, 445] width 848 height 161
copy div "Contact thehomefront@podcast.com +1 (555) 123-4567 Cambridge, MA"
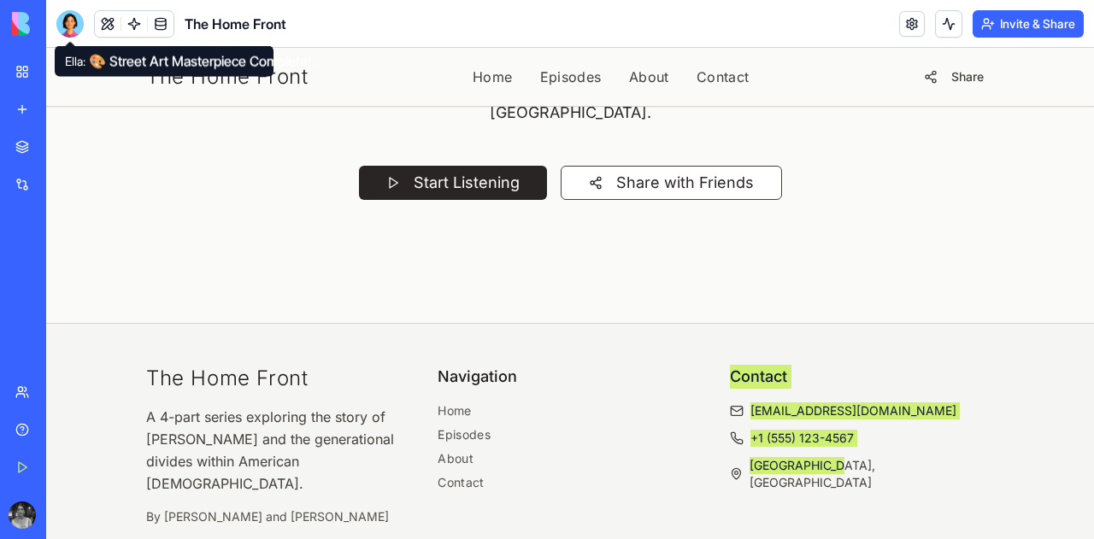
click at [70, 21] on div at bounding box center [69, 23] width 27 height 27
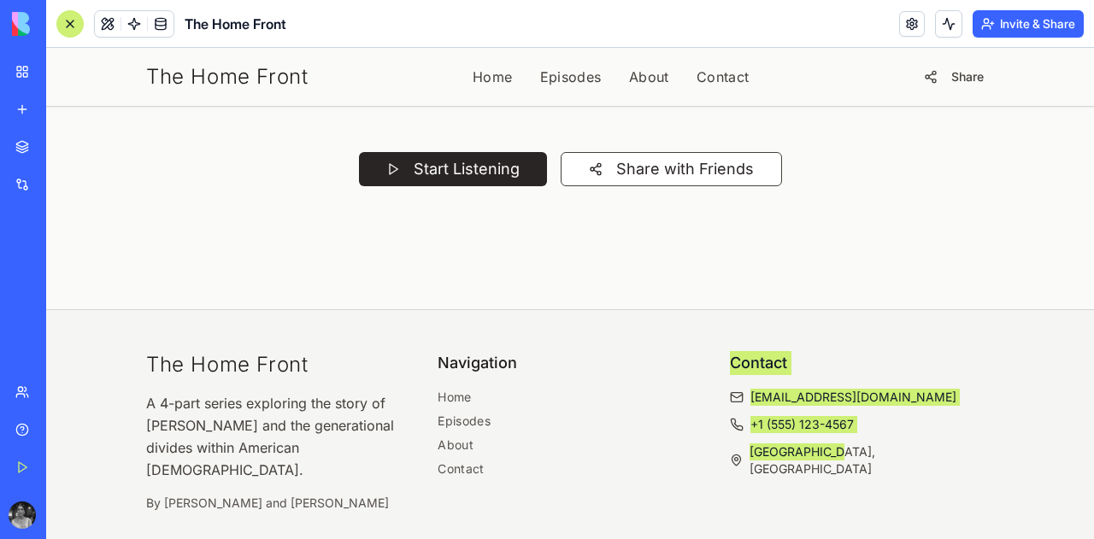
scroll to position [14507, 0]
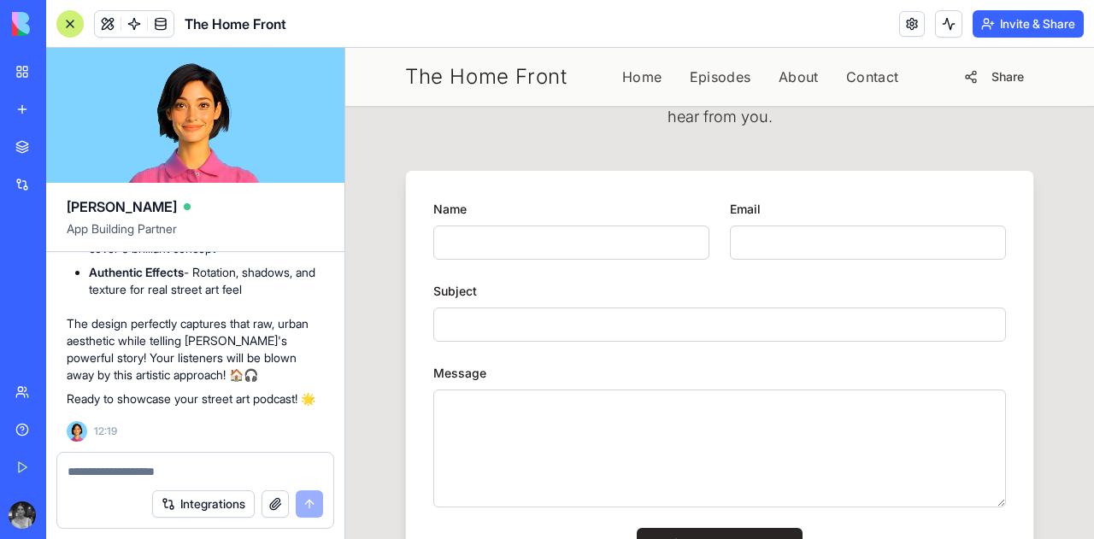
click at [175, 468] on textarea at bounding box center [196, 471] width 256 height 17
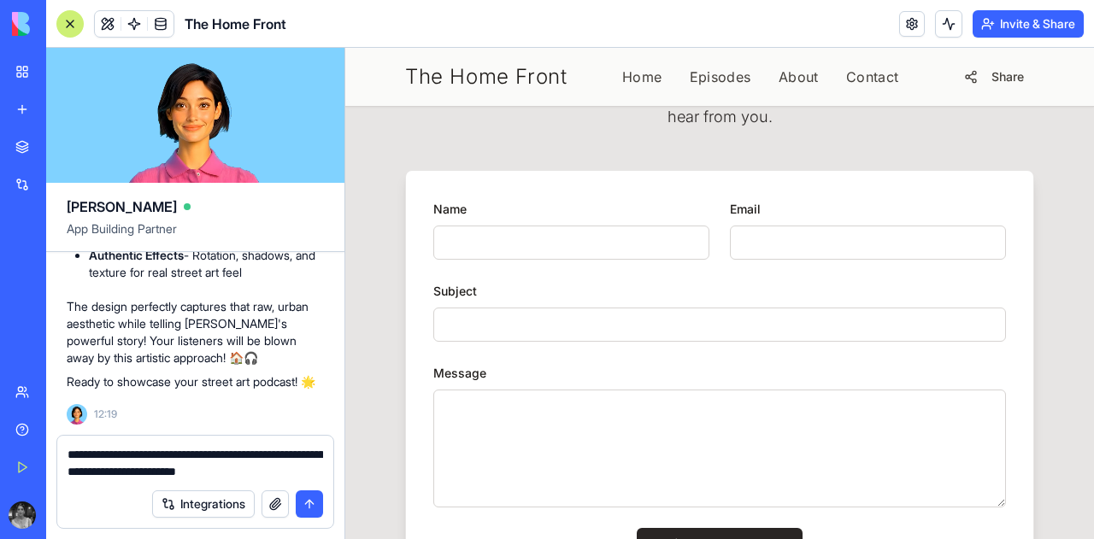
paste textarea "**********"
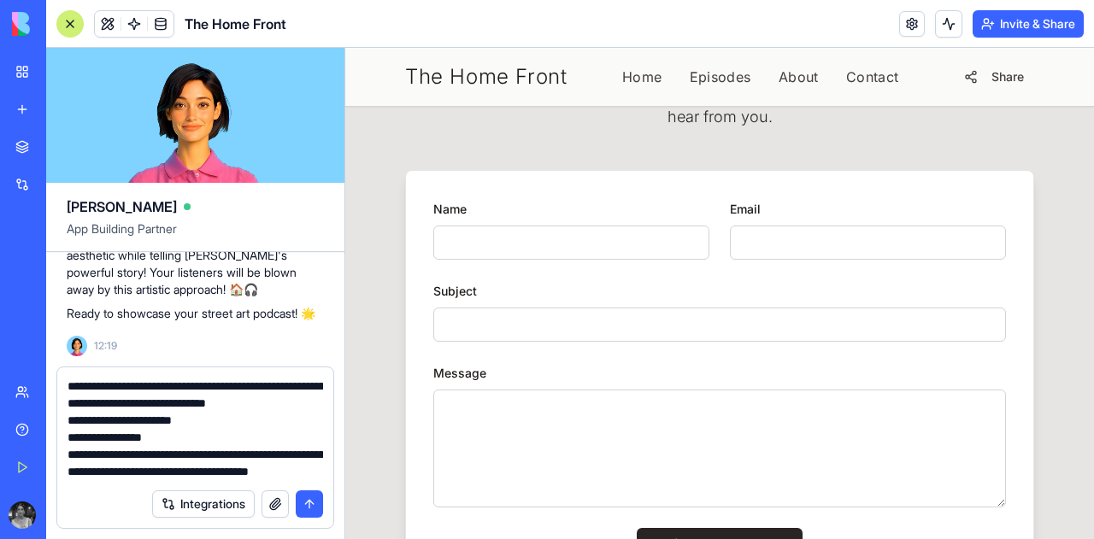
scroll to position [15, 0]
drag, startPoint x: 102, startPoint y: 456, endPoint x: 161, endPoint y: 455, distance: 59.0
click at [161, 455] on textarea "**********" at bounding box center [196, 429] width 256 height 103
click at [256, 470] on textarea "**********" at bounding box center [196, 429] width 256 height 103
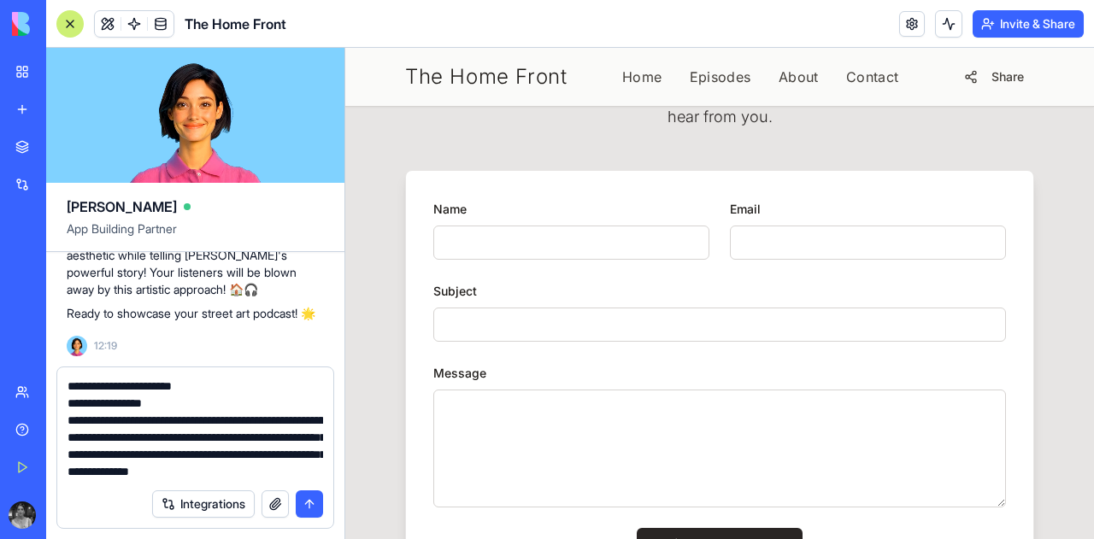
scroll to position [32, 0]
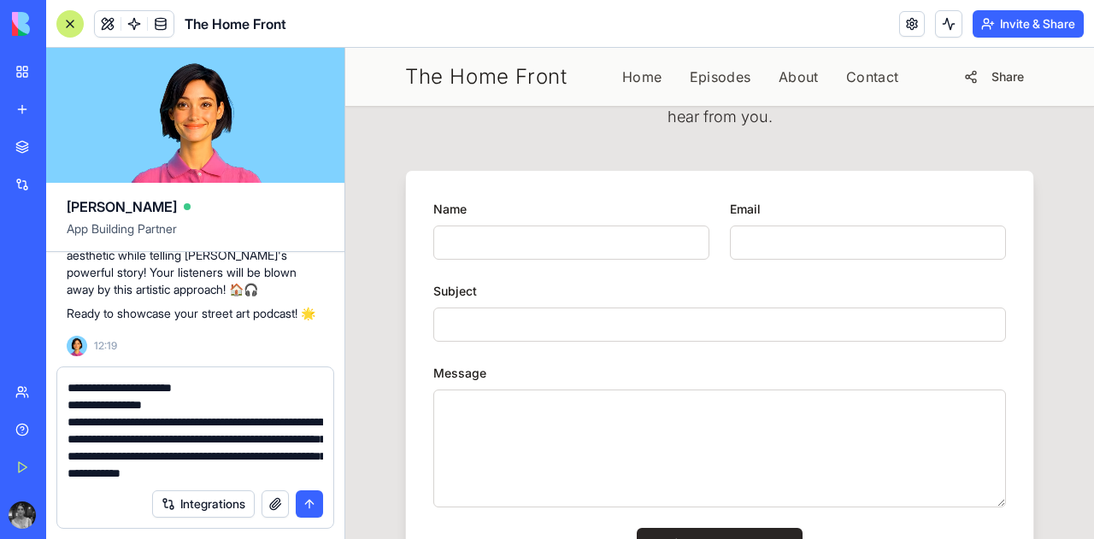
type textarea "**********"
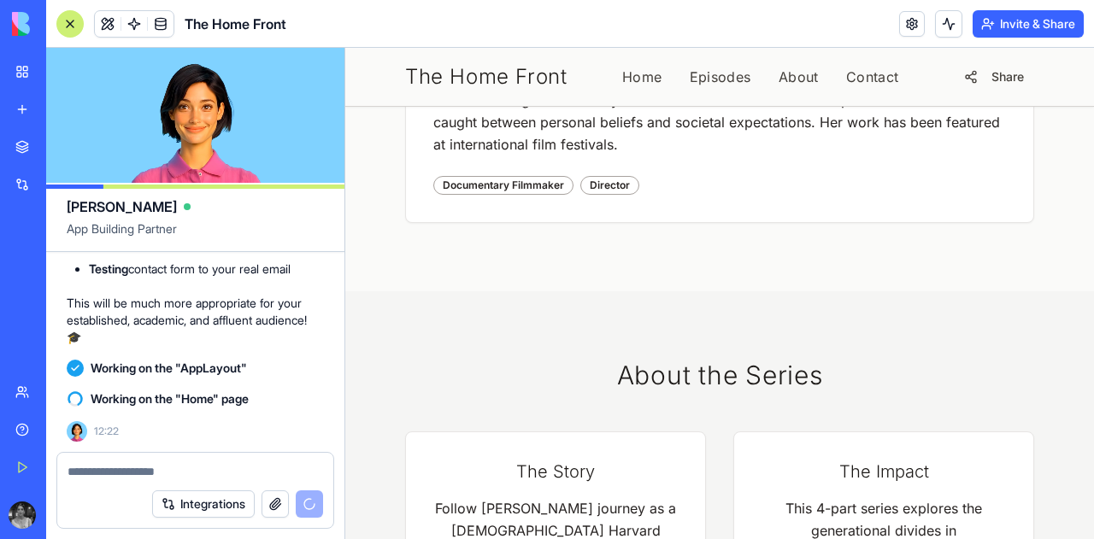
scroll to position [15094, 0]
click at [128, 475] on textarea at bounding box center [196, 471] width 256 height 17
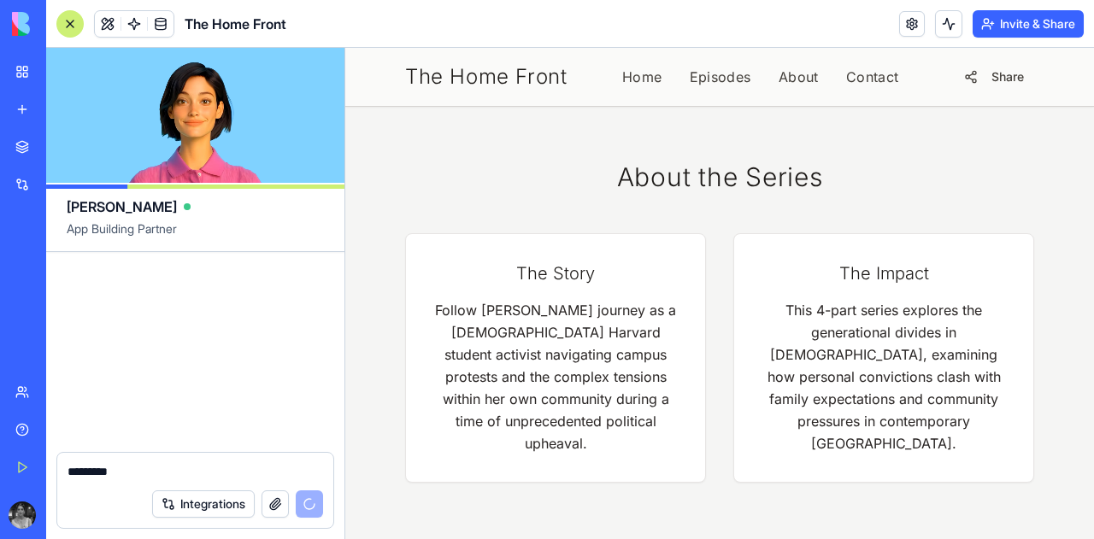
scroll to position [15608, 0]
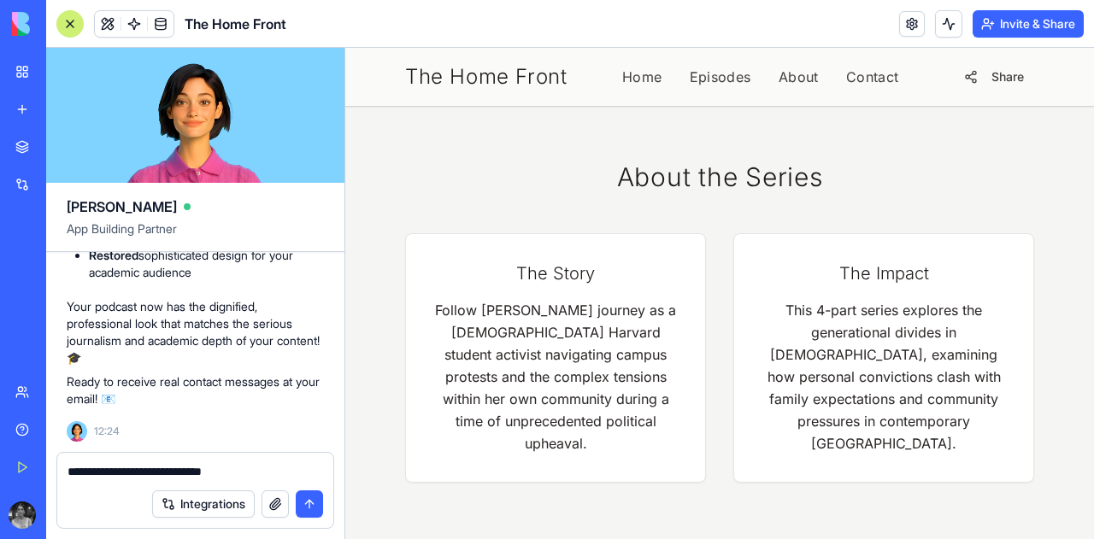
type textarea "**********"
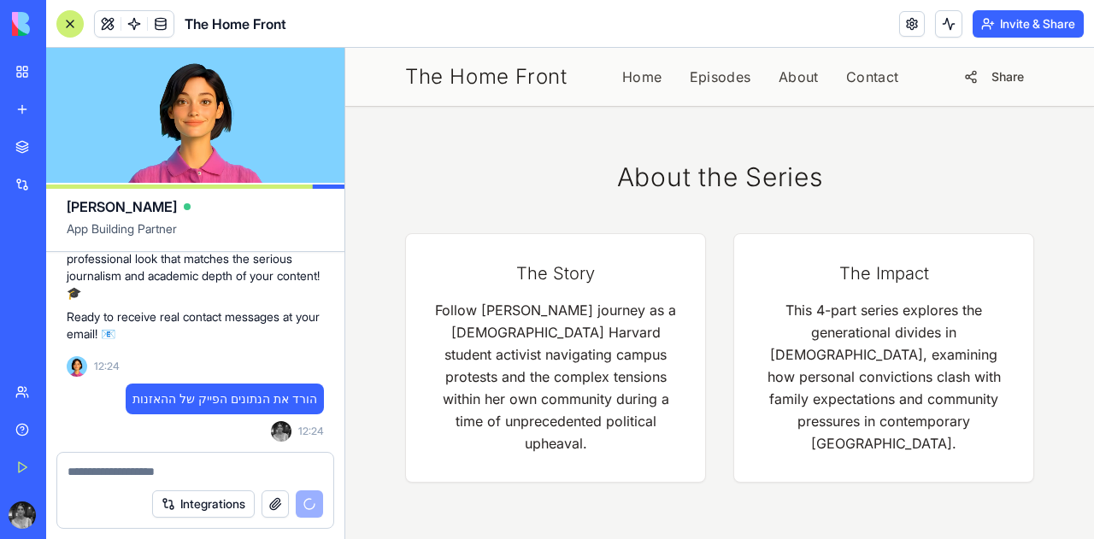
scroll to position [15490, 0]
click at [62, 23] on div at bounding box center [69, 23] width 27 height 27
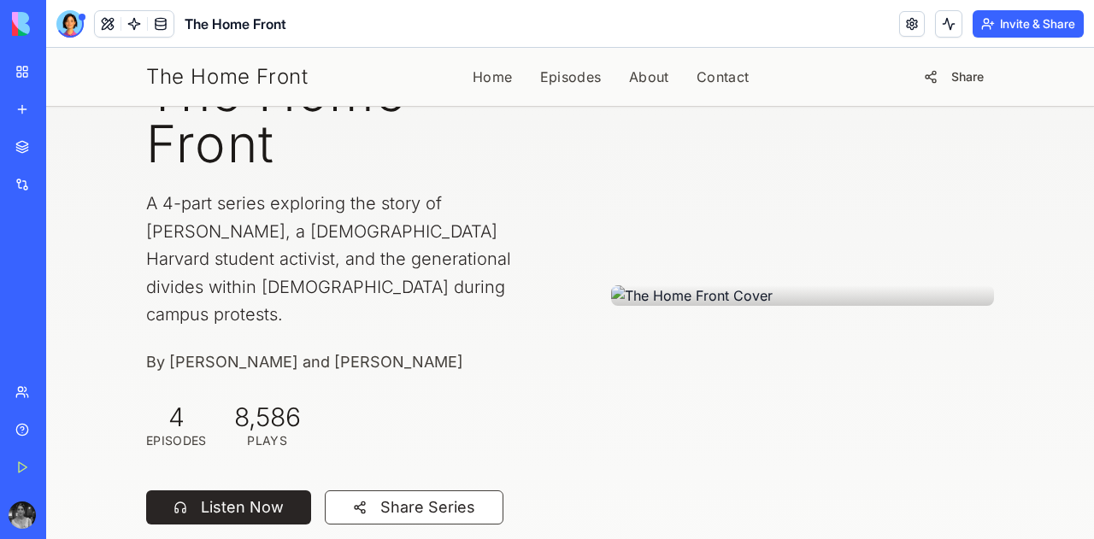
scroll to position [0, 0]
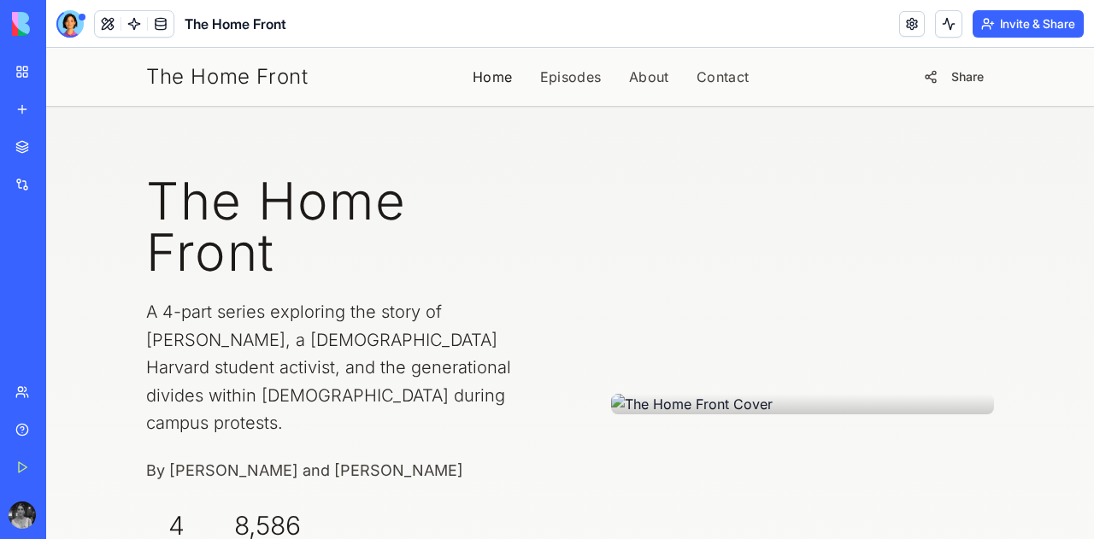
click at [476, 81] on link "Home" at bounding box center [493, 77] width 40 height 21
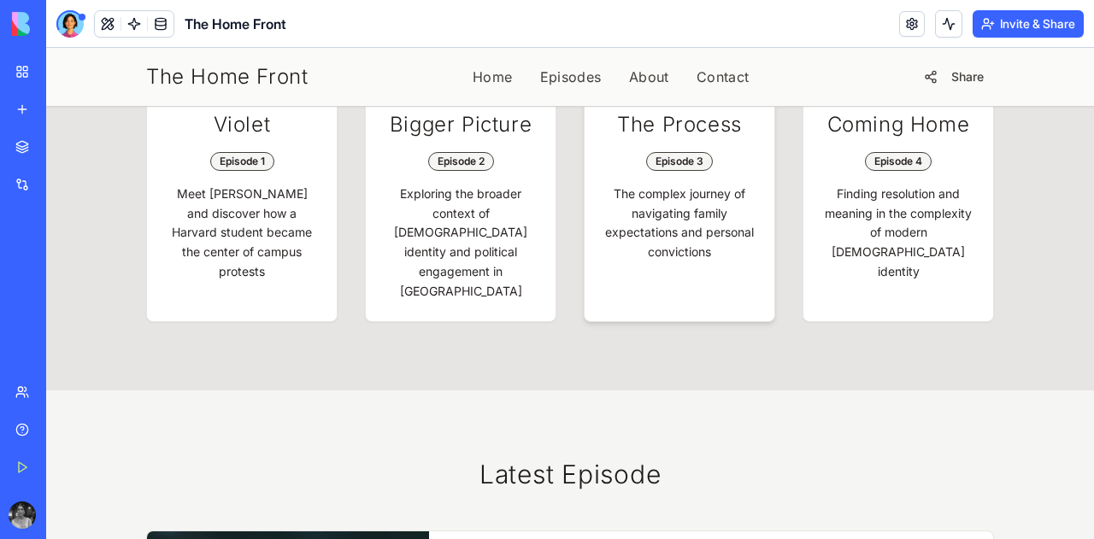
scroll to position [808, 0]
click at [1003, 22] on button "Invite & Share" at bounding box center [1028, 23] width 111 height 27
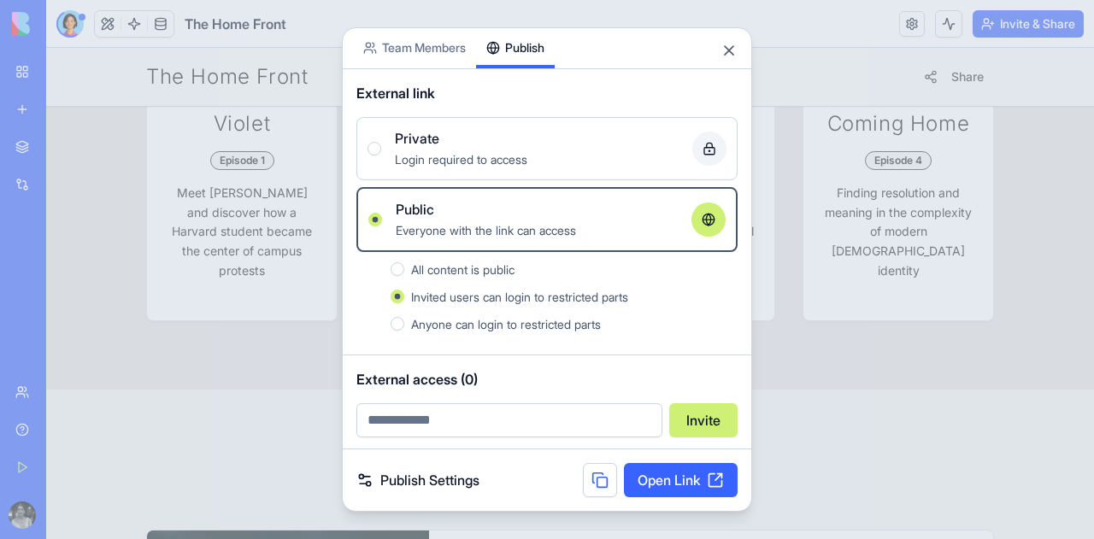
scroll to position [2, 0]
click at [665, 485] on link "Open Link" at bounding box center [681, 480] width 114 height 34
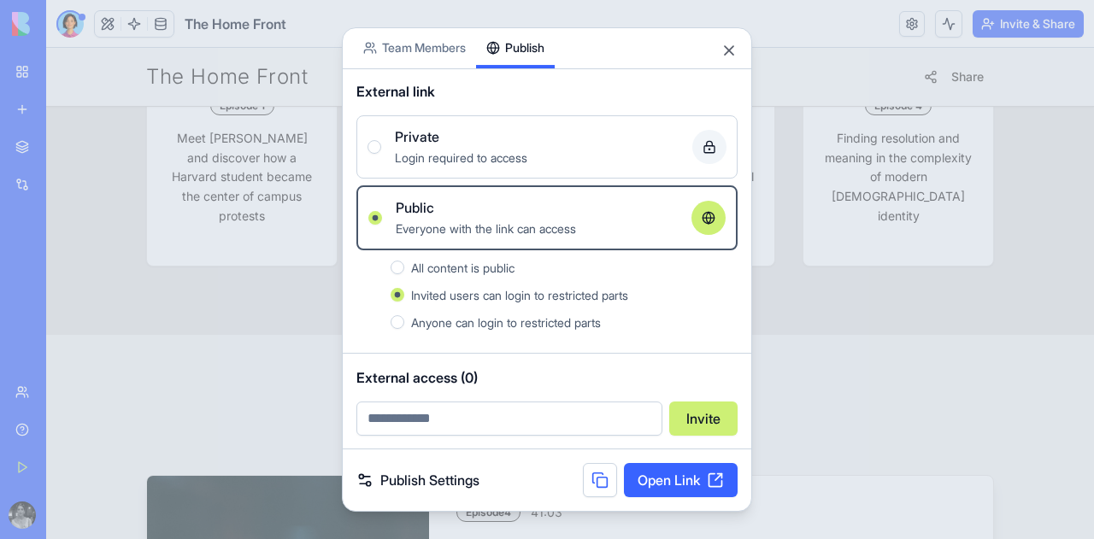
click at [119, 399] on div at bounding box center [547, 269] width 1094 height 539
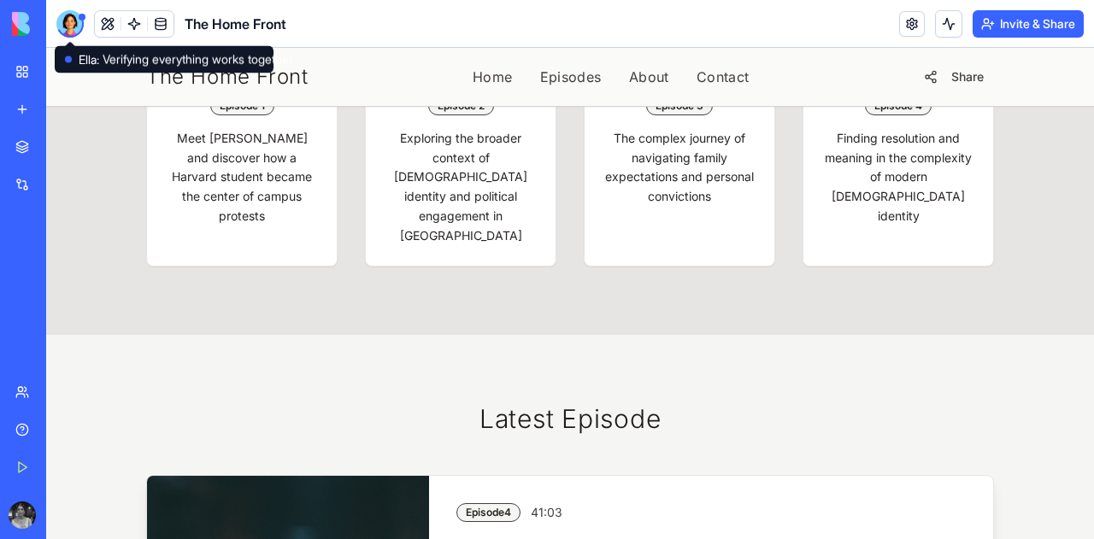
click at [68, 21] on div at bounding box center [69, 23] width 27 height 27
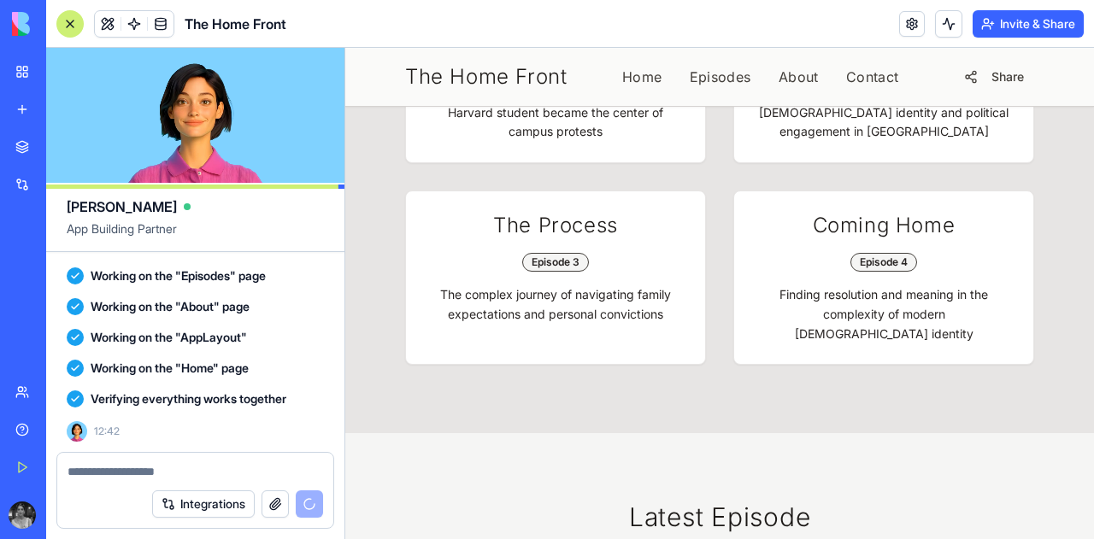
scroll to position [16346, 0]
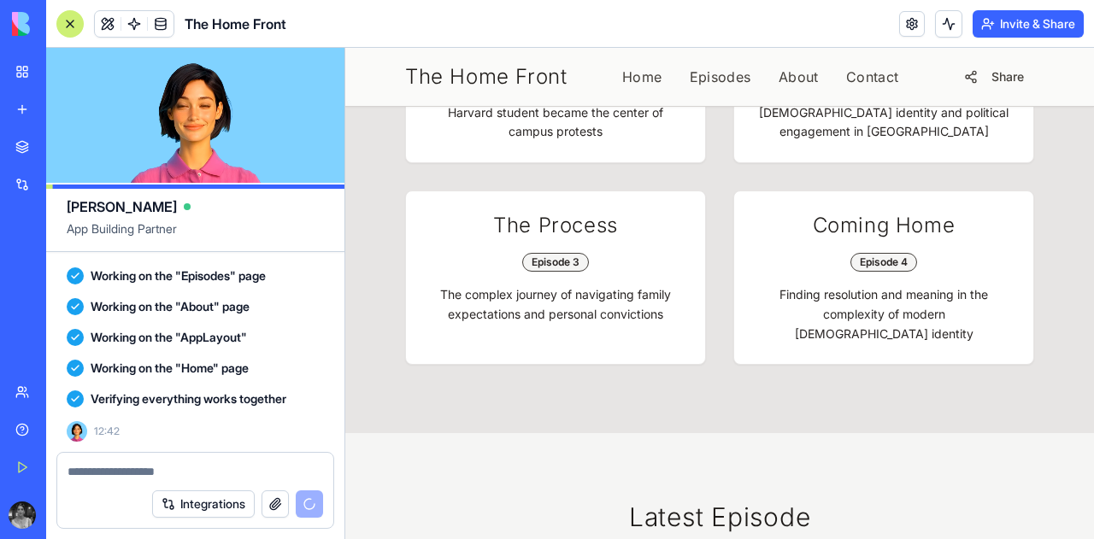
click at [150, 470] on textarea at bounding box center [196, 471] width 256 height 17
type textarea "*"
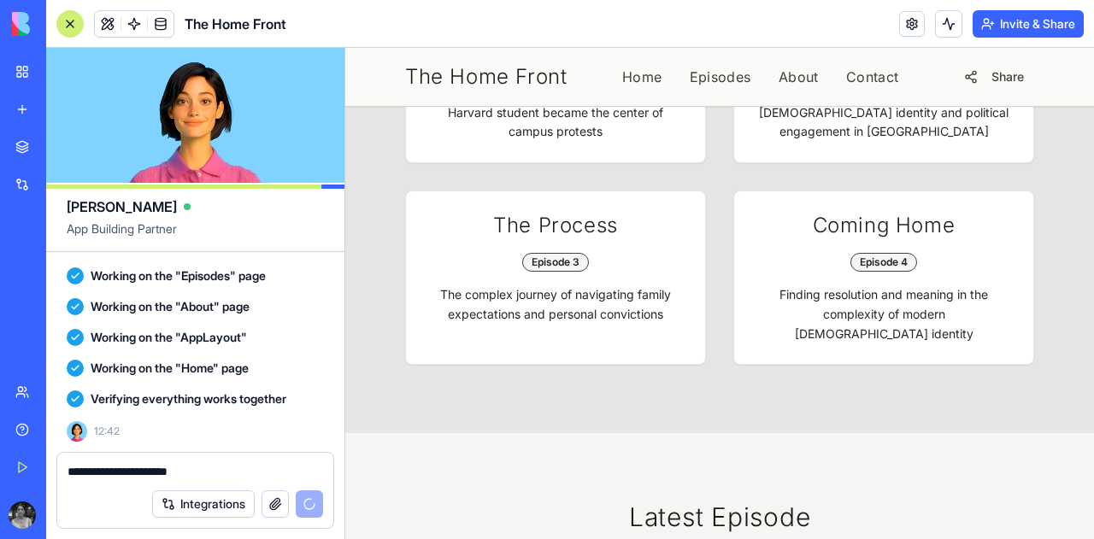
type textarea "**********"
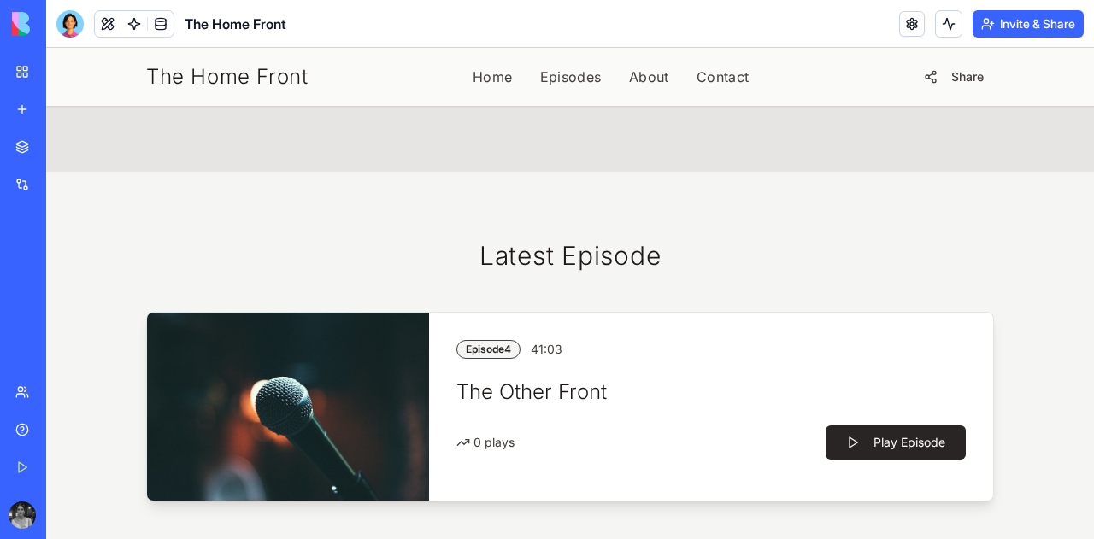
scroll to position [972, 0]
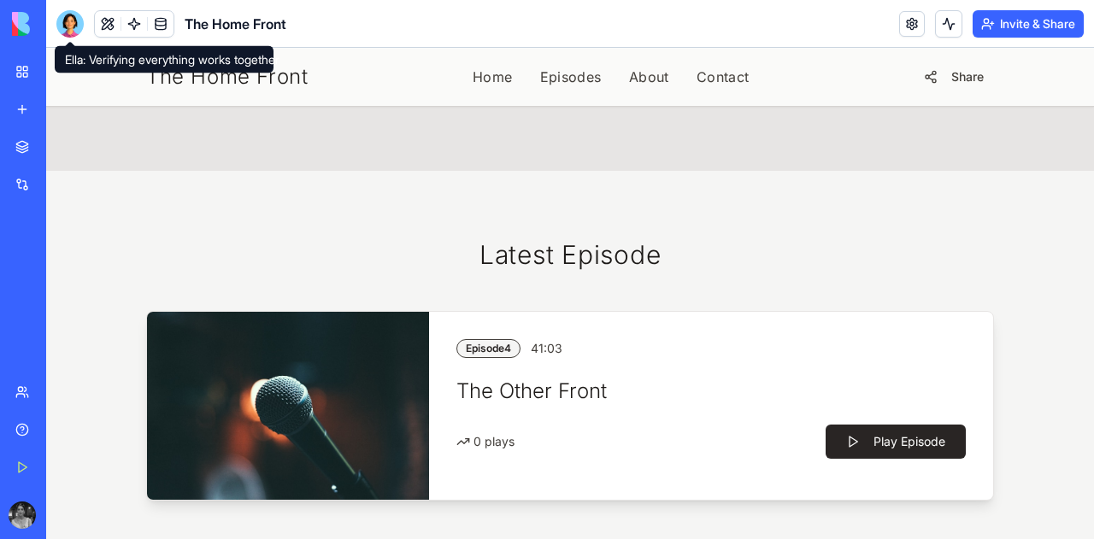
click at [60, 21] on div at bounding box center [69, 23] width 27 height 27
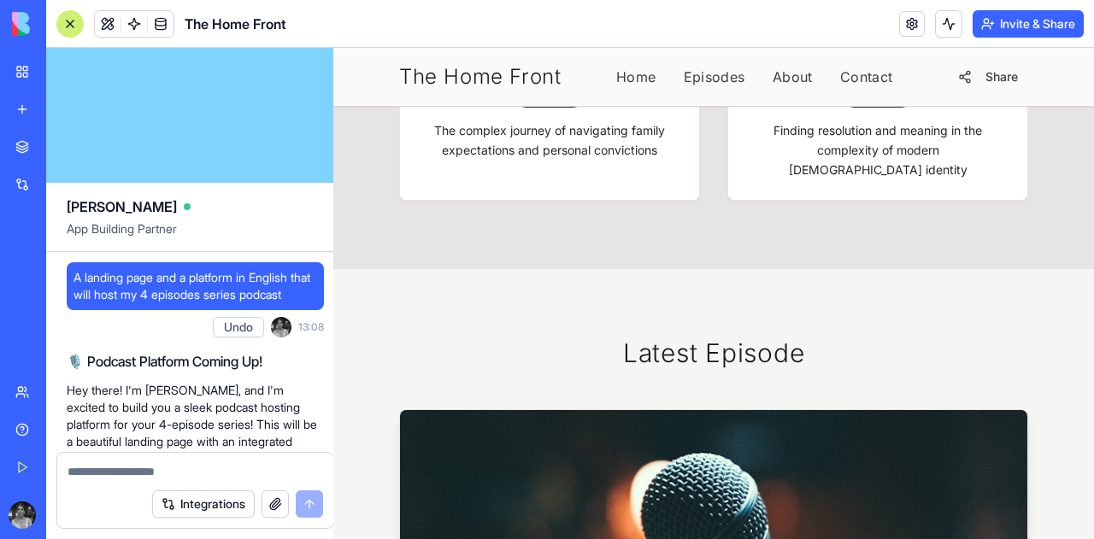
scroll to position [16093, 0]
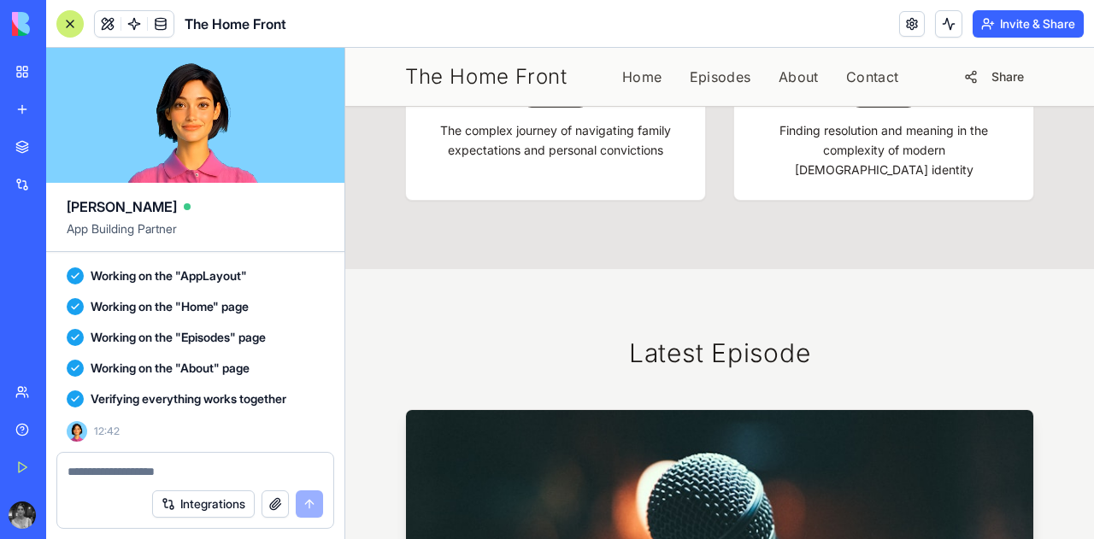
click at [141, 474] on textarea at bounding box center [196, 471] width 256 height 17
type textarea "*"
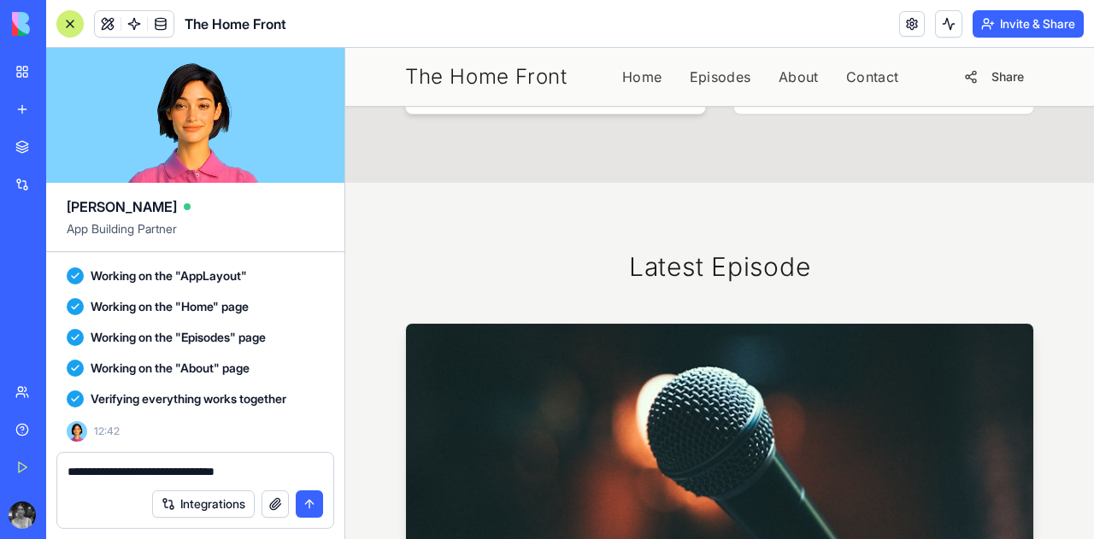
scroll to position [1057, 0]
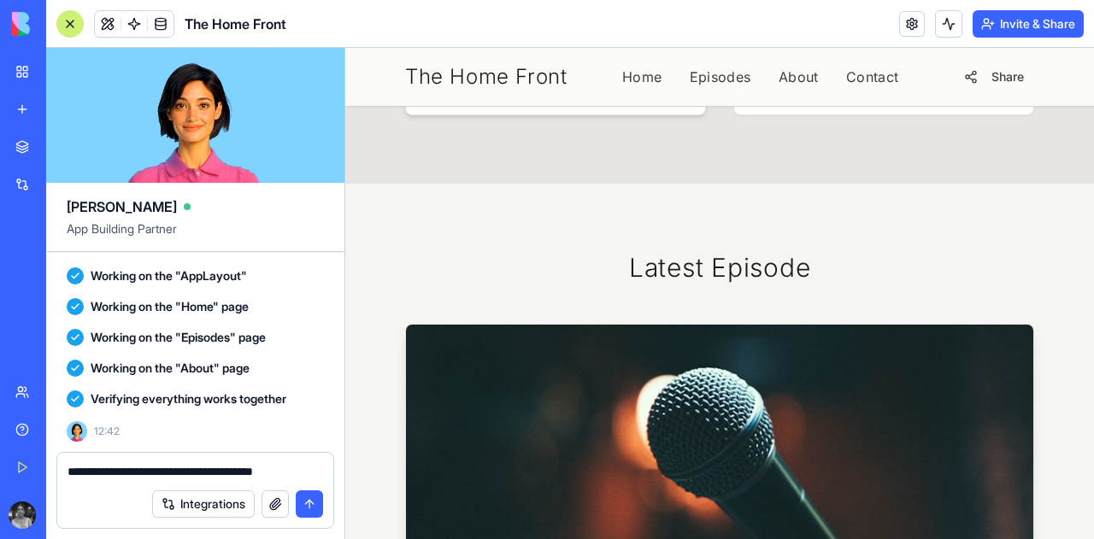
type textarea "**********"
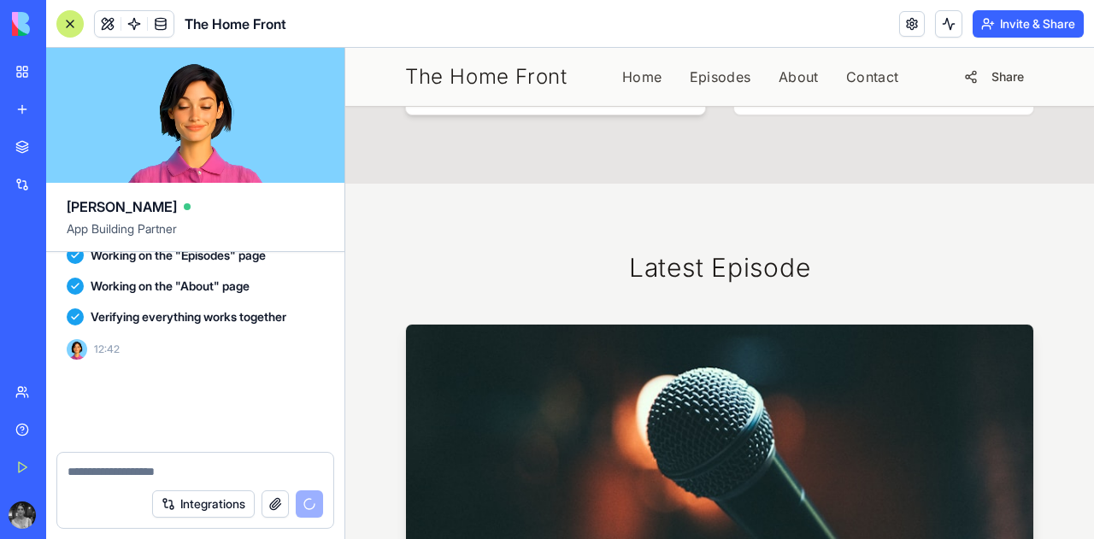
scroll to position [16158, 0]
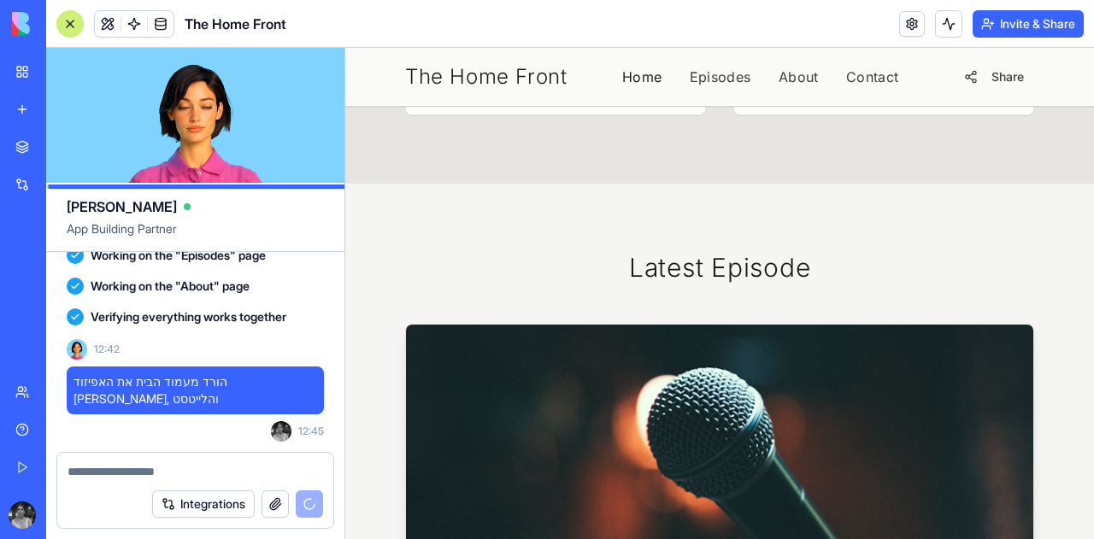
click at [622, 84] on link "Home" at bounding box center [642, 77] width 40 height 21
click at [635, 74] on link "Home" at bounding box center [642, 77] width 40 height 21
click at [725, 73] on link "Episodes" at bounding box center [721, 77] width 62 height 21
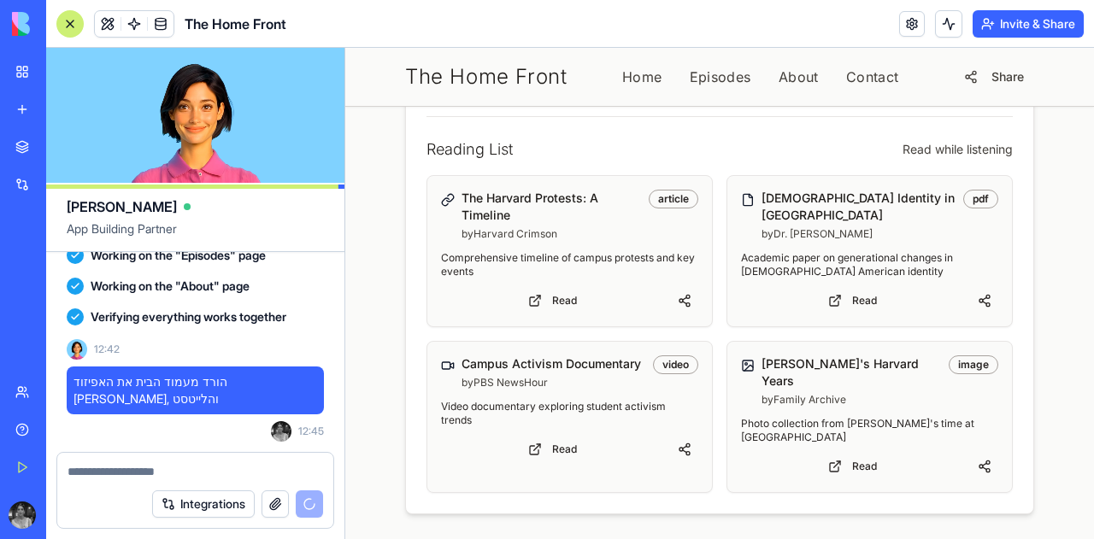
scroll to position [1429, 0]
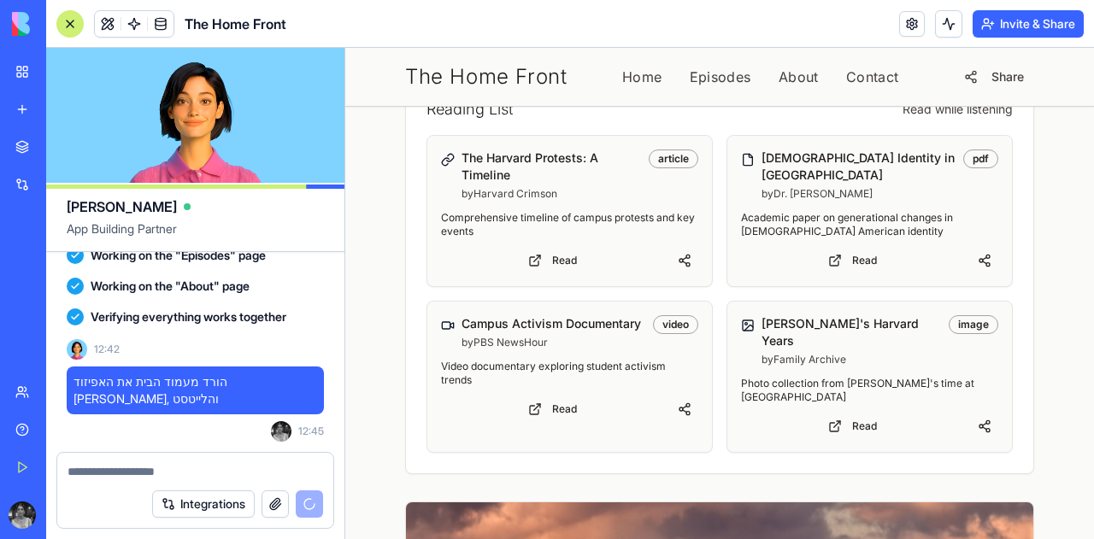
click at [222, 474] on textarea at bounding box center [196, 471] width 256 height 17
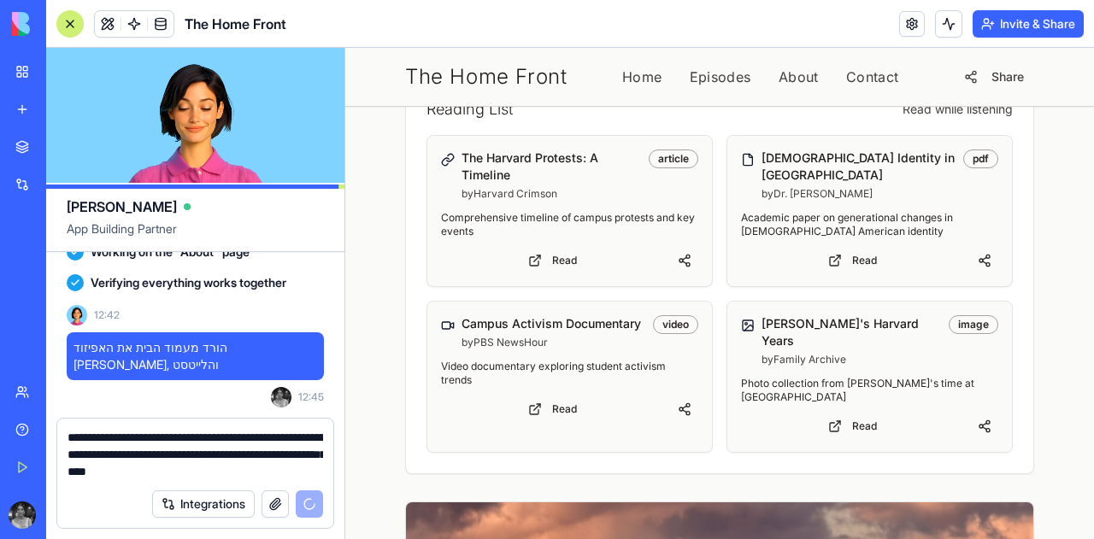
type textarea "**********"
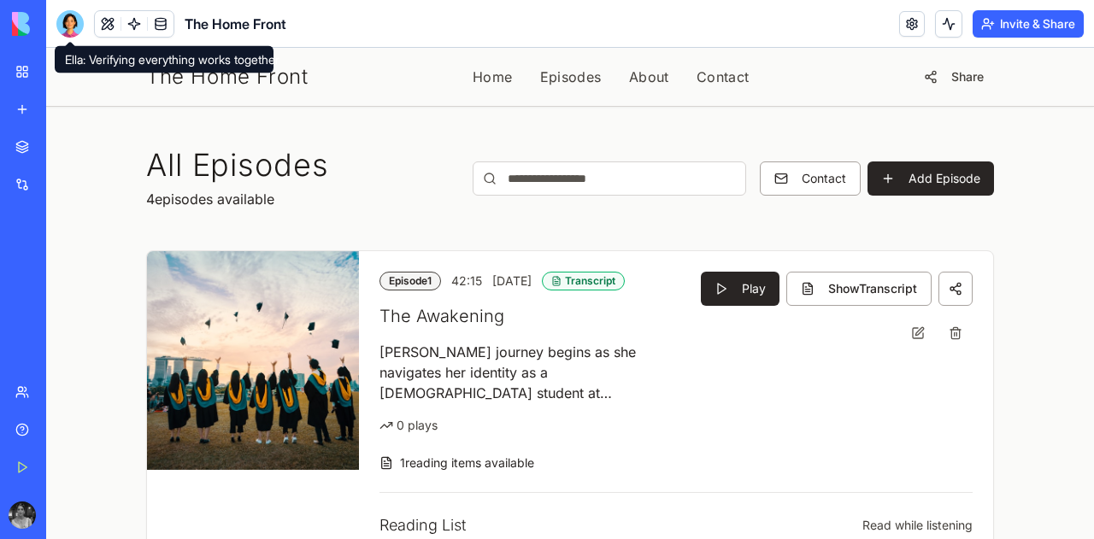
click at [59, 28] on div at bounding box center [69, 23] width 27 height 27
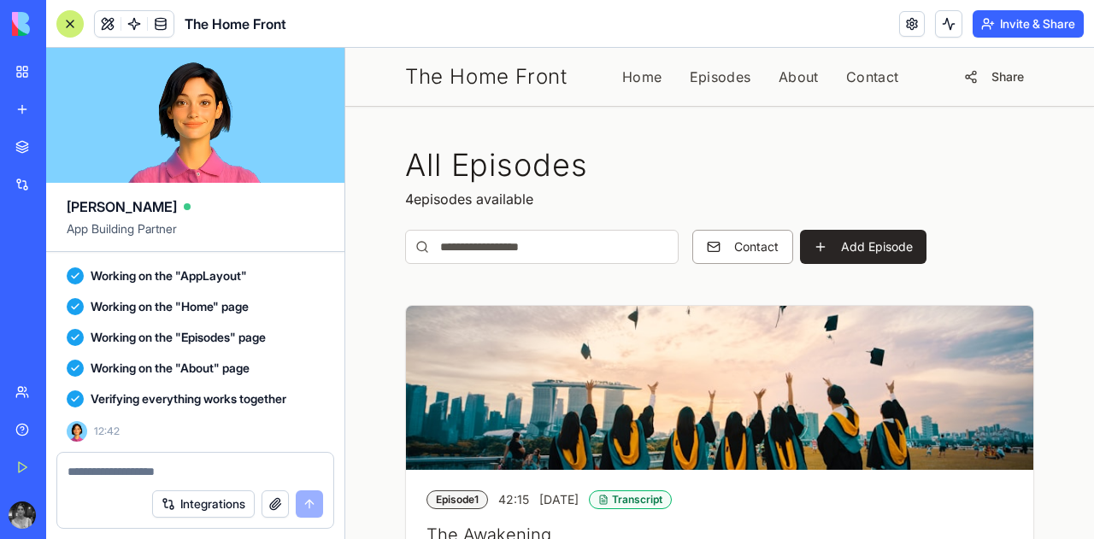
scroll to position [16093, 0]
click at [169, 477] on textarea at bounding box center [196, 471] width 256 height 17
click at [527, 94] on div "The Home Front Home Episodes About Contact Share" at bounding box center [719, 77] width 656 height 58
click at [537, 77] on span "The Home Front" at bounding box center [486, 76] width 162 height 27
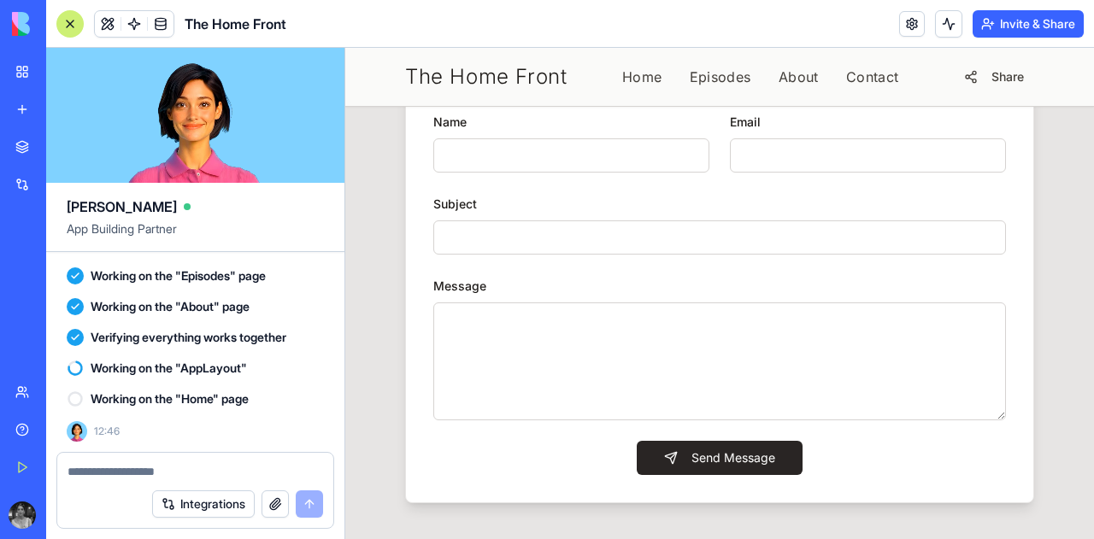
scroll to position [3281, 0]
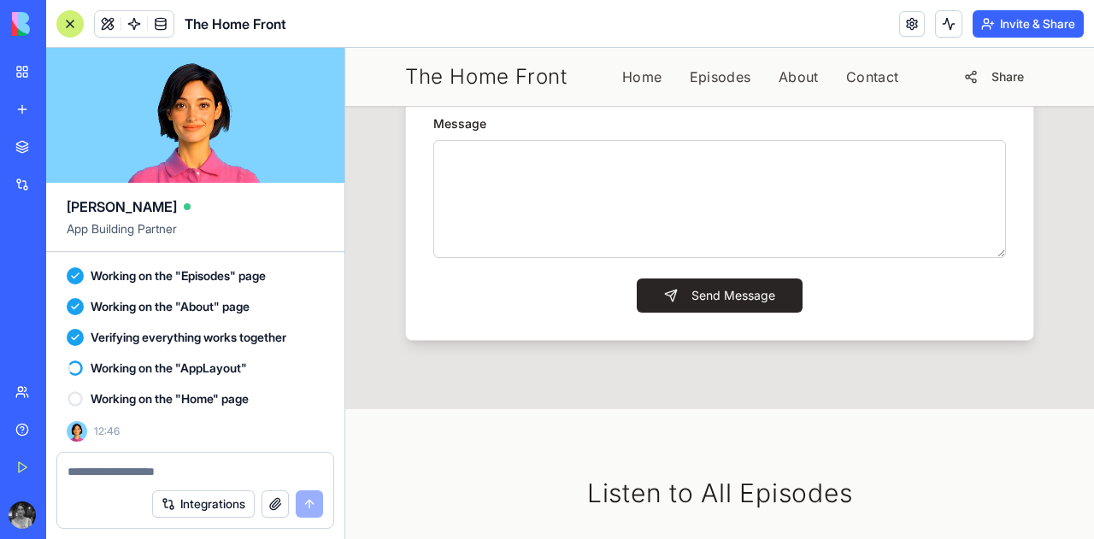
scroll to position [3345, 0]
click at [802, 74] on link "About" at bounding box center [799, 77] width 40 height 21
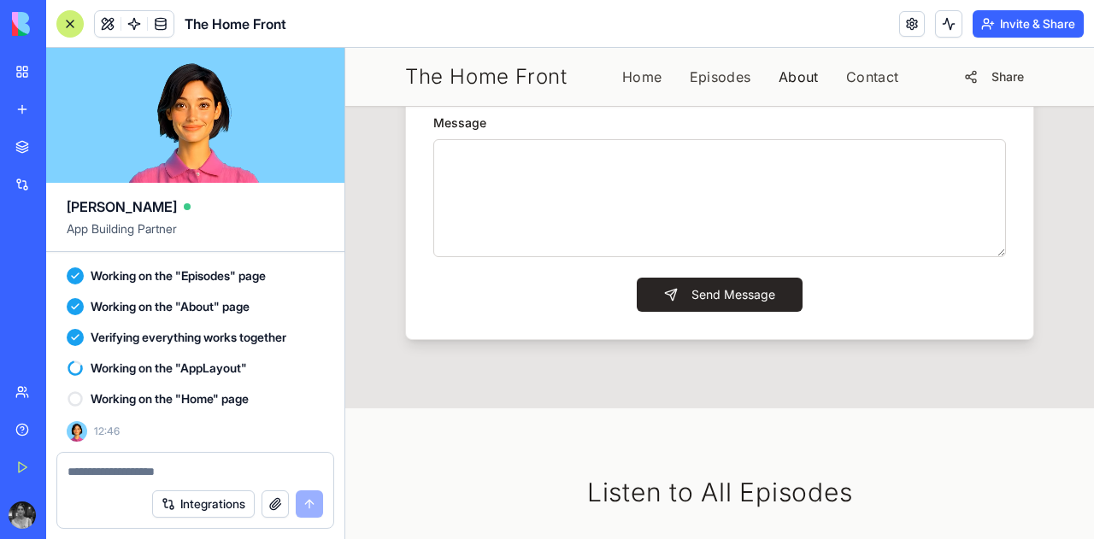
scroll to position [3222, 0]
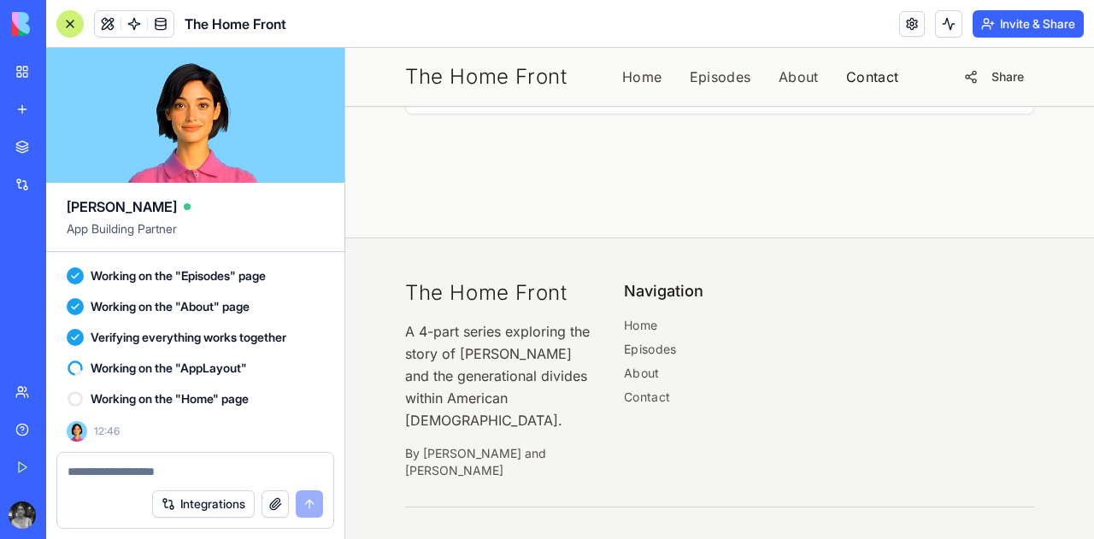
click at [861, 79] on link "Contact" at bounding box center [872, 77] width 53 height 21
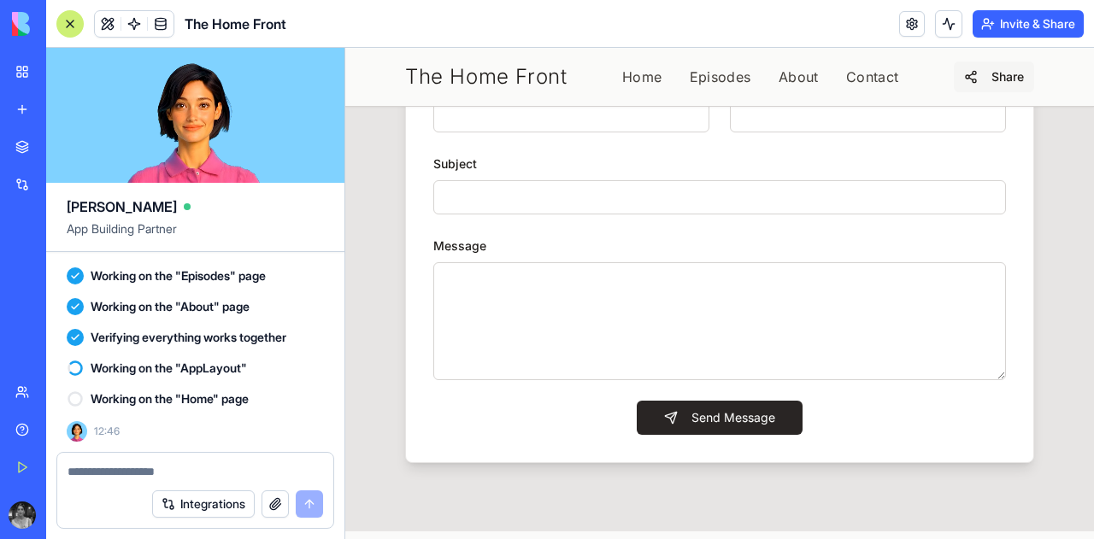
click at [999, 73] on span "Share" at bounding box center [1007, 76] width 32 height 17
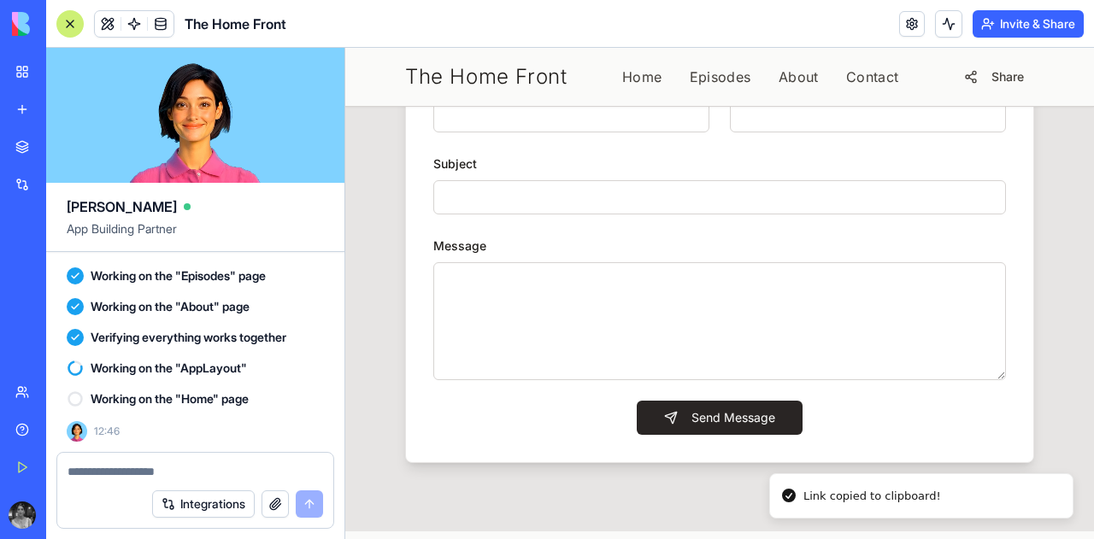
click at [508, 81] on span "The Home Front" at bounding box center [486, 76] width 162 height 27
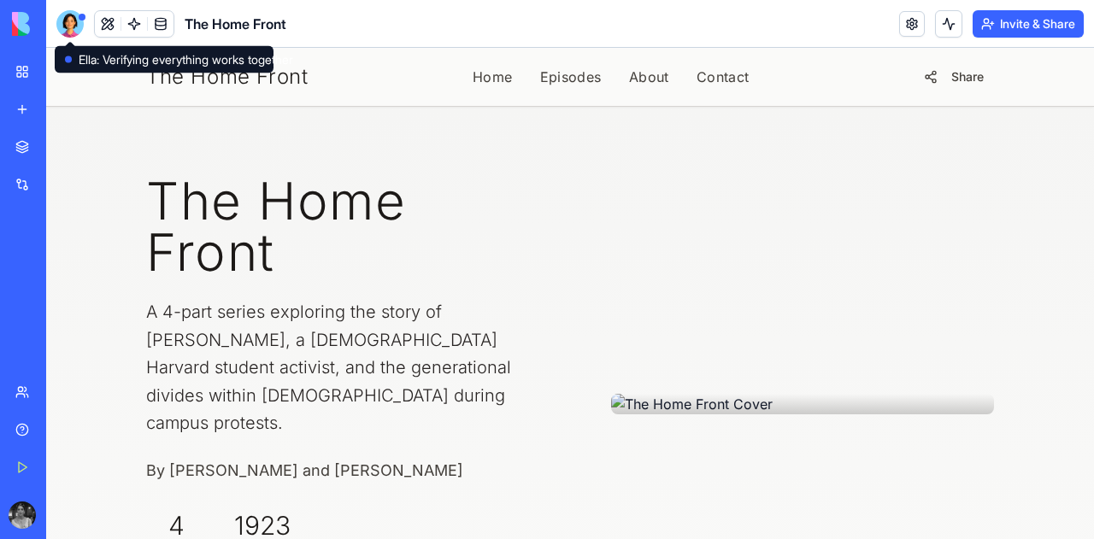
click at [79, 24] on div at bounding box center [69, 23] width 27 height 27
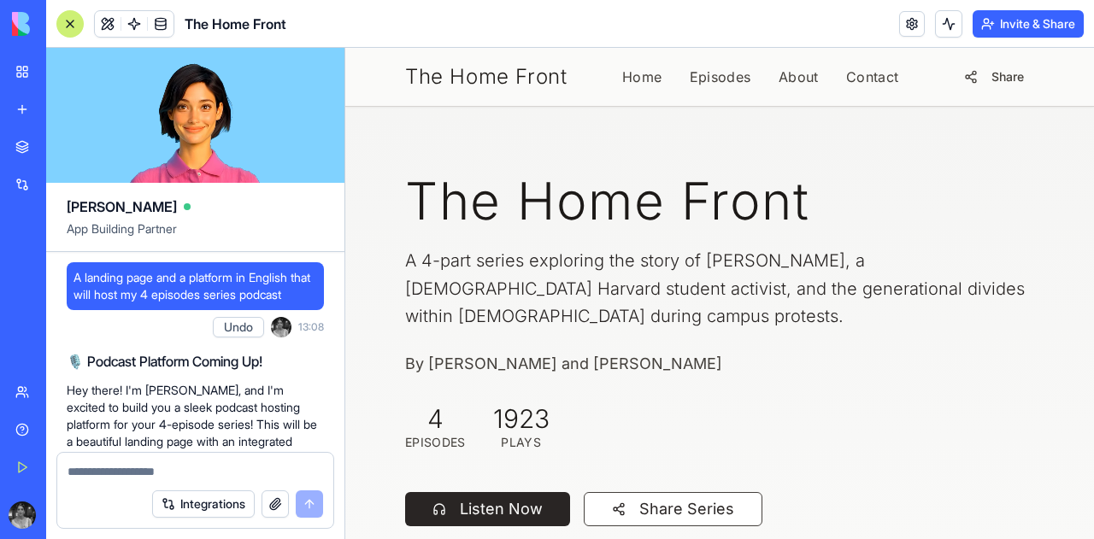
scroll to position [16093, 0]
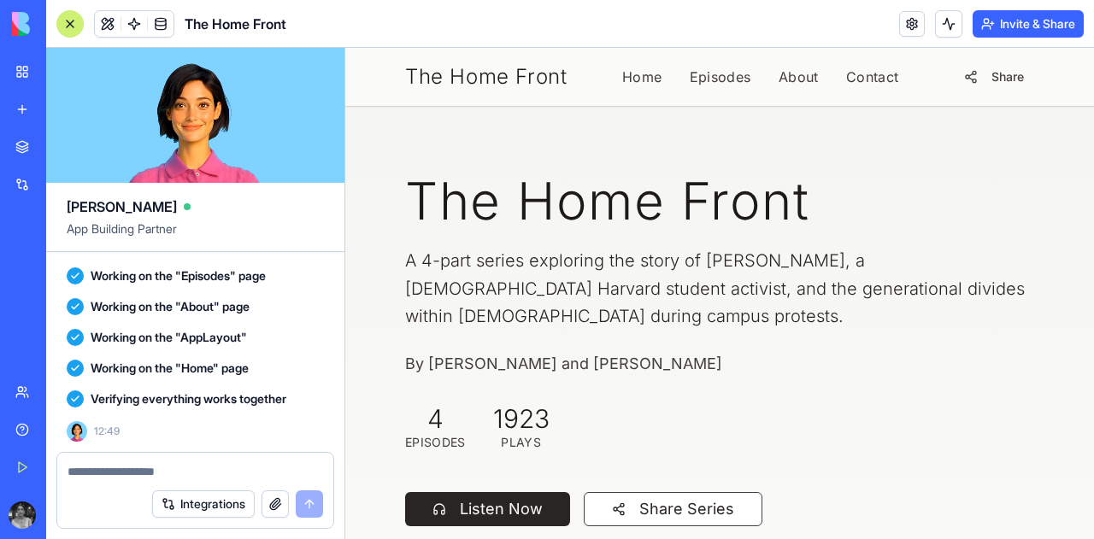
click at [153, 396] on span "Verifying everything works together" at bounding box center [189, 399] width 196 height 17
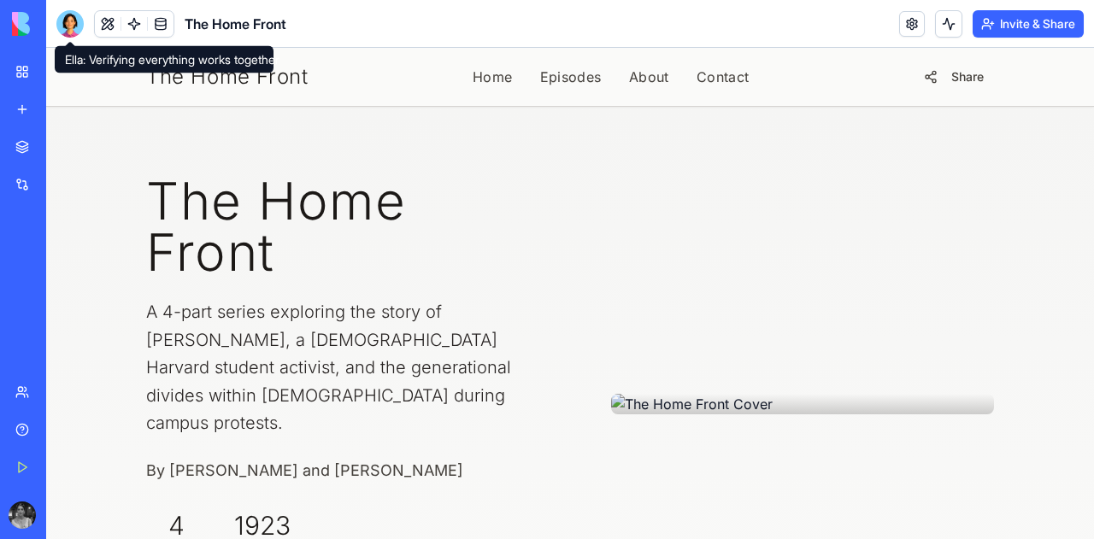
click at [63, 11] on div at bounding box center [69, 23] width 27 height 27
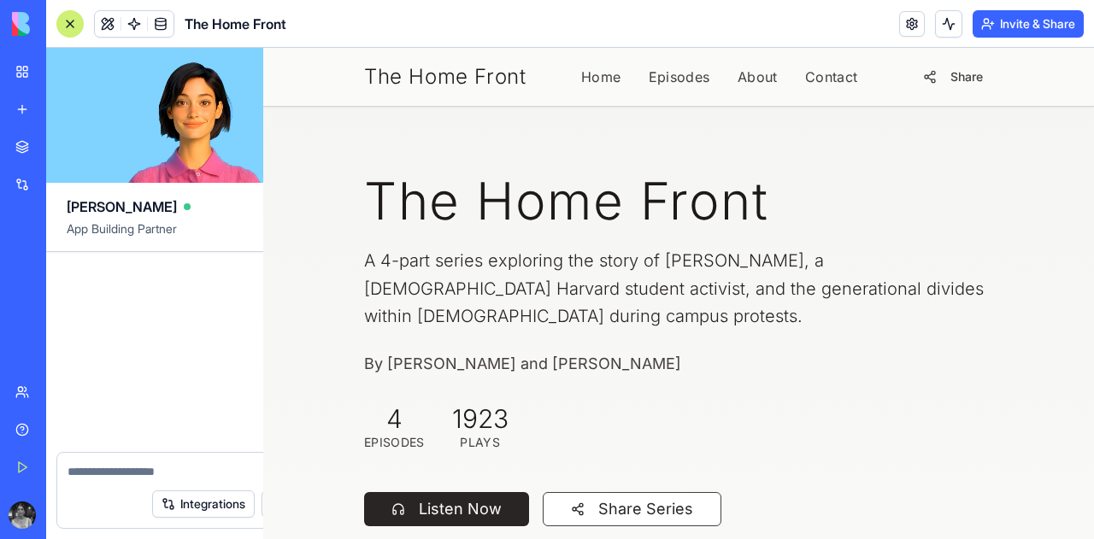
scroll to position [16093, 0]
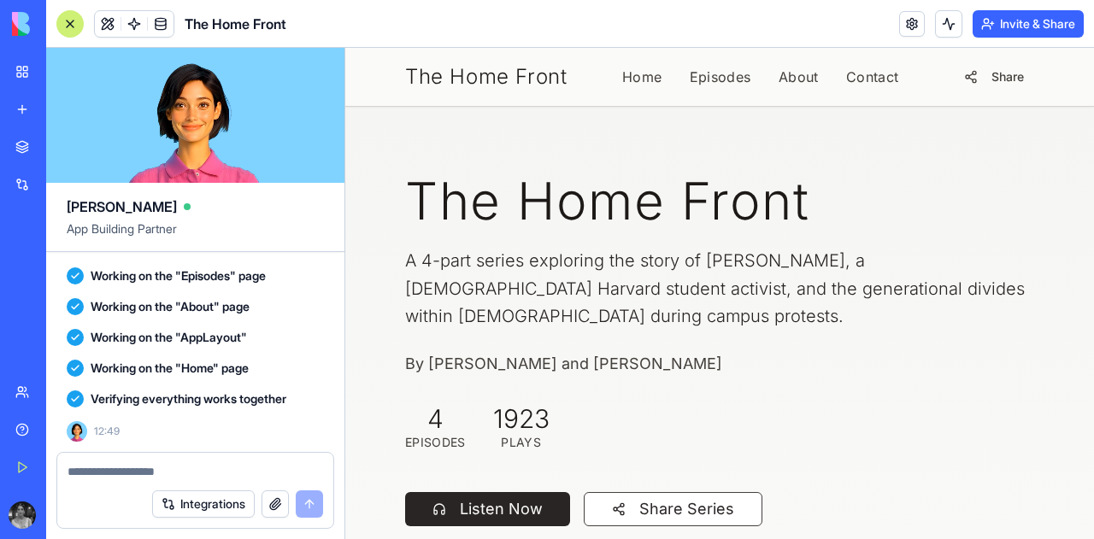
click at [169, 479] on textarea at bounding box center [196, 471] width 256 height 17
type textarea "*"
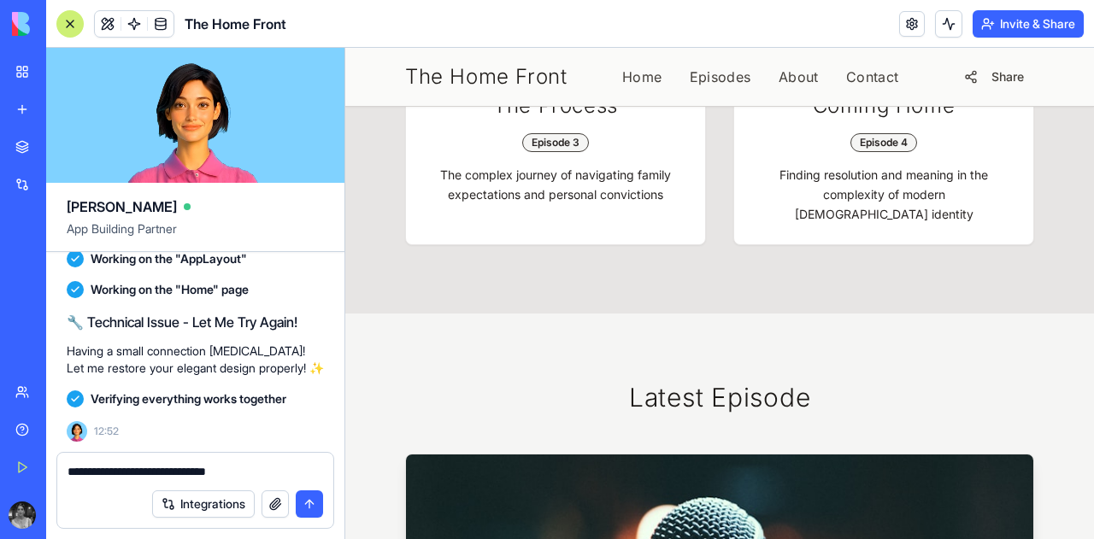
scroll to position [944, 0]
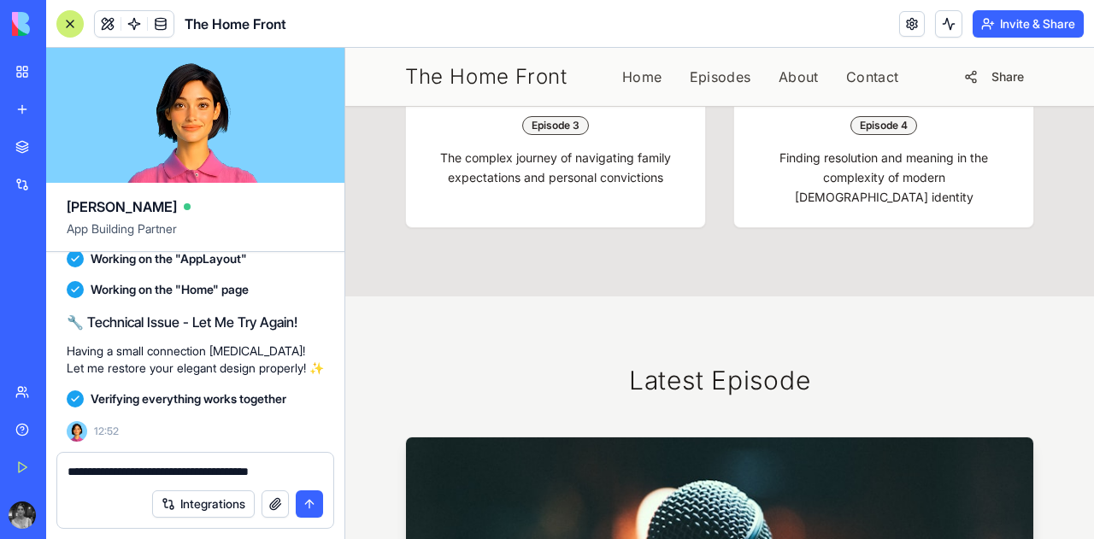
type textarea "**********"
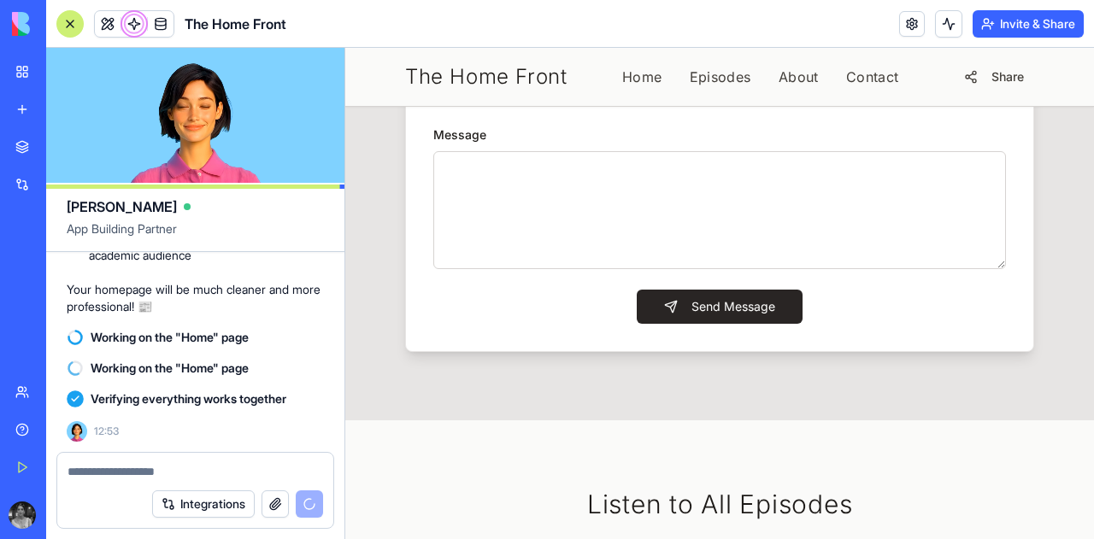
scroll to position [16551, 0]
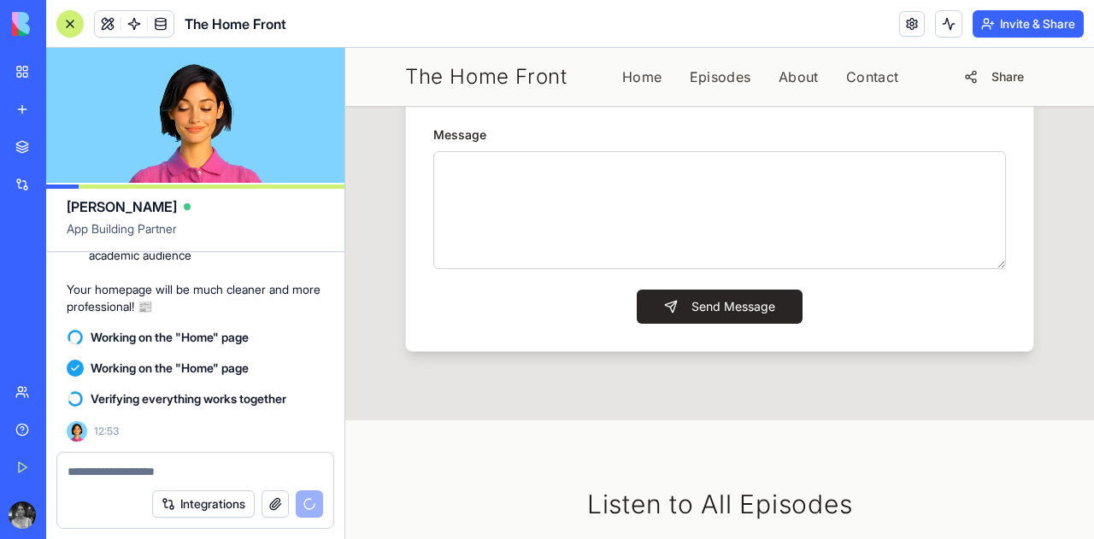
click at [538, 21] on input "Name" at bounding box center [571, 4] width 276 height 34
type input "**********"
click at [747, 21] on input "Email" at bounding box center [868, 4] width 276 height 34
type input "**********"
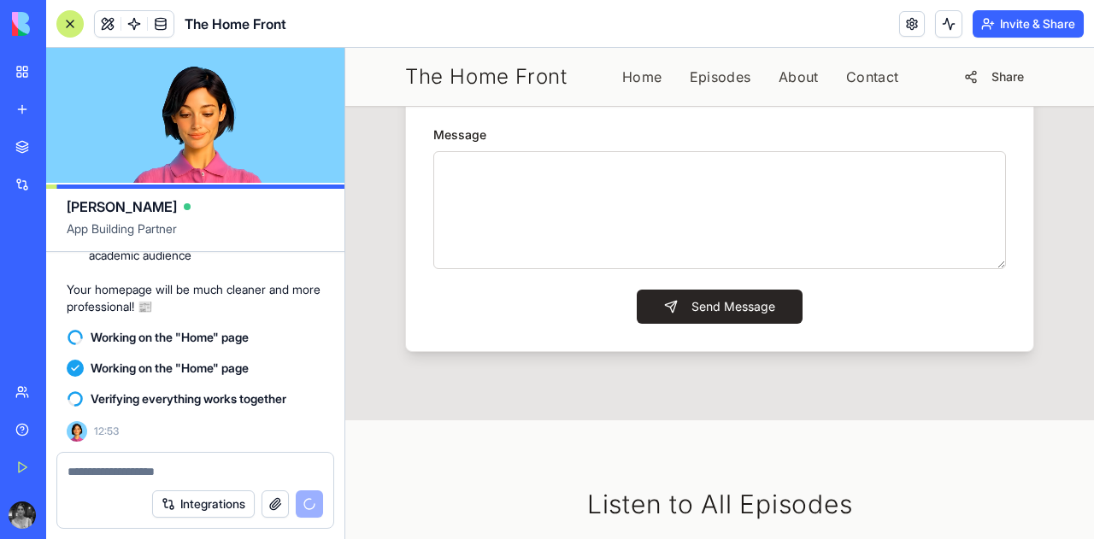
click at [597, 103] on input "Subject" at bounding box center [719, 86] width 573 height 34
type input "*****"
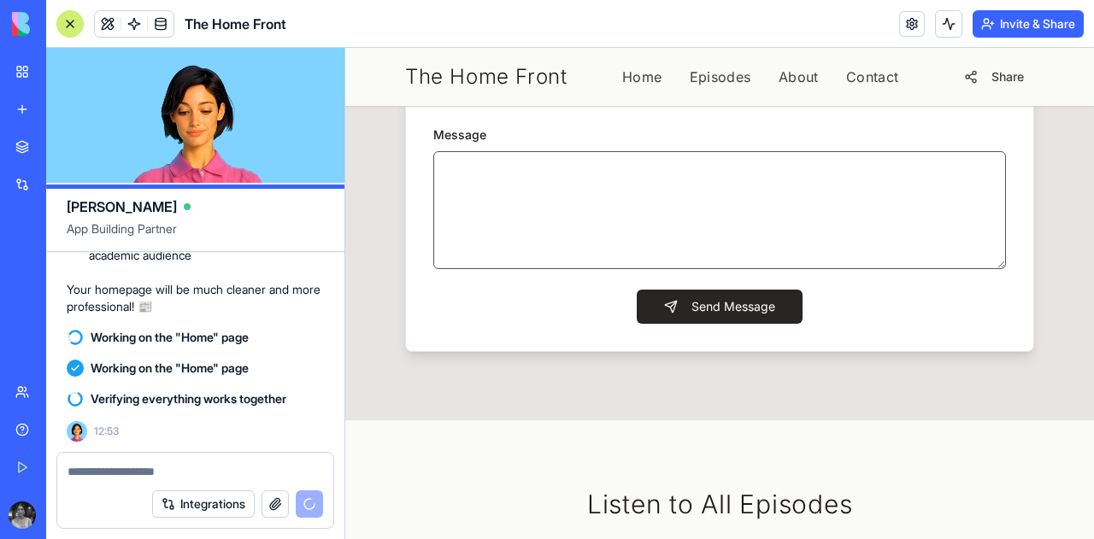
click at [546, 269] on textarea "Message" at bounding box center [719, 210] width 573 height 118
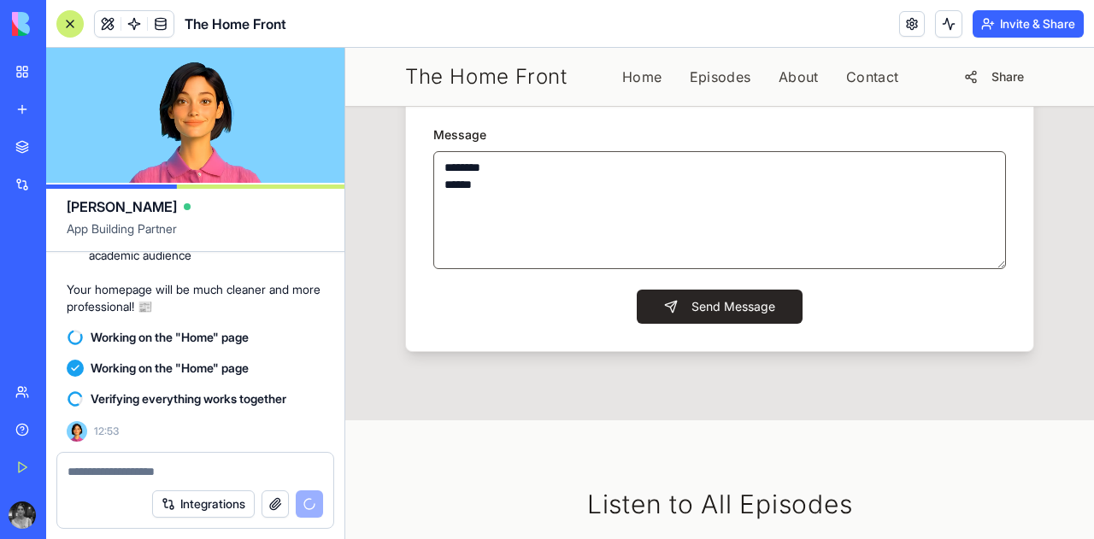
type textarea "******** *******"
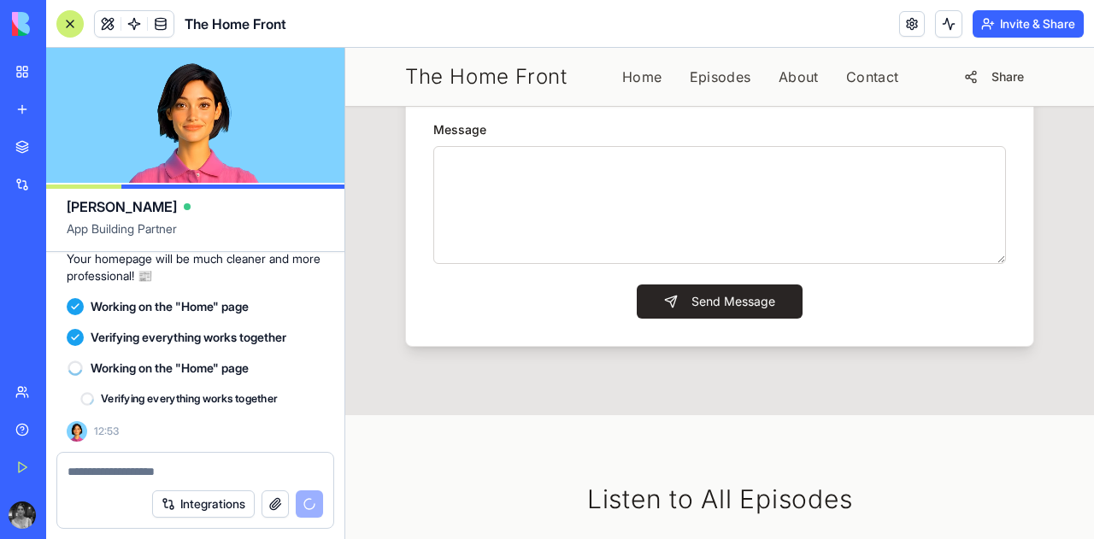
scroll to position [3397, 0]
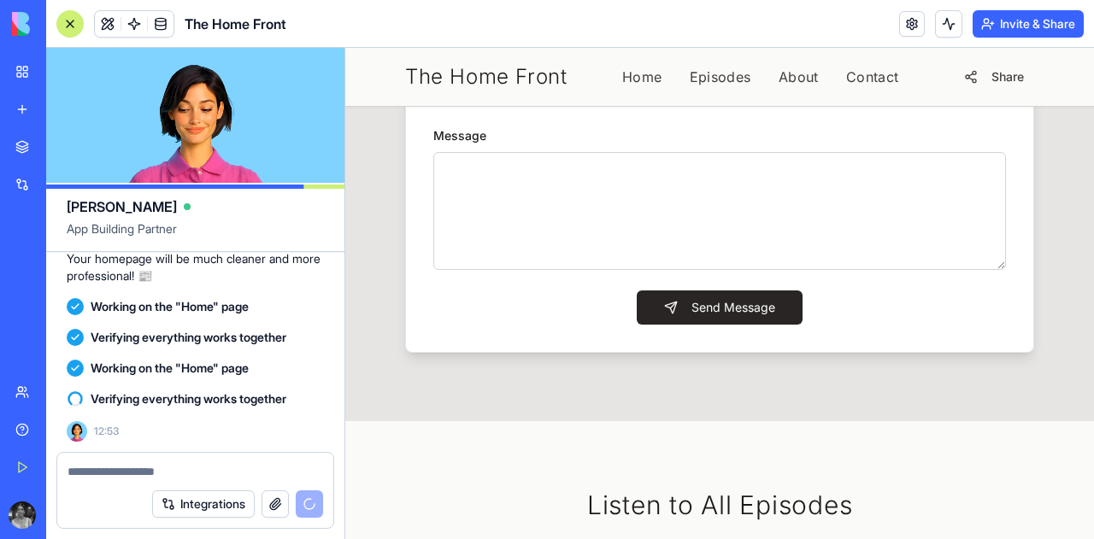
click at [533, 22] on input "Name" at bounding box center [571, 5] width 276 height 34
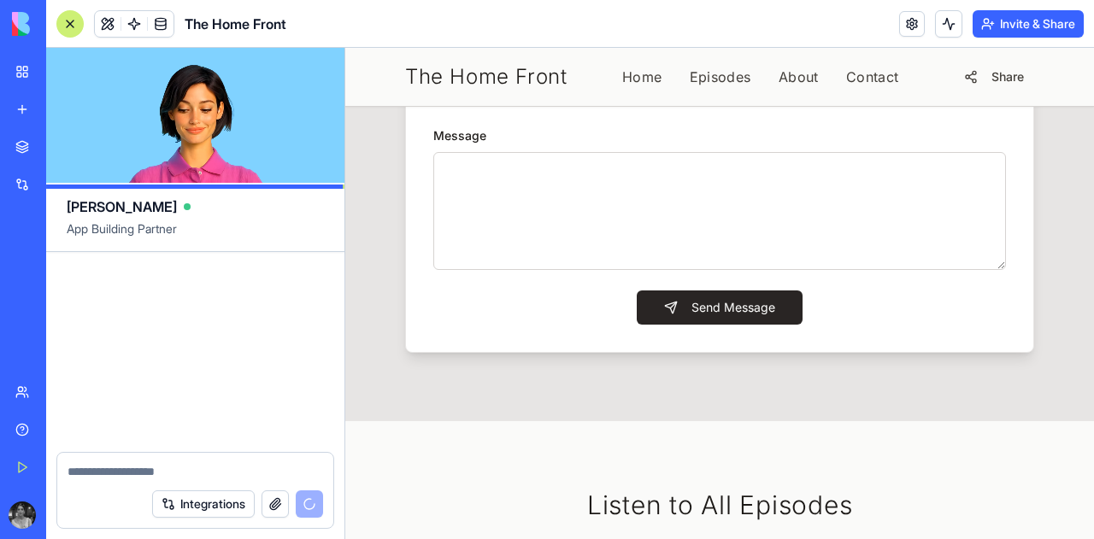
scroll to position [16996, 0]
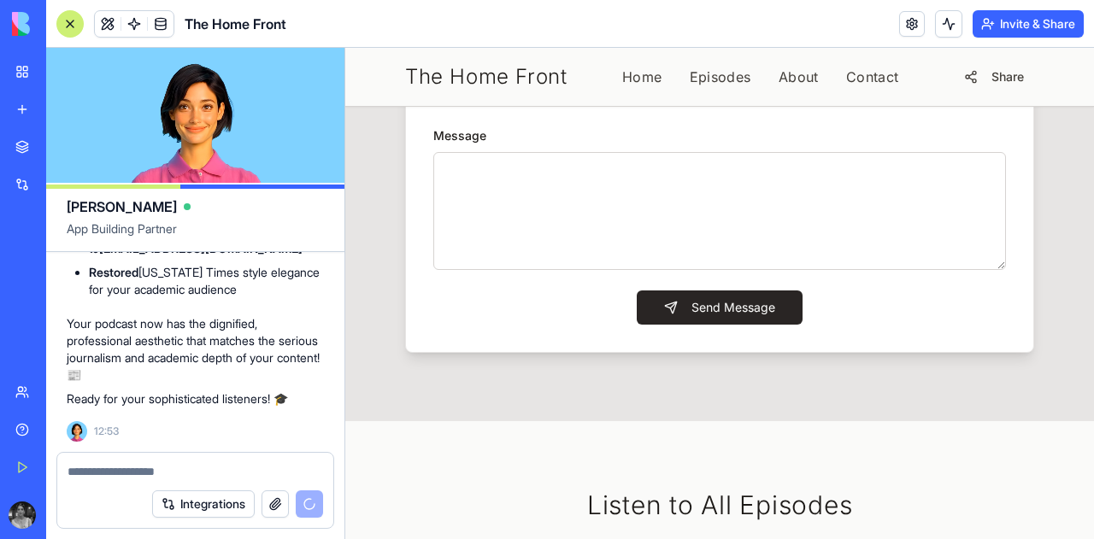
type input "**********"
click at [745, 22] on input "Email" at bounding box center [868, 5] width 276 height 34
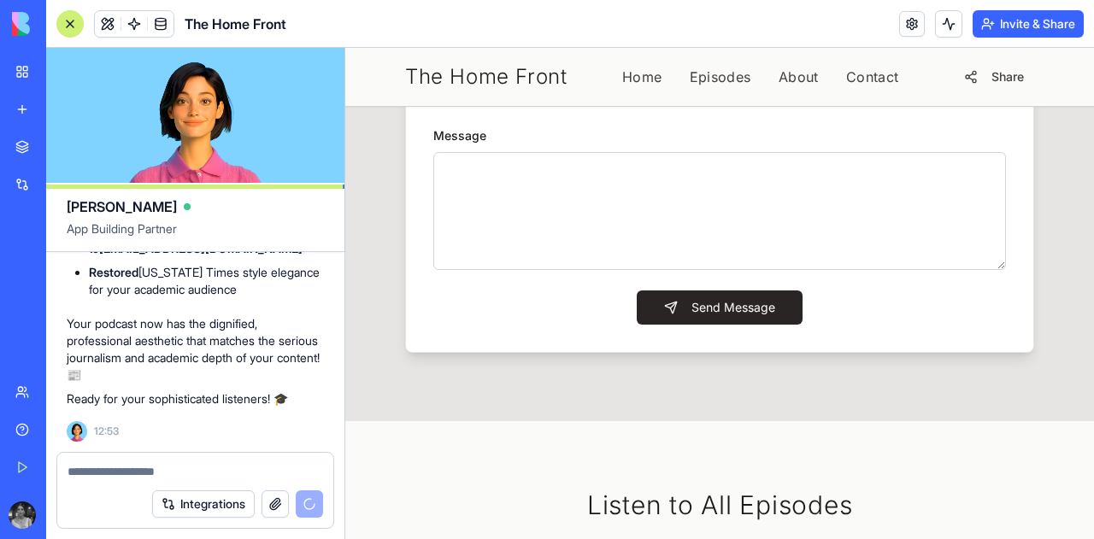
type input "**********"
click at [573, 104] on input "Subject" at bounding box center [719, 87] width 573 height 34
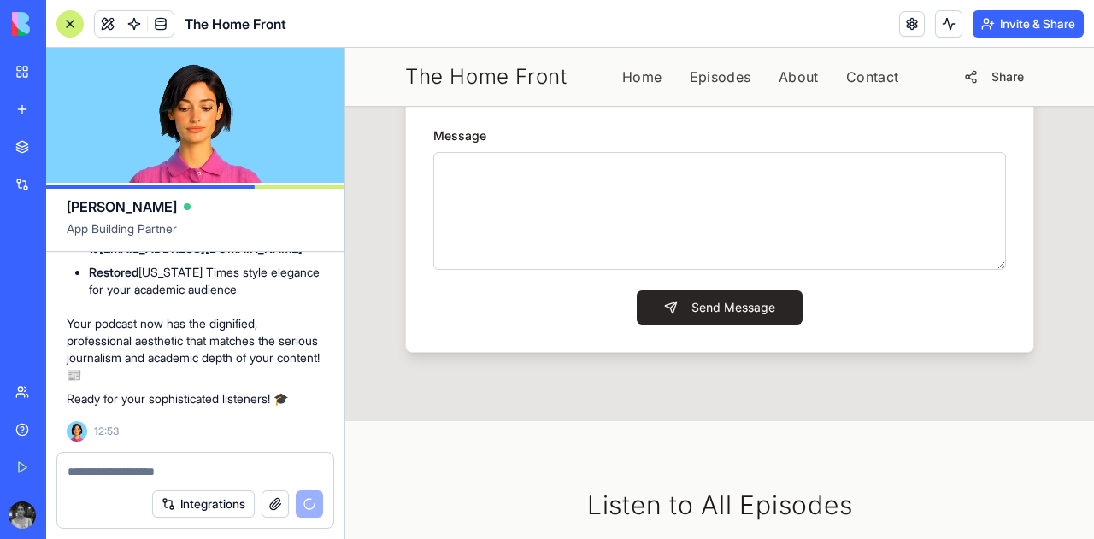
type input "*"
type input "****"
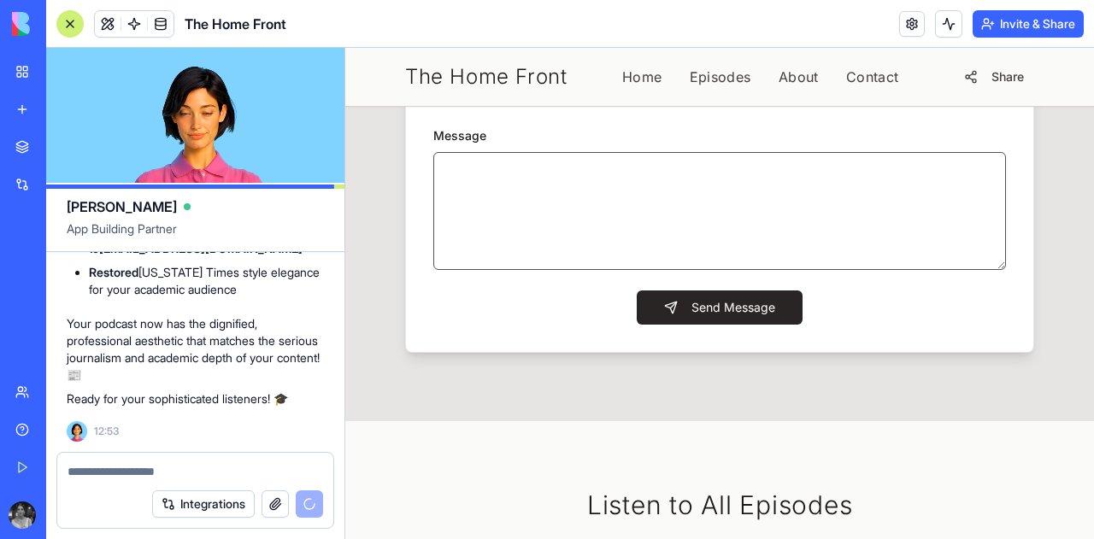
click at [546, 270] on textarea "Message" at bounding box center [719, 211] width 573 height 118
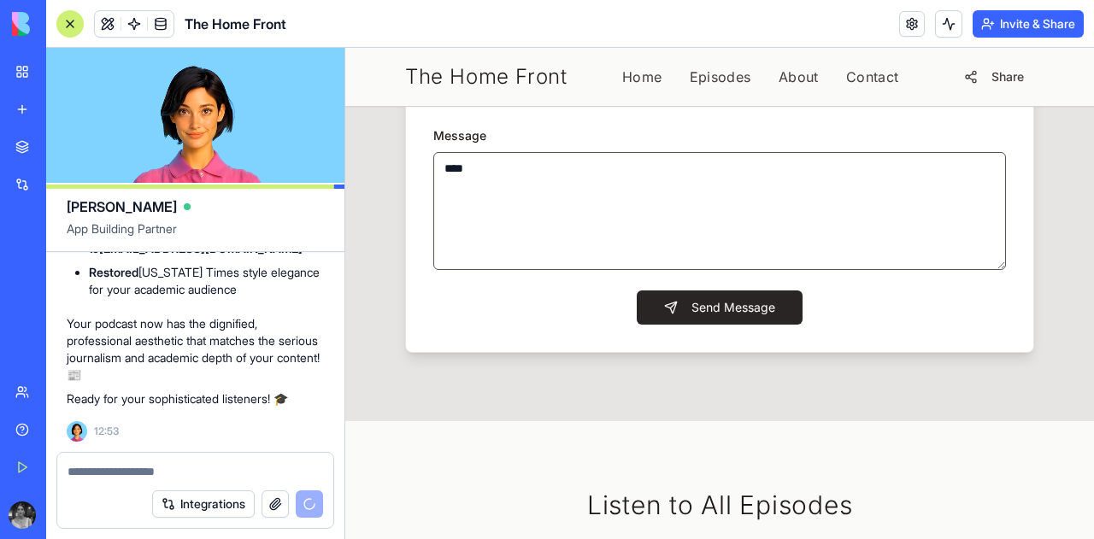
type textarea "****"
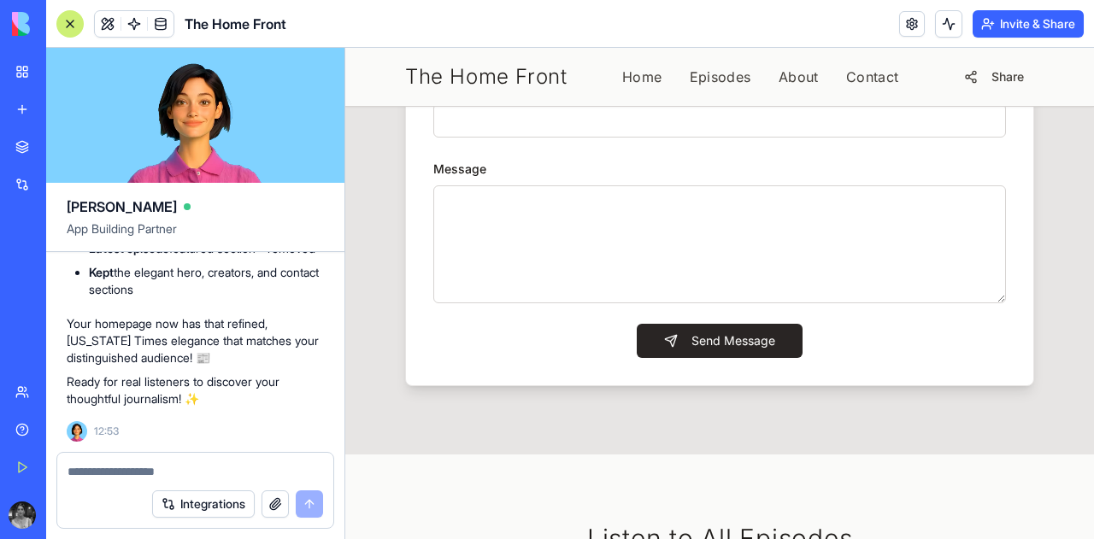
scroll to position [2108, 0]
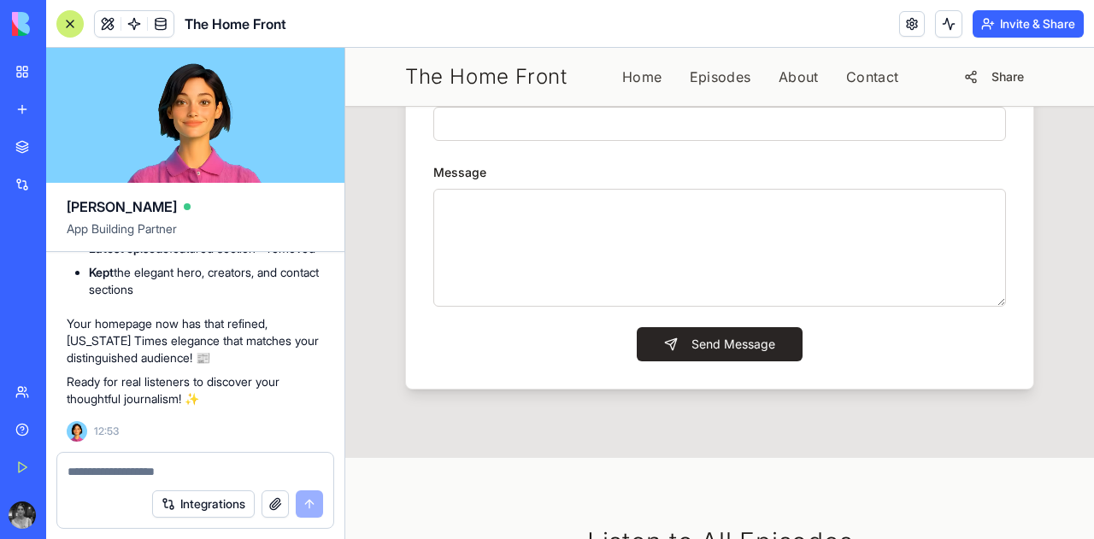
click at [110, 456] on div at bounding box center [195, 466] width 276 height 27
click at [111, 468] on textarea at bounding box center [196, 471] width 256 height 17
type textarea "**********"
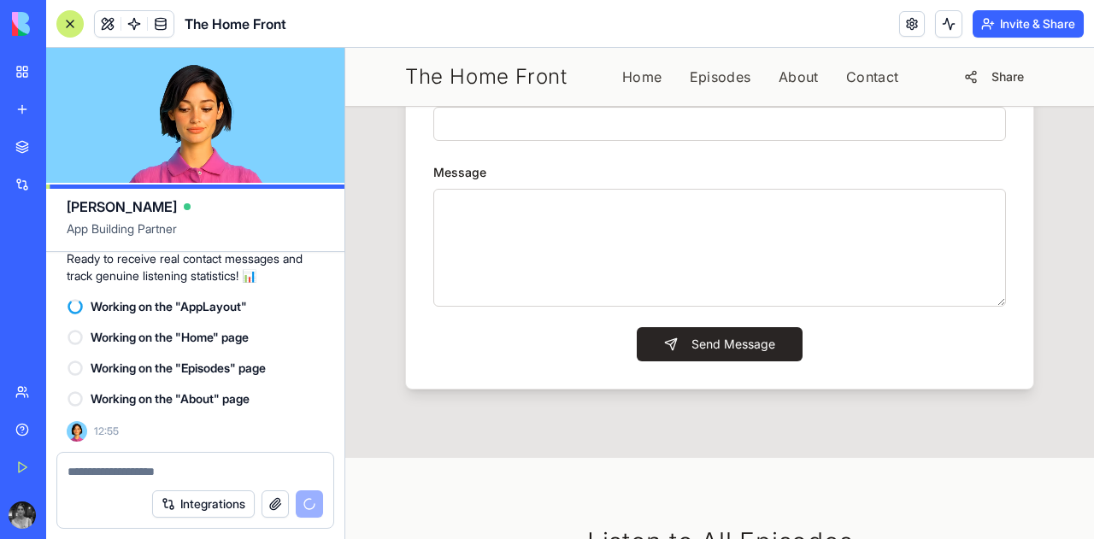
scroll to position [17763, 0]
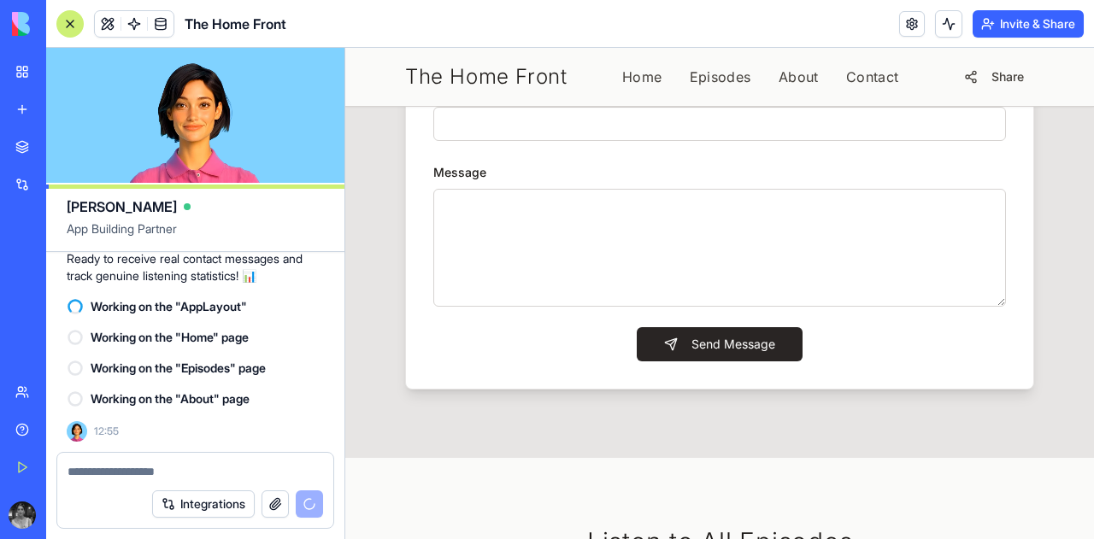
click at [579, 362] on form "Name Email Subject Message Send Message" at bounding box center [719, 179] width 573 height 364
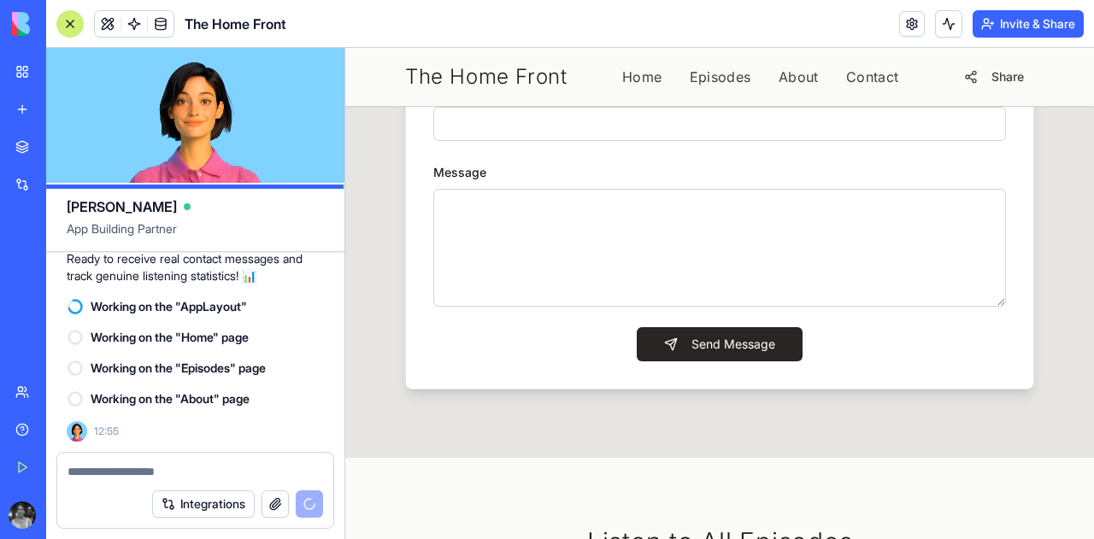
click at [581, 59] on input "Name" at bounding box center [571, 42] width 276 height 34
type input "**********"
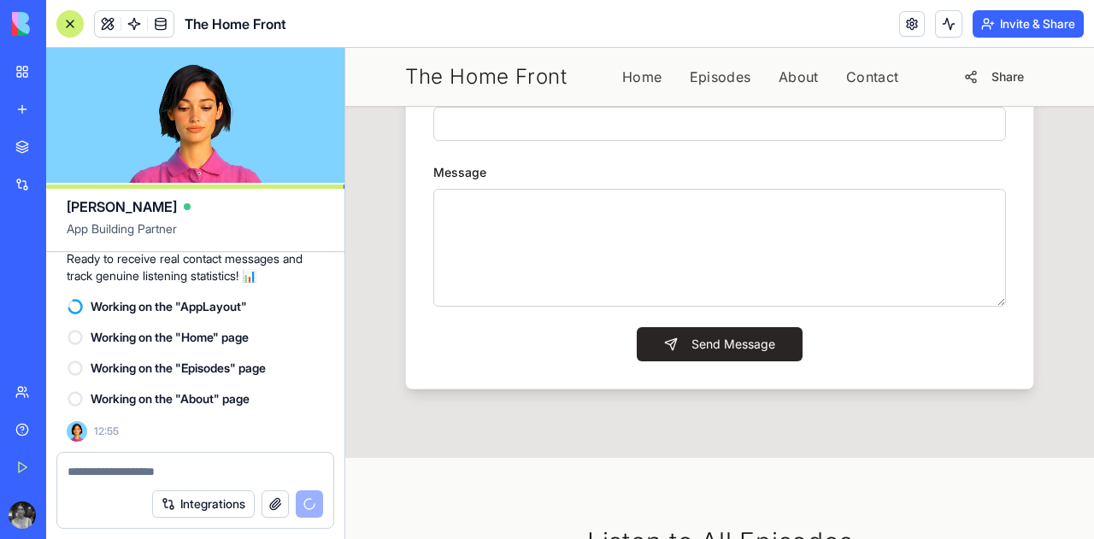
click at [795, 59] on input "Email" at bounding box center [868, 42] width 276 height 34
type input "**********"
click at [632, 141] on input "Subject" at bounding box center [719, 124] width 573 height 34
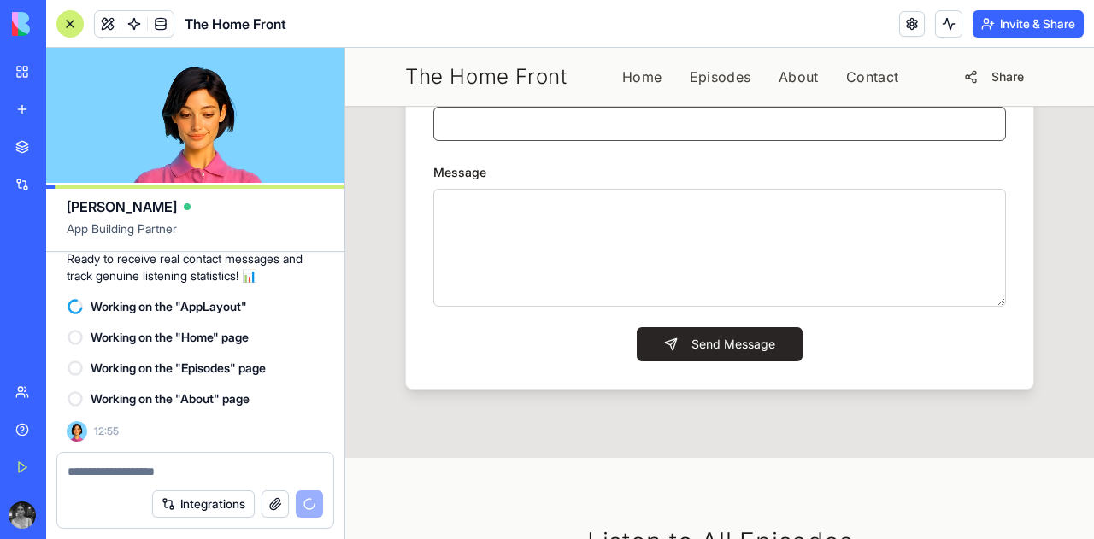
type input "*****"
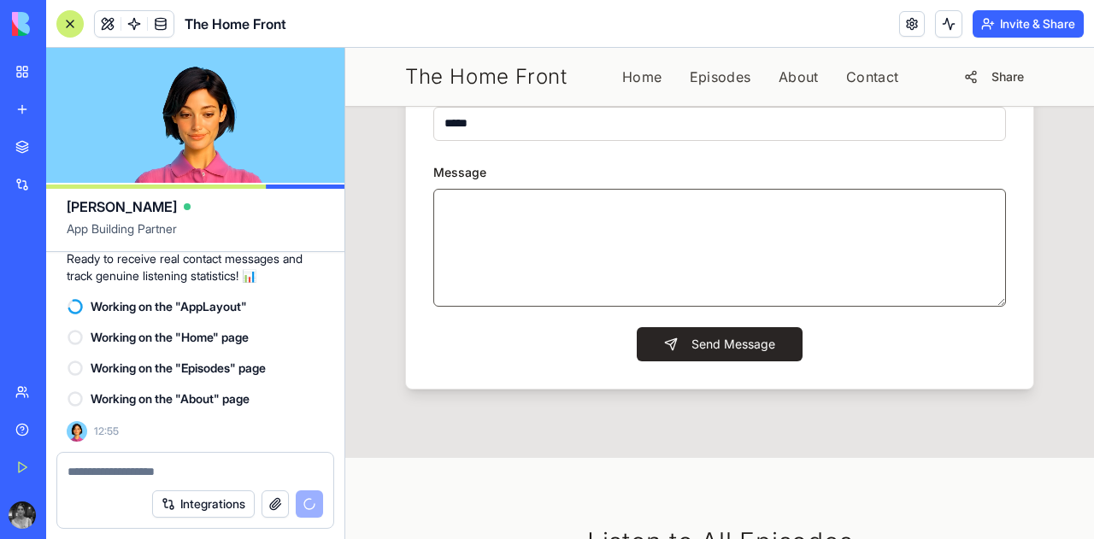
click at [509, 307] on textarea "Message" at bounding box center [719, 248] width 573 height 118
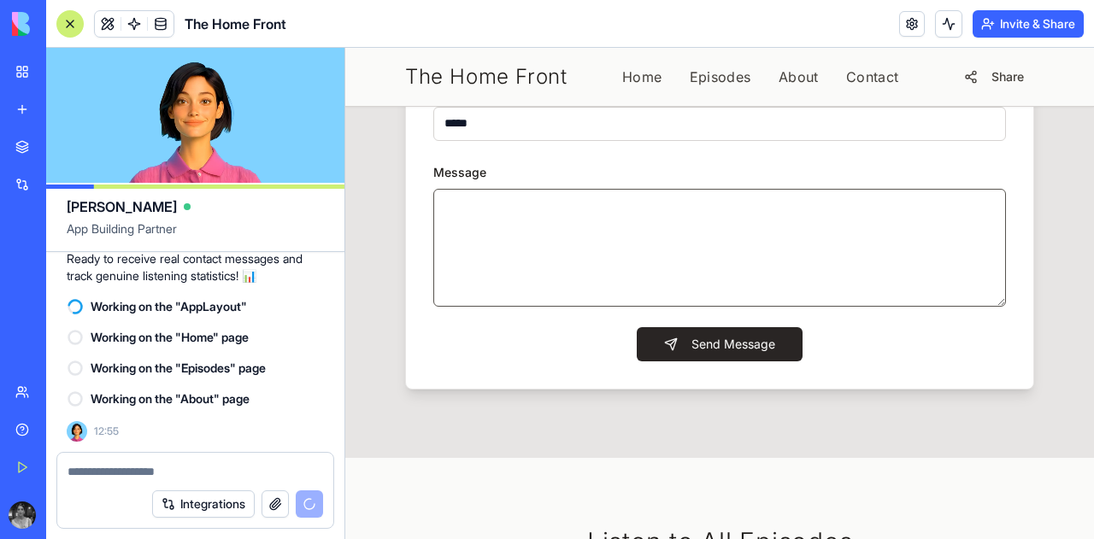
type textarea "*"
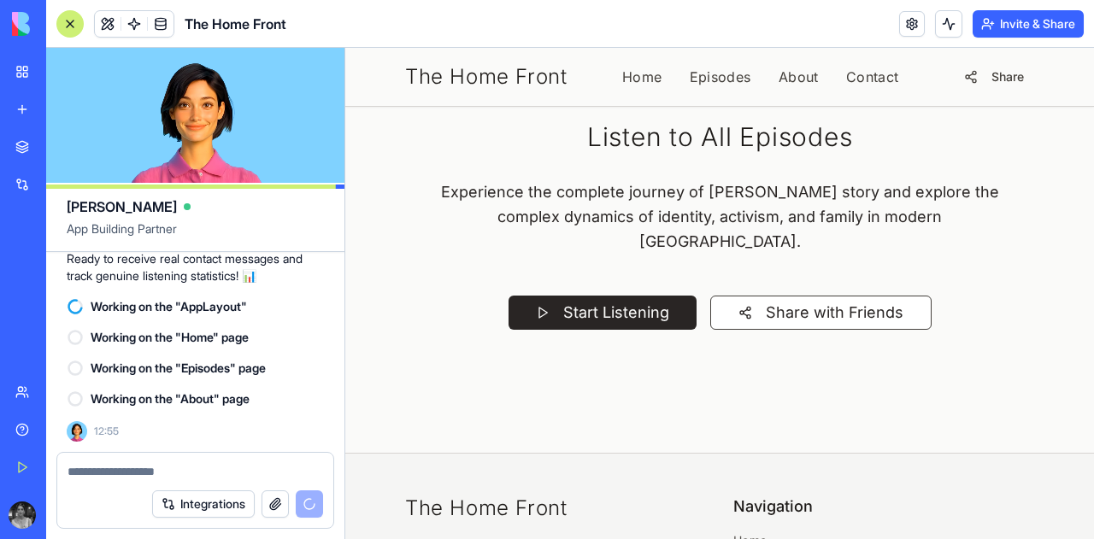
scroll to position [2515, 0]
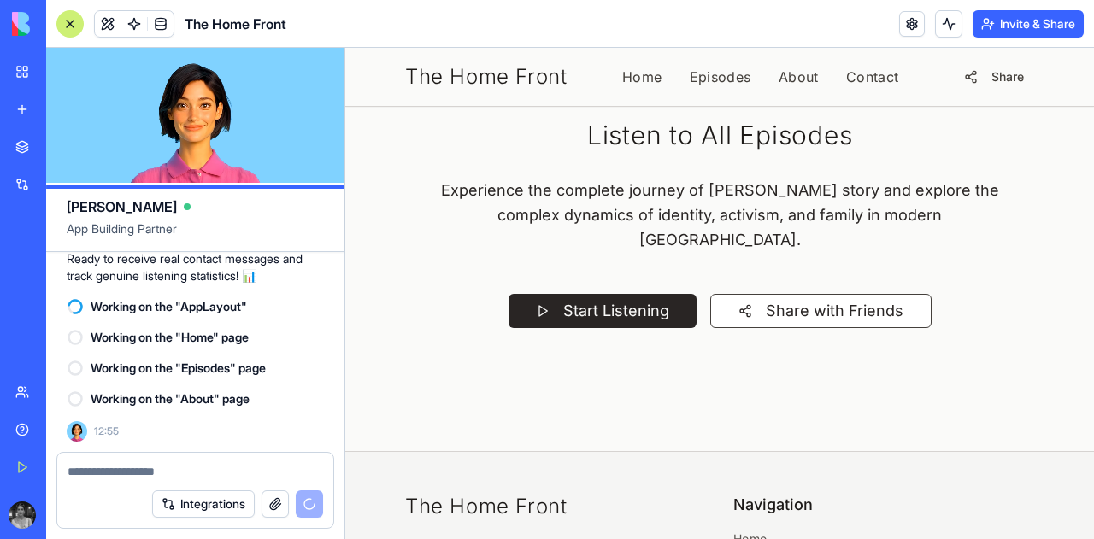
type textarea "****"
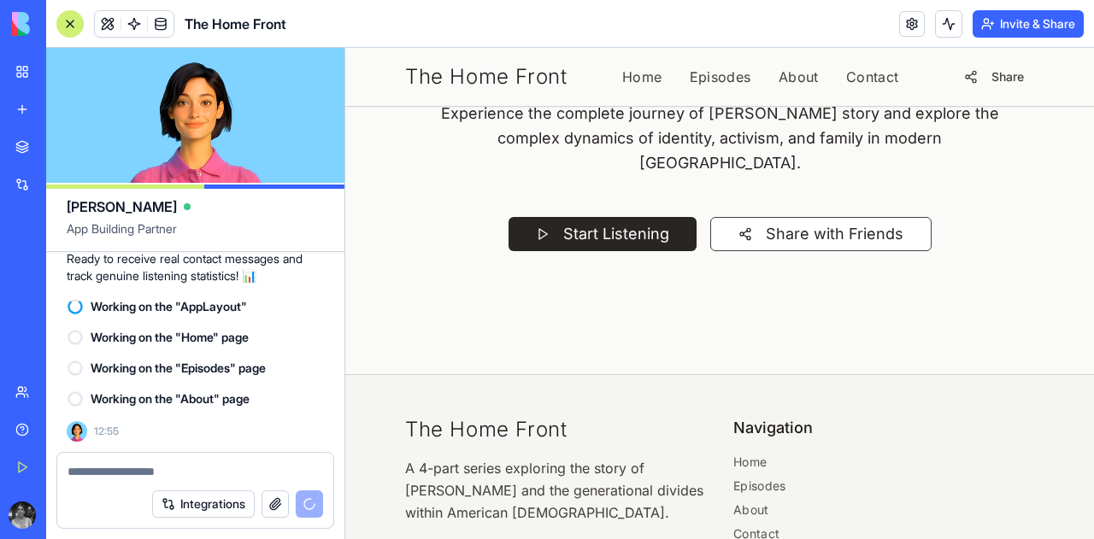
scroll to position [2592, 0]
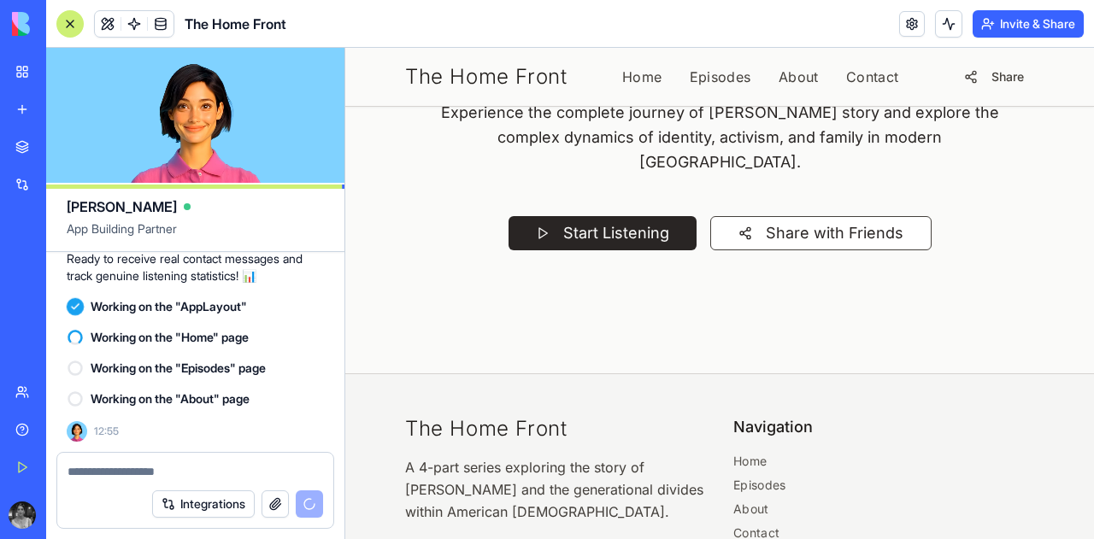
click at [603, 175] on p "Experience the complete journey of [PERSON_NAME] story and explore the complex …" at bounding box center [719, 137] width 574 height 75
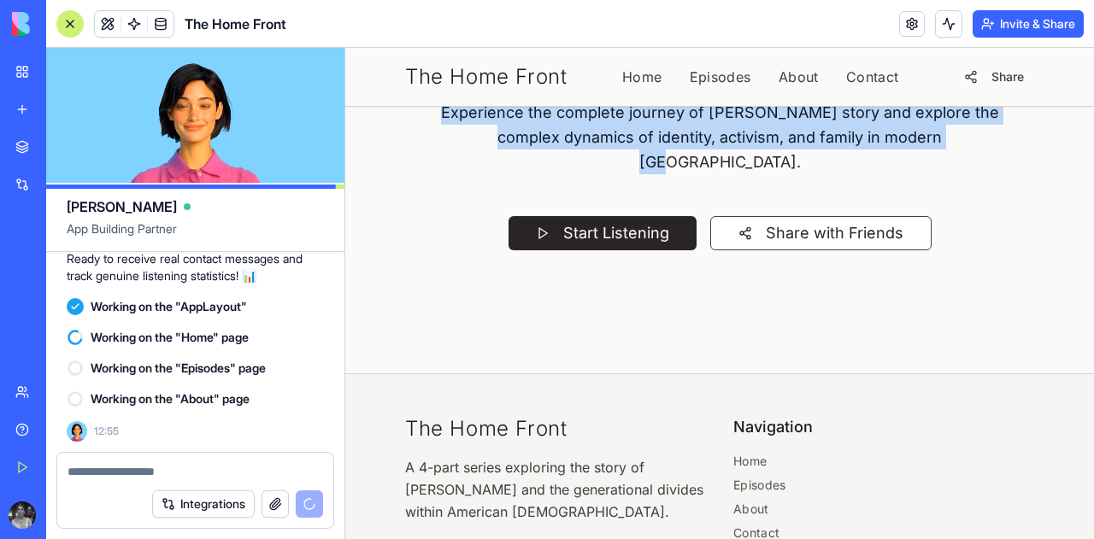
drag, startPoint x: 940, startPoint y: 455, endPoint x: 441, endPoint y: 426, distance: 499.9
click at [441, 175] on p "Experience the complete journey of [PERSON_NAME] story and explore the complex …" at bounding box center [719, 137] width 574 height 75
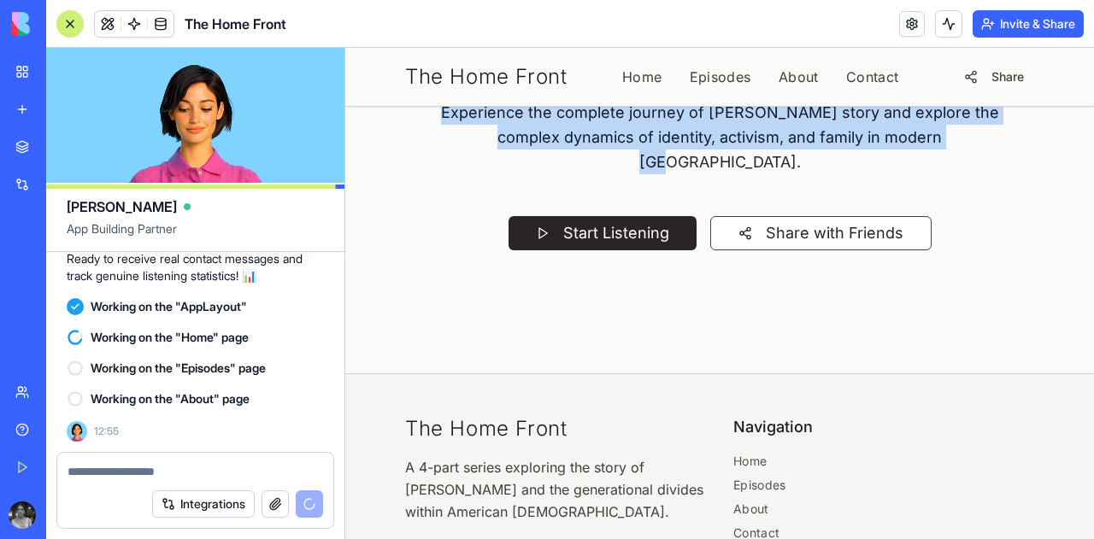
copy p "Experience the complete journey of [PERSON_NAME] story and explore the complex …"
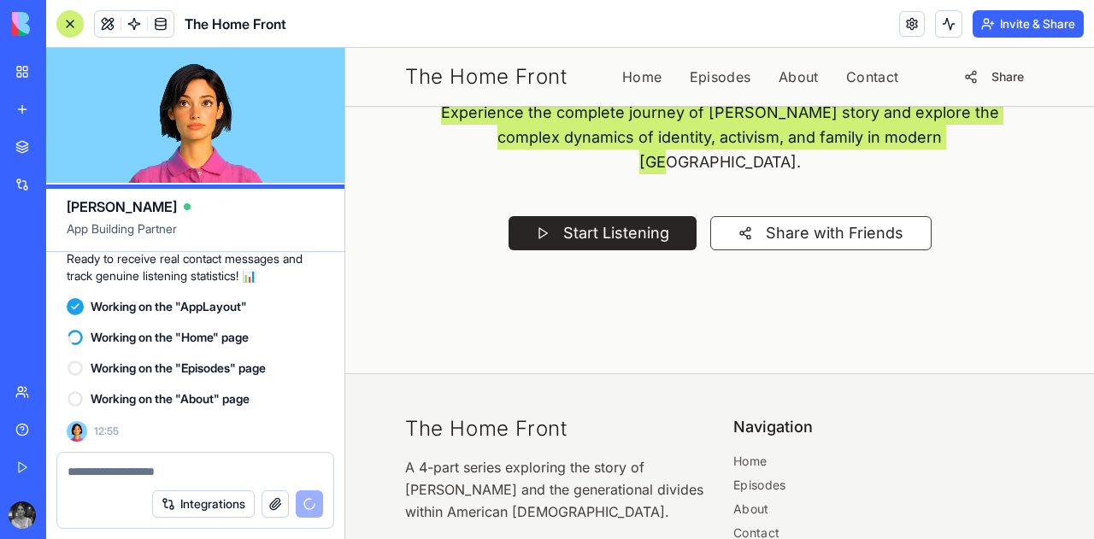
click at [214, 460] on div at bounding box center [195, 466] width 276 height 27
click at [220, 473] on textarea at bounding box center [196, 471] width 256 height 17
type textarea "*"
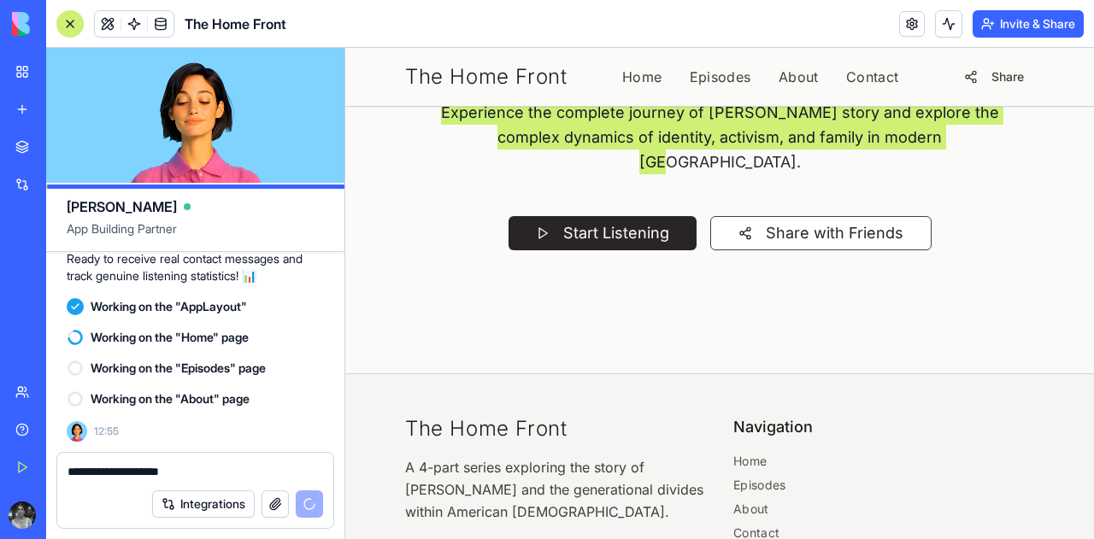
paste textarea "**********"
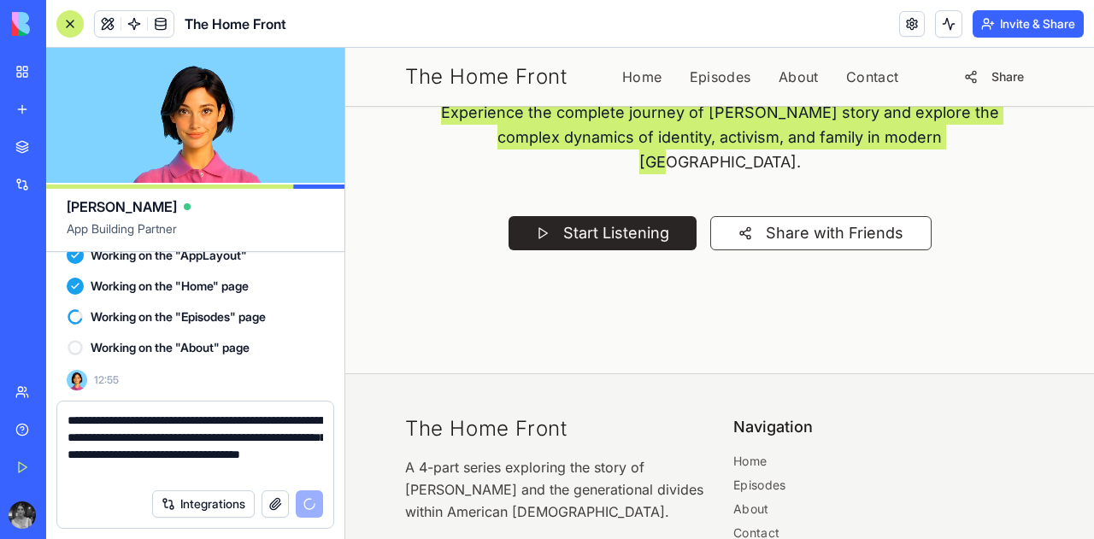
click at [126, 436] on textarea "**********" at bounding box center [196, 446] width 256 height 68
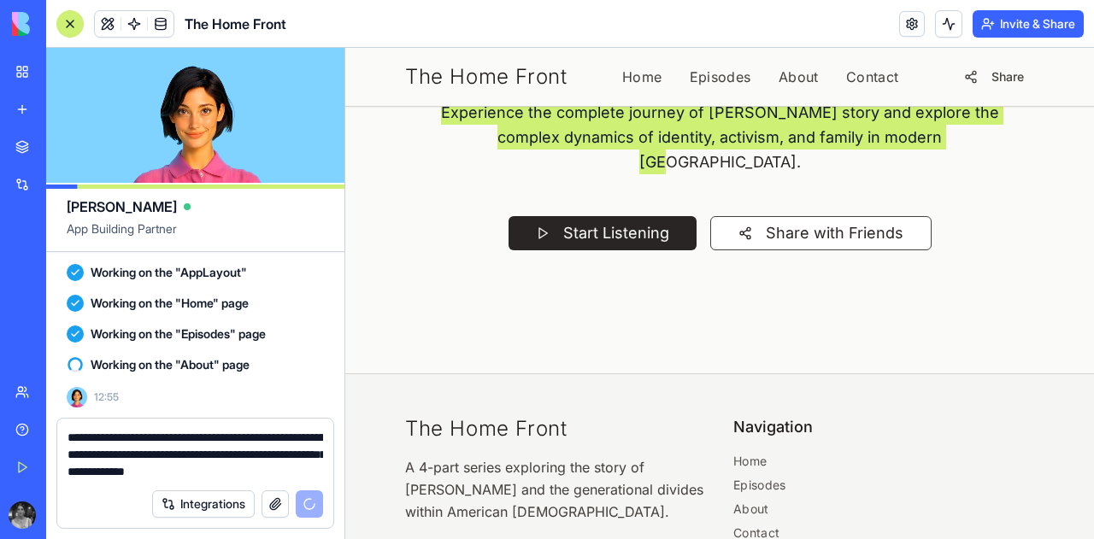
scroll to position [17889, 0]
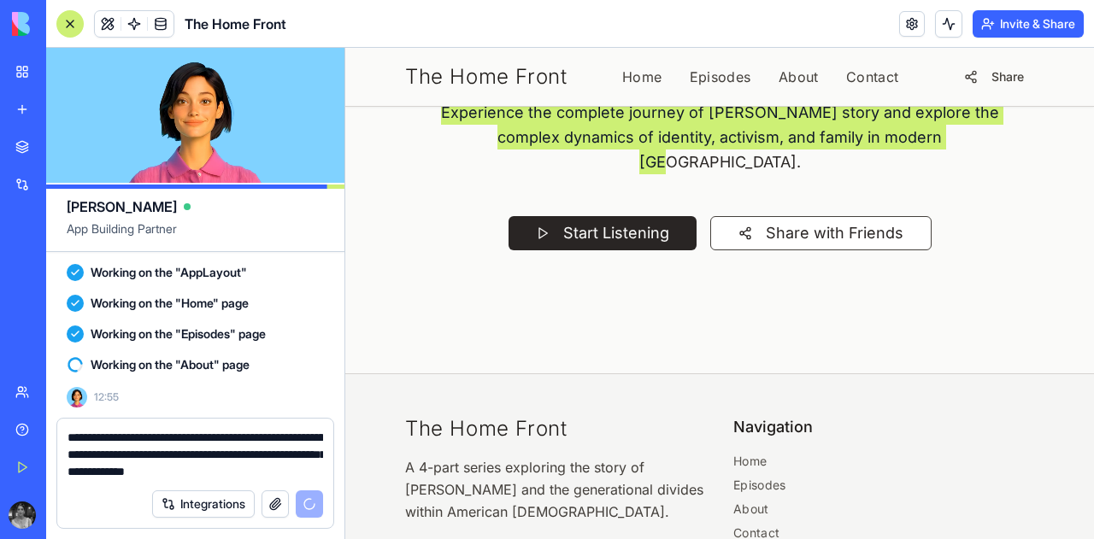
click at [224, 440] on textarea "**********" at bounding box center [196, 454] width 256 height 51
paste textarea "**********"
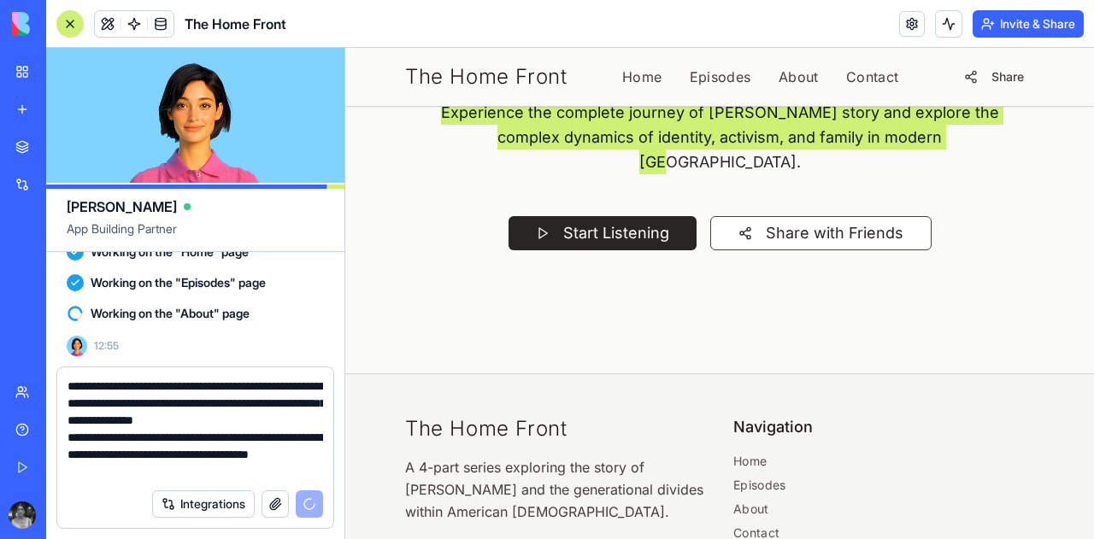
click at [285, 390] on textarea "**********" at bounding box center [196, 429] width 256 height 103
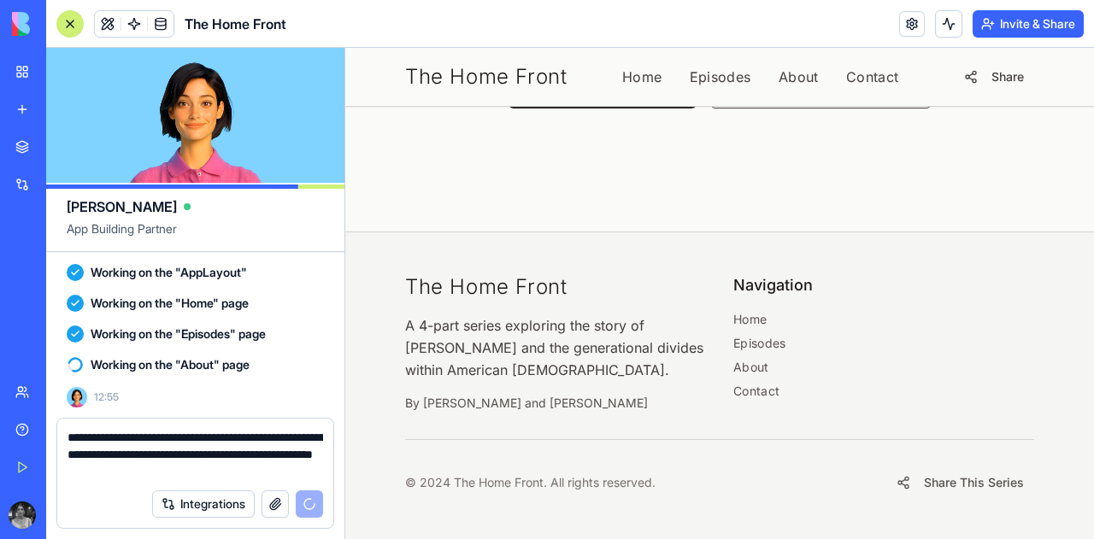
scroll to position [18124, 0]
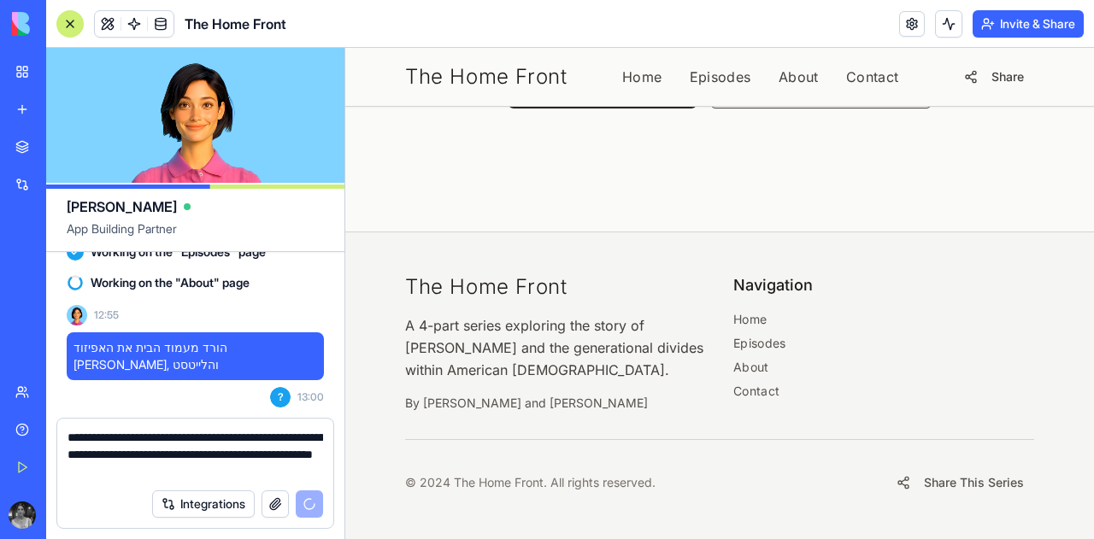
click at [279, 400] on span "?" at bounding box center [280, 397] width 21 height 21
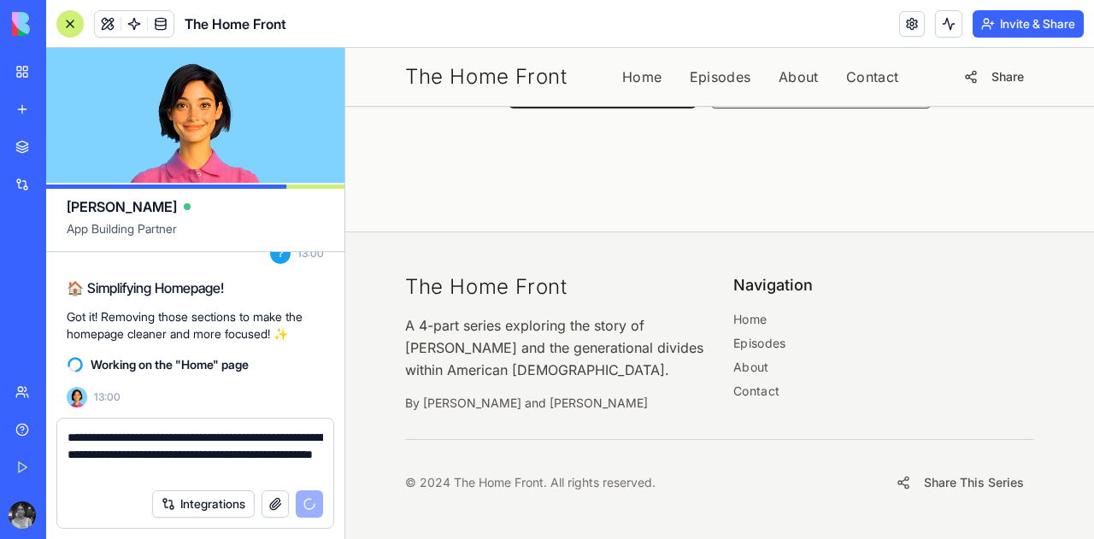
scroll to position [2819, 0]
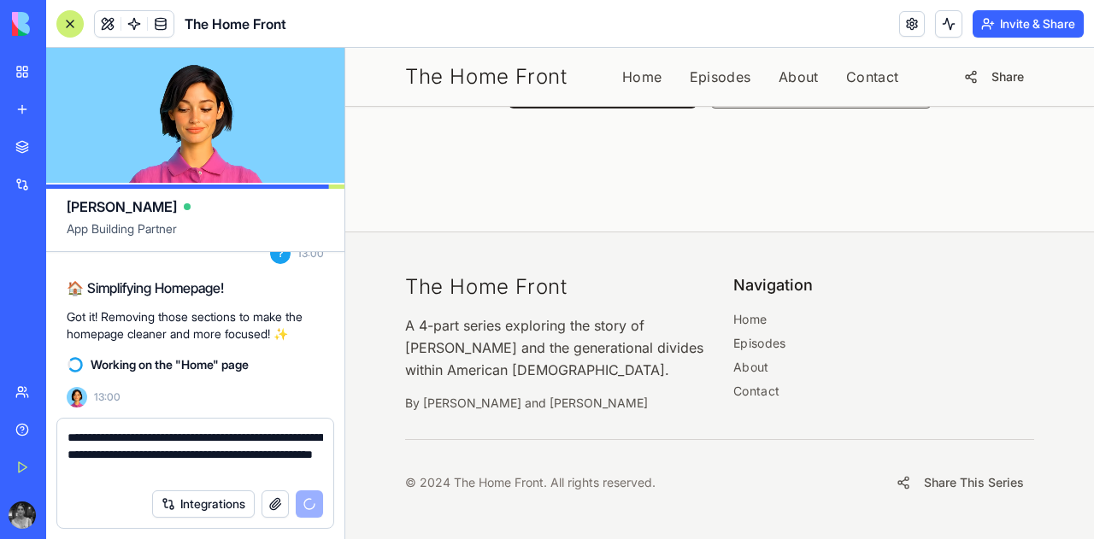
click at [100, 440] on textarea "**********" at bounding box center [196, 454] width 256 height 51
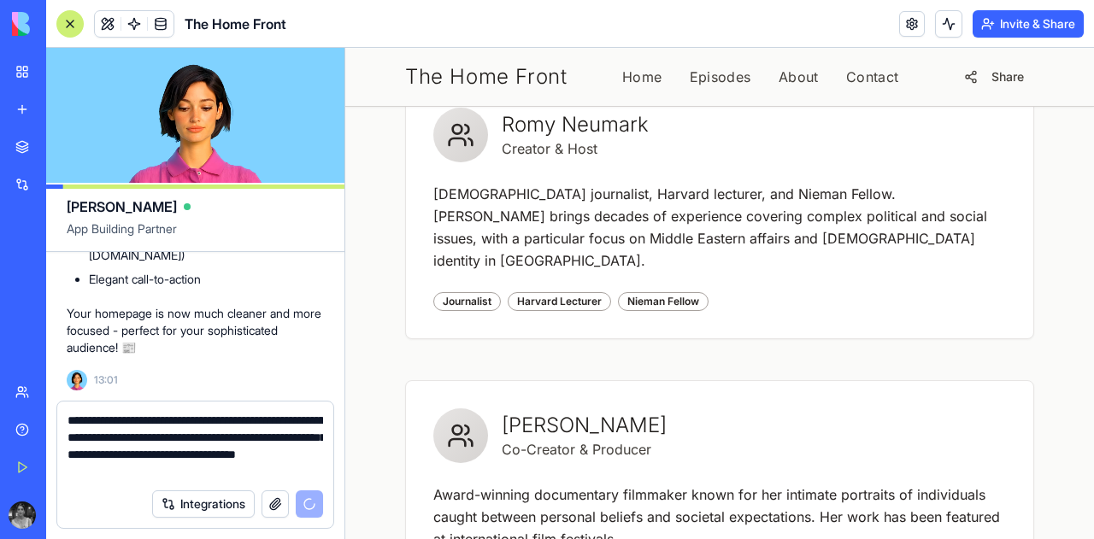
scroll to position [714, 0]
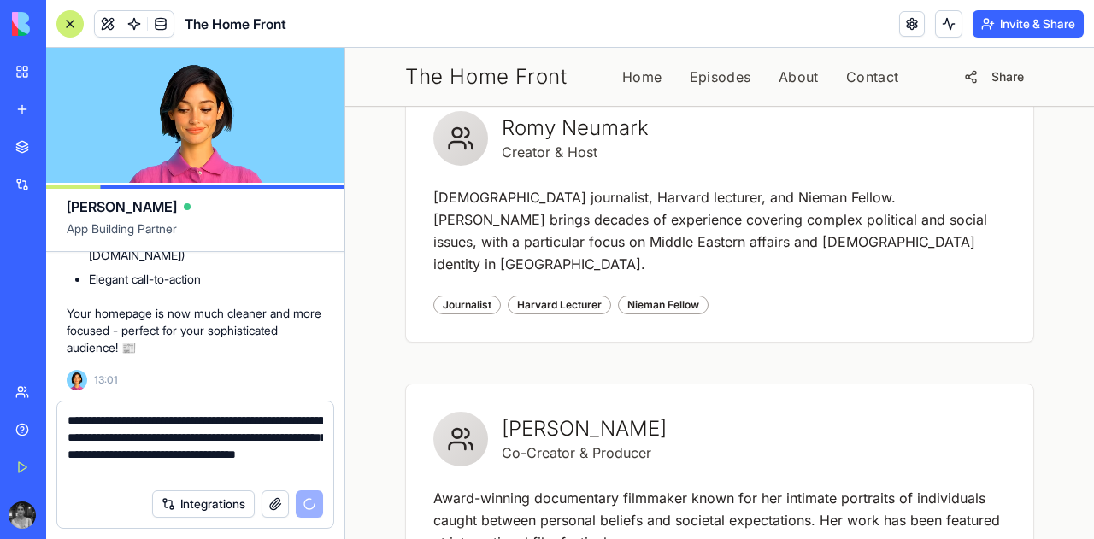
click at [156, 475] on textarea "**********" at bounding box center [196, 446] width 256 height 68
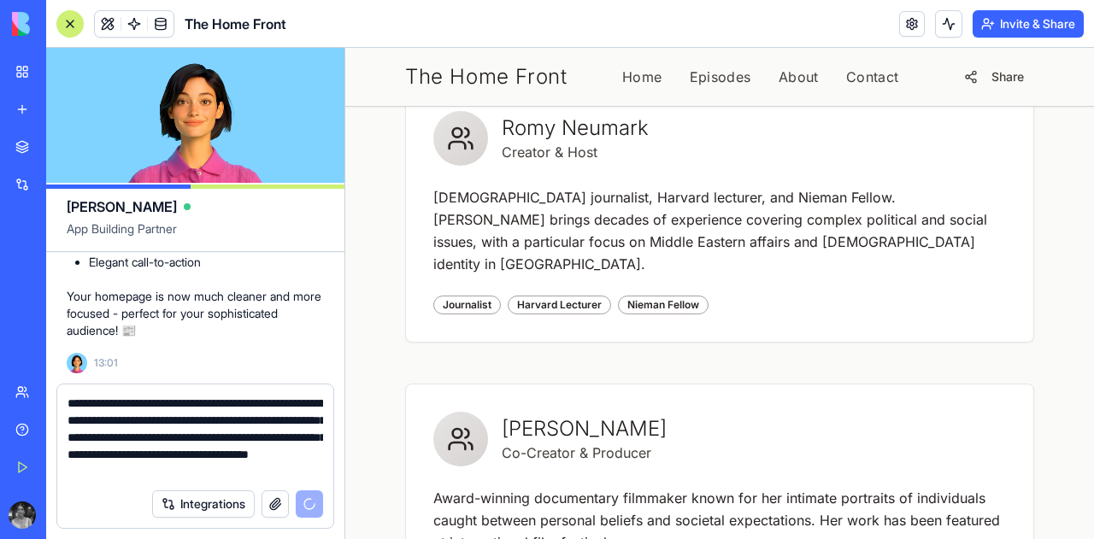
scroll to position [18777, 0]
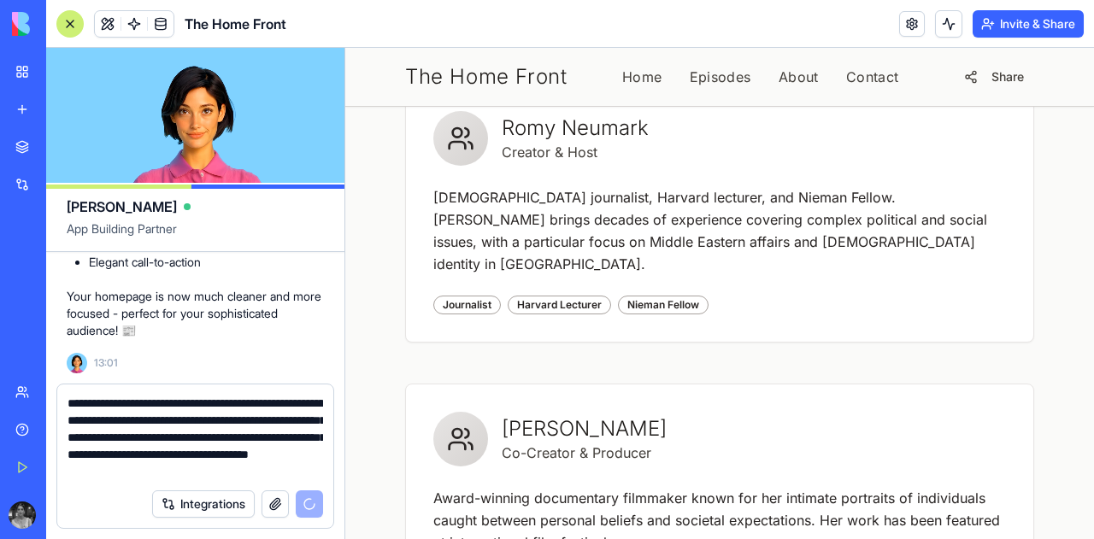
click at [219, 473] on textarea "**********" at bounding box center [196, 437] width 256 height 85
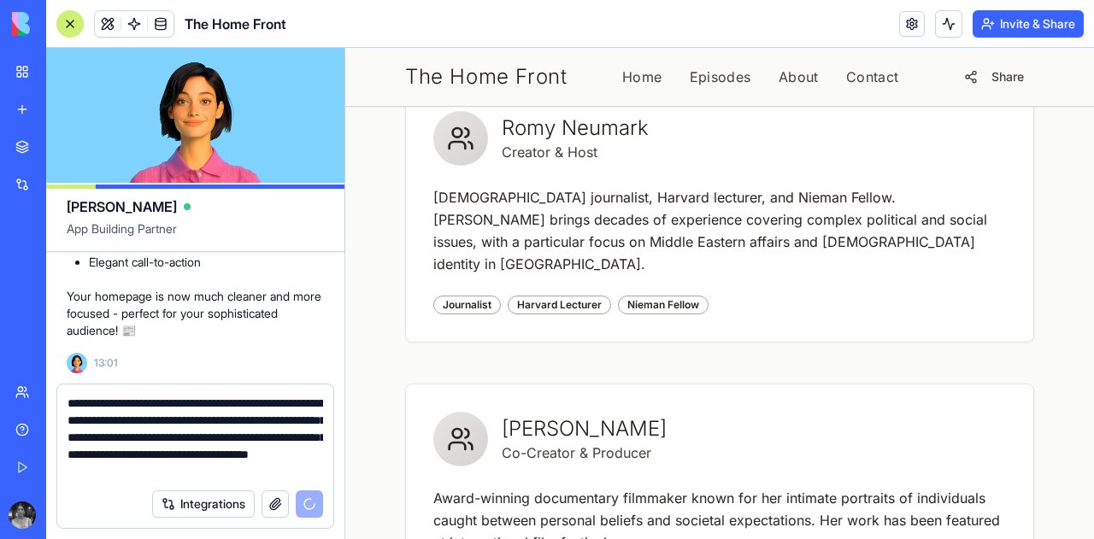
click at [271, 500] on button "button" at bounding box center [275, 504] width 27 height 27
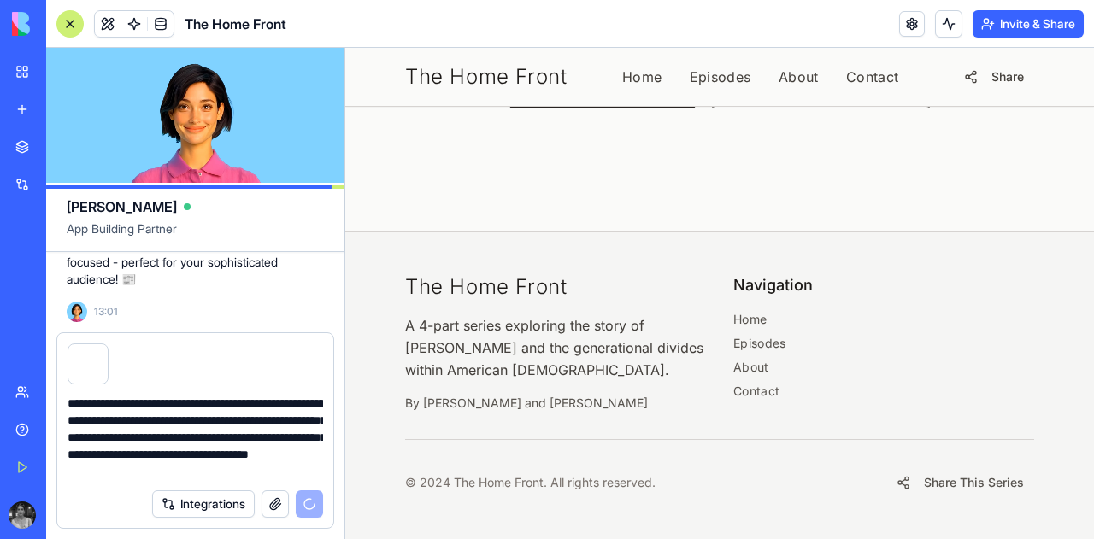
scroll to position [3026, 0]
click at [181, 473] on textarea "**********" at bounding box center [196, 437] width 256 height 85
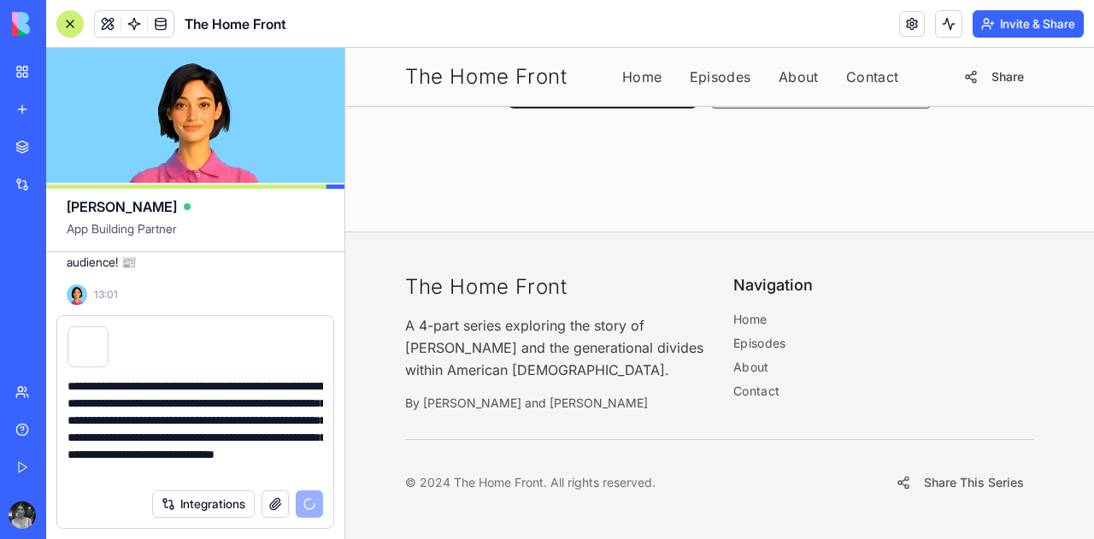
scroll to position [18845, 0]
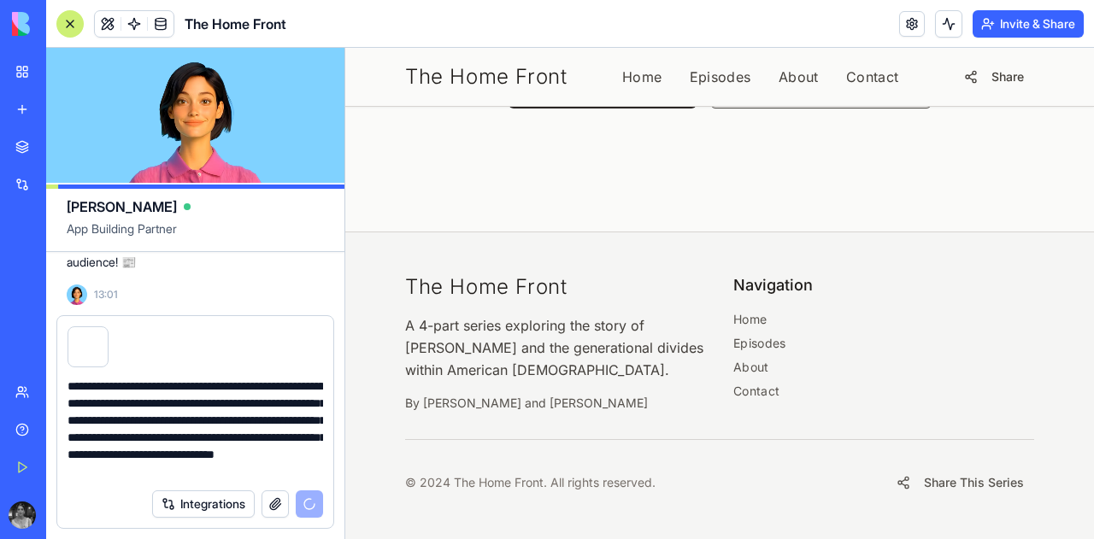
click at [208, 466] on textarea "**********" at bounding box center [196, 429] width 256 height 103
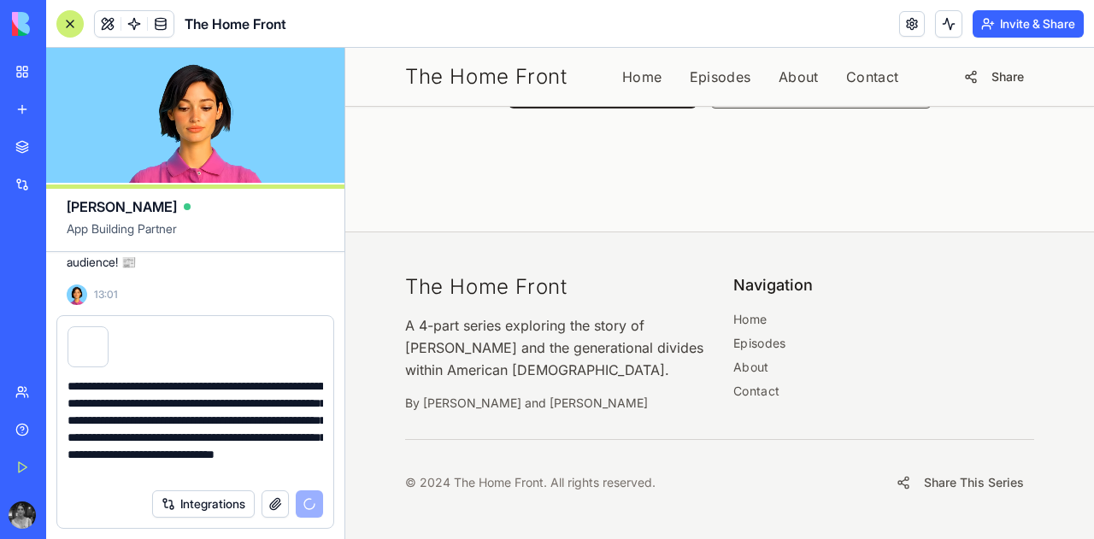
click at [208, 466] on textarea "**********" at bounding box center [196, 429] width 256 height 103
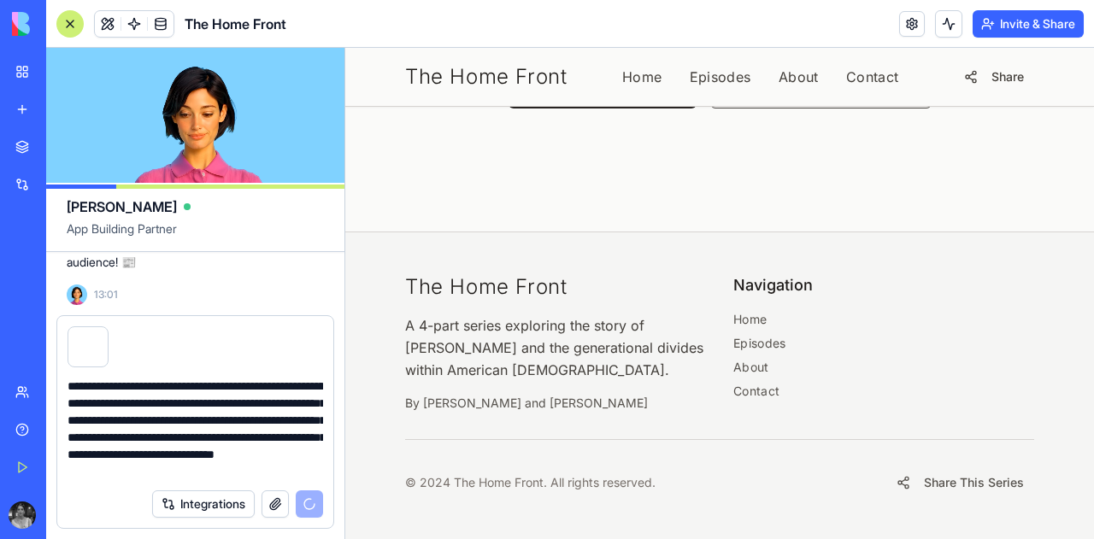
click at [286, 468] on textarea "**********" at bounding box center [196, 429] width 256 height 103
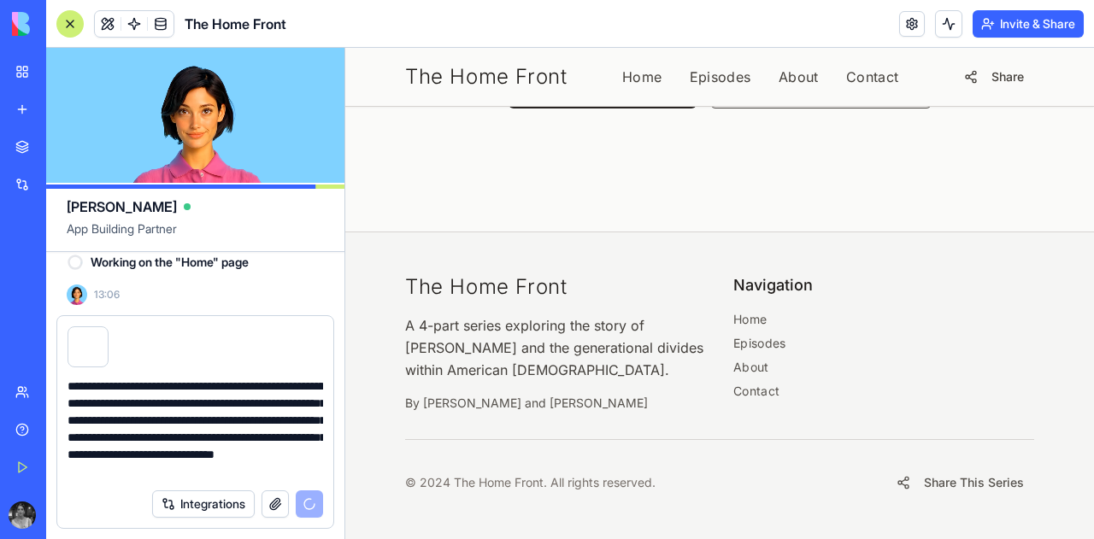
scroll to position [18814, 0]
type textarea "**********"
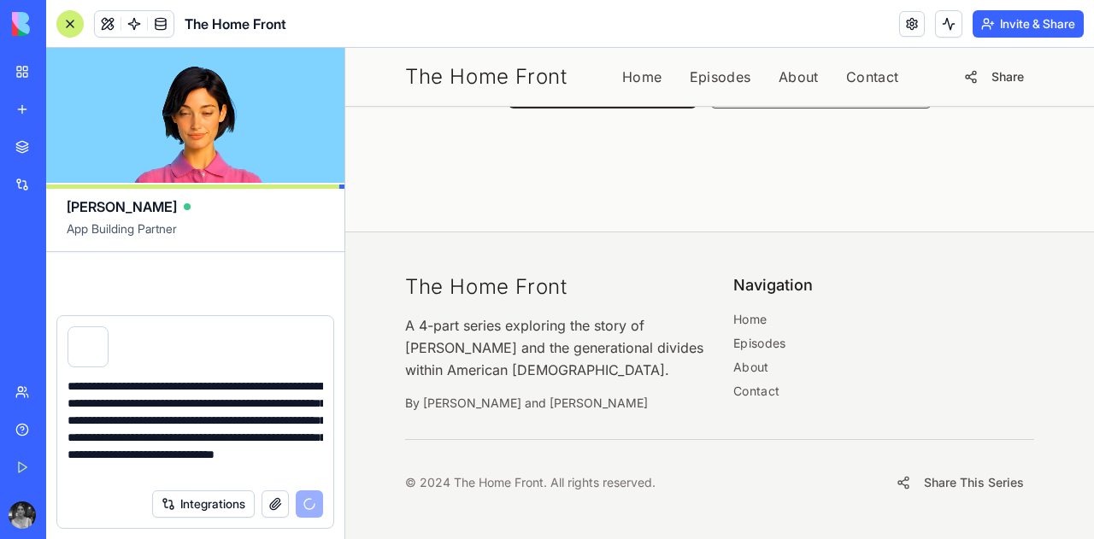
scroll to position [19180, 0]
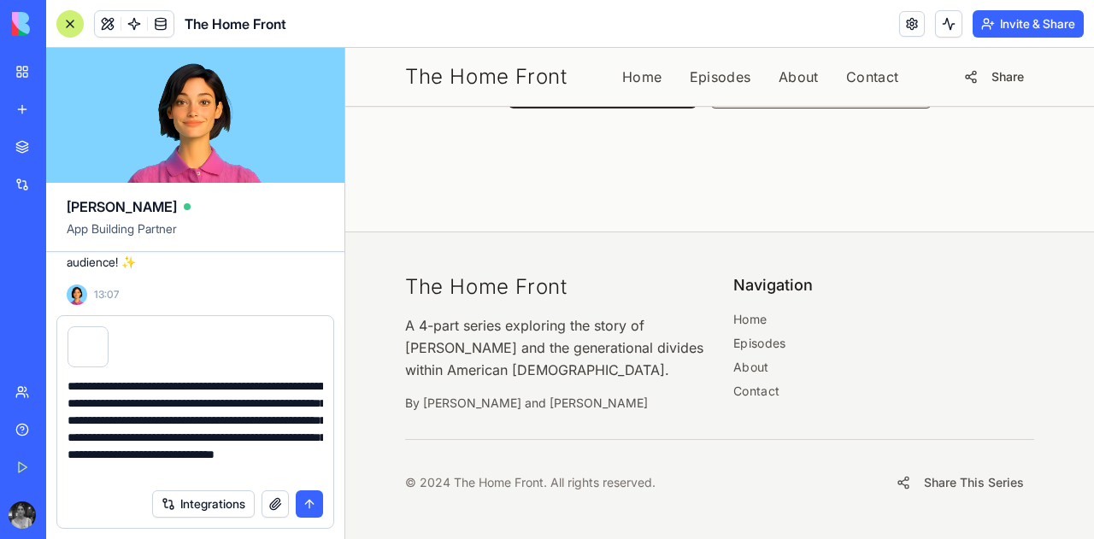
click at [313, 502] on button "submit" at bounding box center [309, 504] width 27 height 27
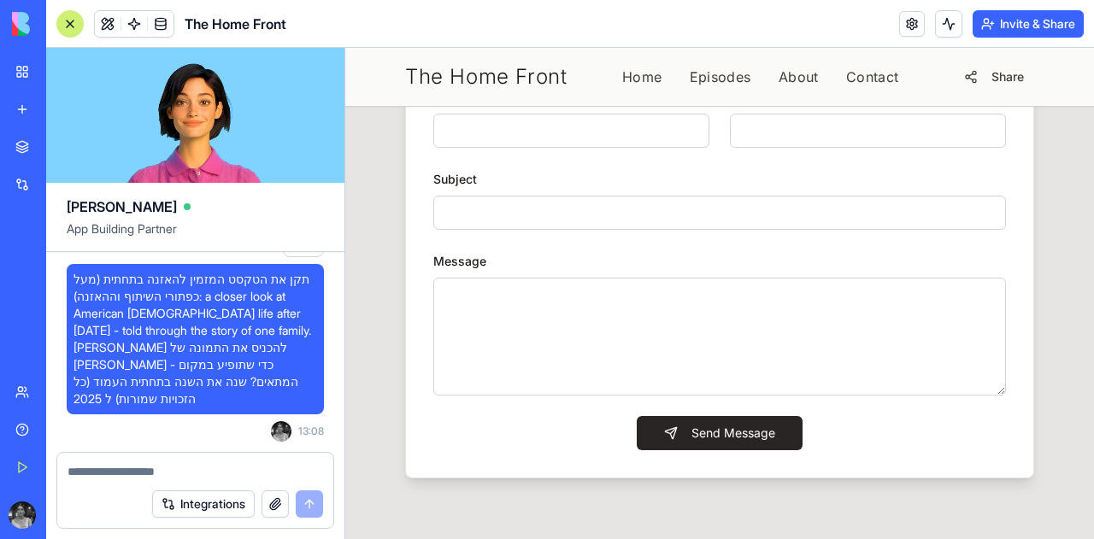
scroll to position [2020, 0]
click at [544, 147] on input "Name" at bounding box center [571, 130] width 276 height 34
type input "**********"
click at [800, 147] on input "Email" at bounding box center [868, 130] width 276 height 34
type input "**********"
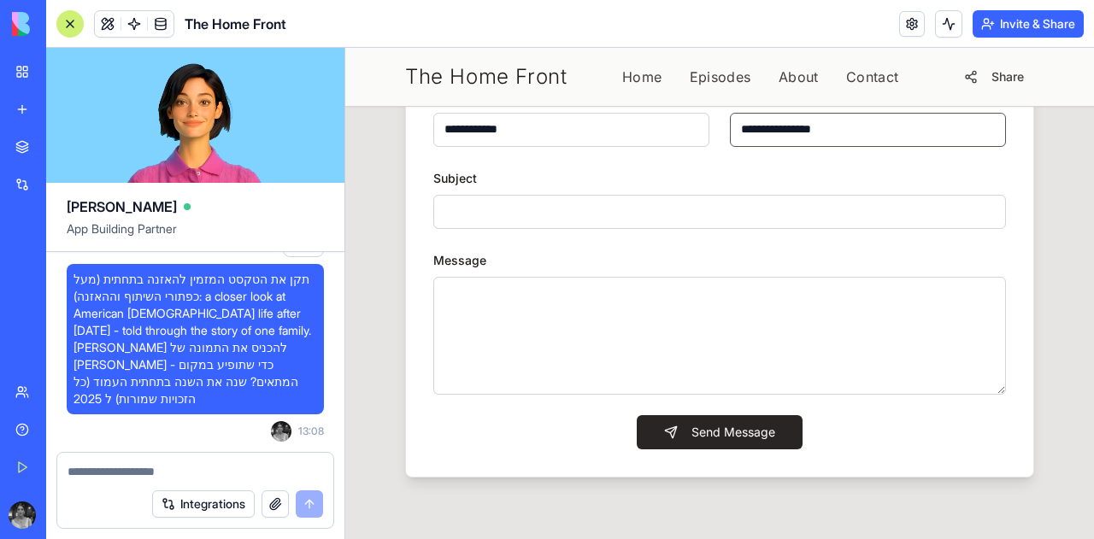
scroll to position [2182, 0]
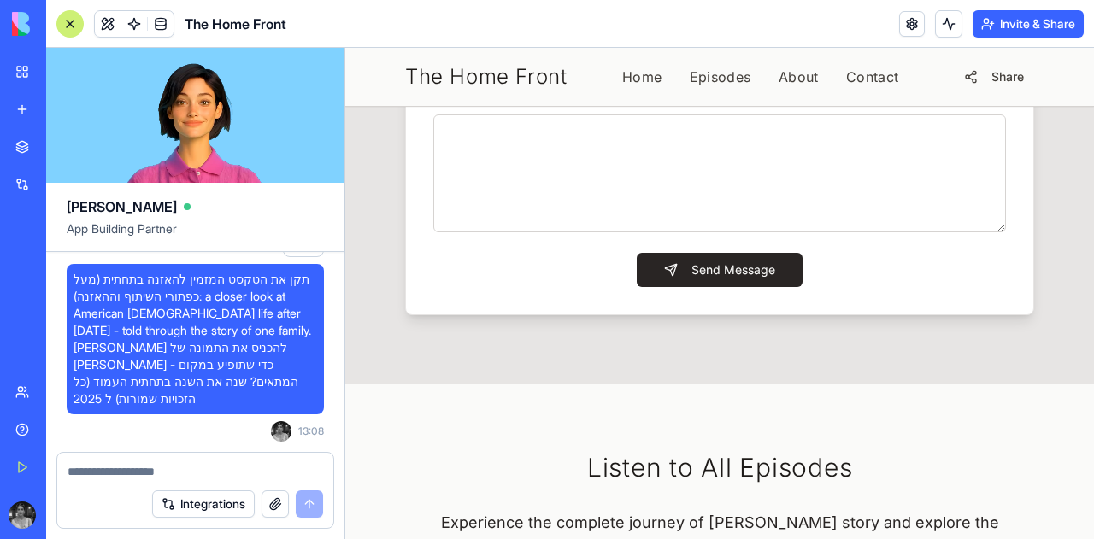
click at [687, 67] on input "Subject" at bounding box center [719, 49] width 573 height 34
click at [546, 232] on textarea "Message" at bounding box center [719, 174] width 573 height 118
click at [539, 67] on input "Subject" at bounding box center [719, 49] width 573 height 34
type input "**********"
click at [570, 232] on textarea "Message" at bounding box center [719, 174] width 573 height 118
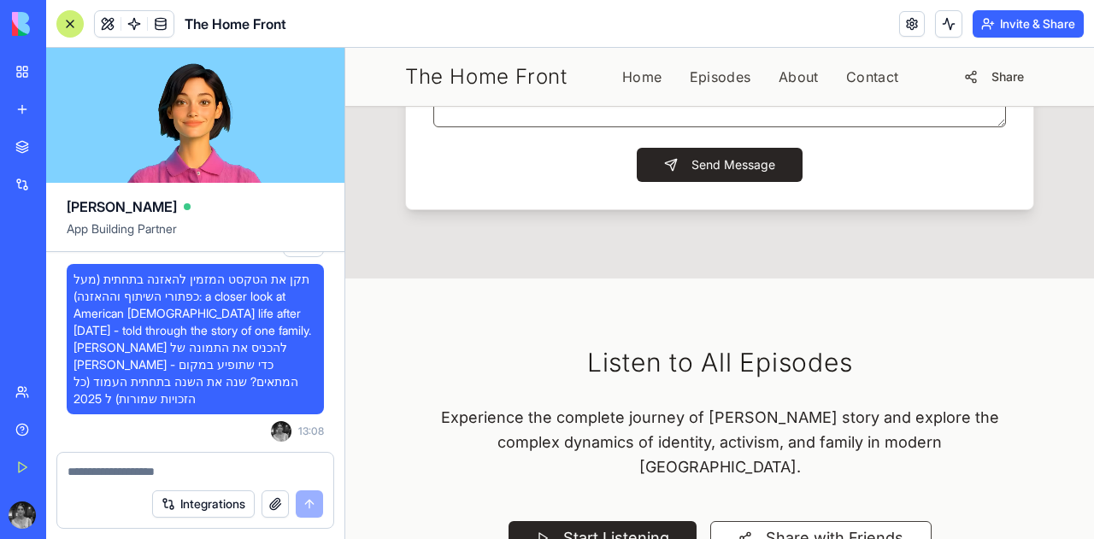
scroll to position [2288, 0]
click at [549, 126] on textarea "**********" at bounding box center [719, 68] width 573 height 118
type textarea "**********"
click at [680, 181] on button "Send Message" at bounding box center [720, 164] width 166 height 34
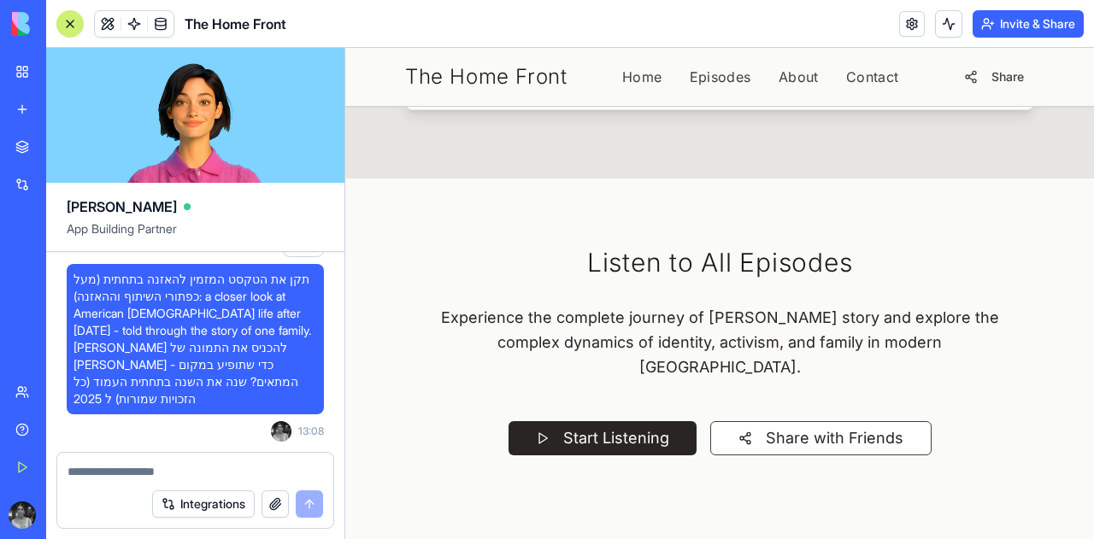
scroll to position [2232, 0]
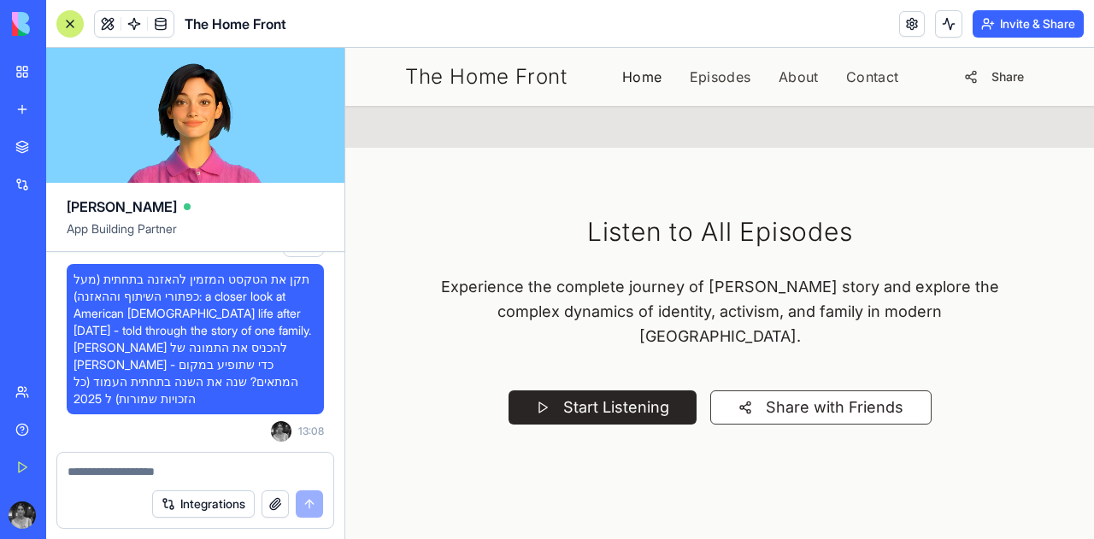
click at [622, 76] on link "Home" at bounding box center [642, 77] width 40 height 21
click at [631, 81] on link "Home" at bounding box center [642, 77] width 40 height 21
click at [502, 80] on span "The Home Front" at bounding box center [486, 76] width 162 height 27
click at [706, 74] on link "Episodes" at bounding box center [721, 77] width 62 height 21
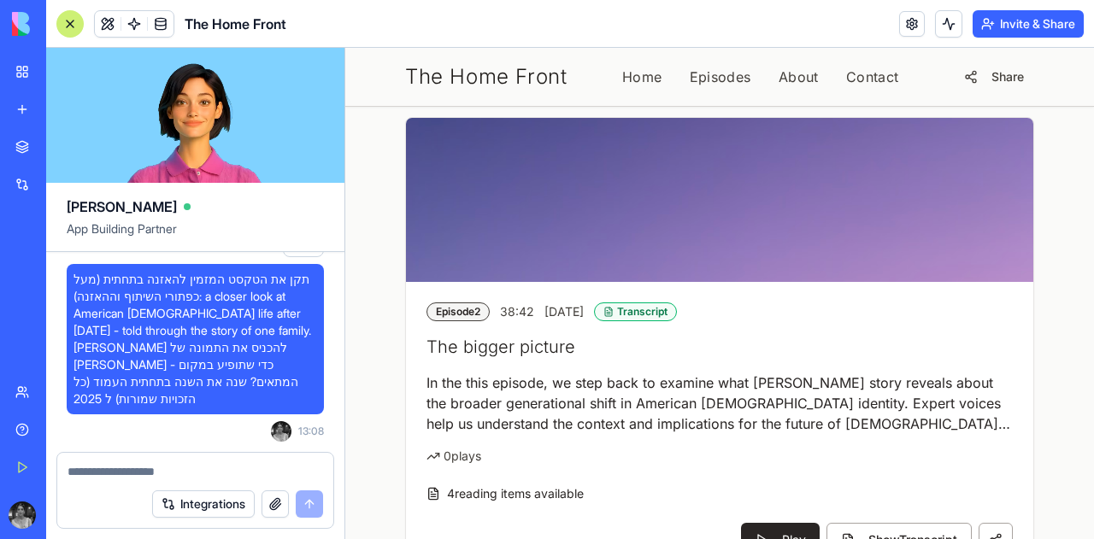
scroll to position [885, 0]
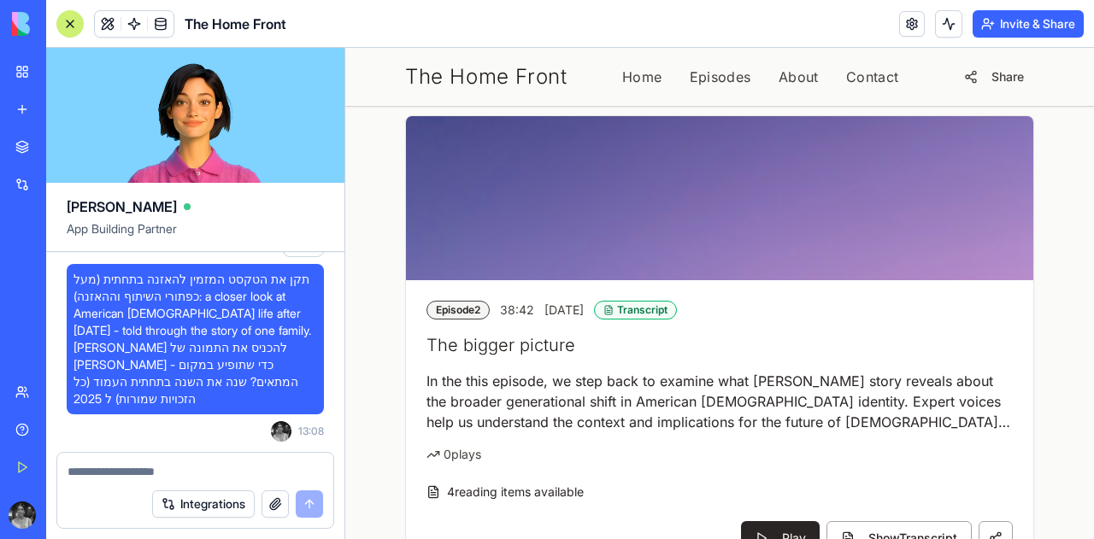
click at [302, 509] on div "Integrations" at bounding box center [237, 504] width 171 height 27
click at [193, 392] on span "תקן את הטקסט המזמין להאזנה בתחתית (מעל כפתורי השיתוף וההאזנה): a closer look at…" at bounding box center [196, 339] width 244 height 137
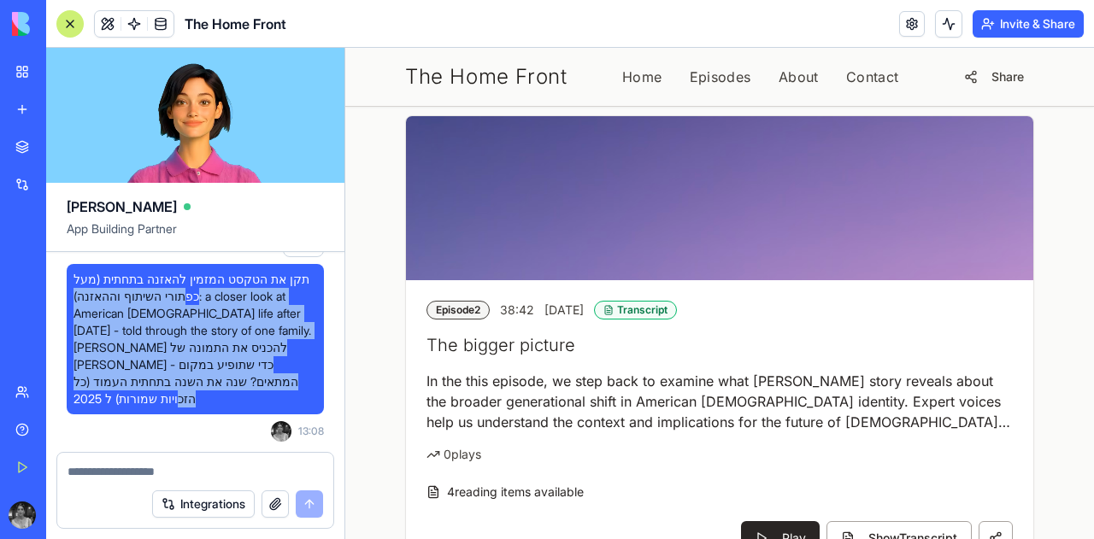
drag, startPoint x: 293, startPoint y: 396, endPoint x: 92, endPoint y: 291, distance: 226.3
click at [92, 291] on div "תקן את הטקסט המזמין להאזנה בתחתית (מעל כפתורי השיתוף וההאזנה): a closer look at…" at bounding box center [195, 329] width 257 height 226
click at [109, 29] on button at bounding box center [108, 24] width 26 height 26
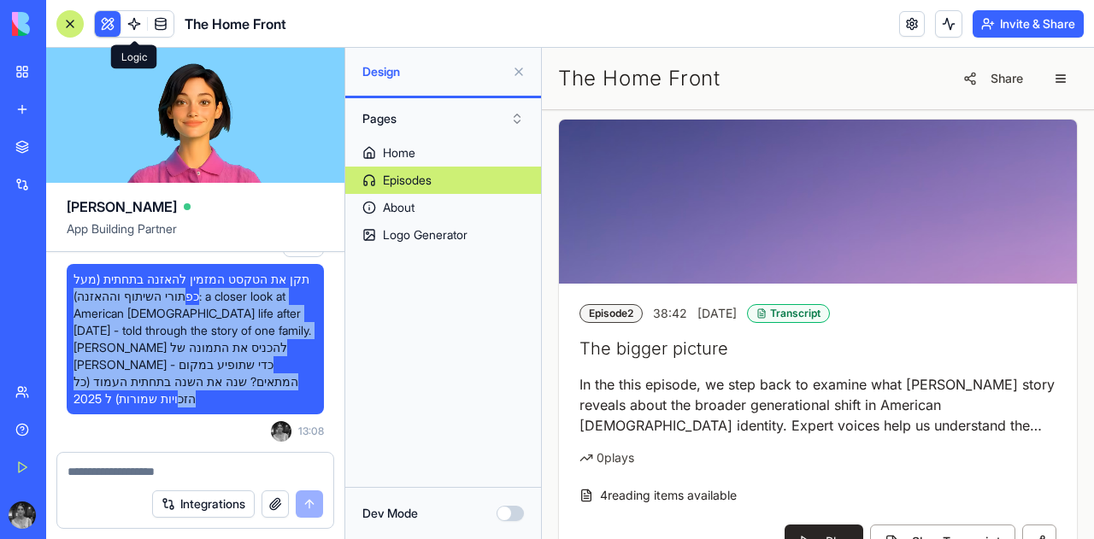
click at [128, 17] on span at bounding box center [134, 24] width 48 height 48
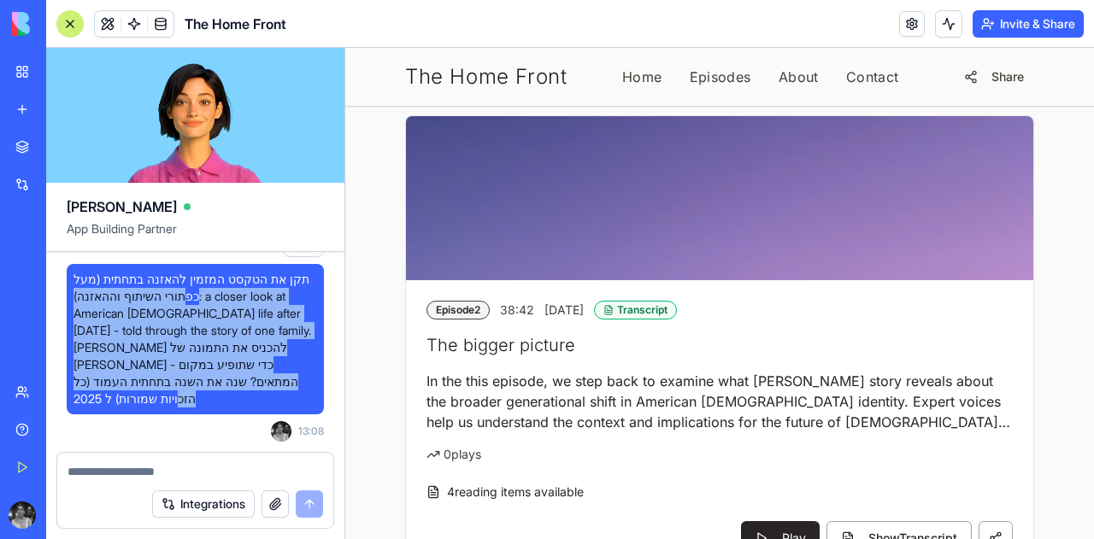
click at [130, 20] on span at bounding box center [134, 24] width 48 height 48
click at [166, 19] on span at bounding box center [161, 24] width 48 height 48
click at [162, 21] on span at bounding box center [161, 24] width 48 height 48
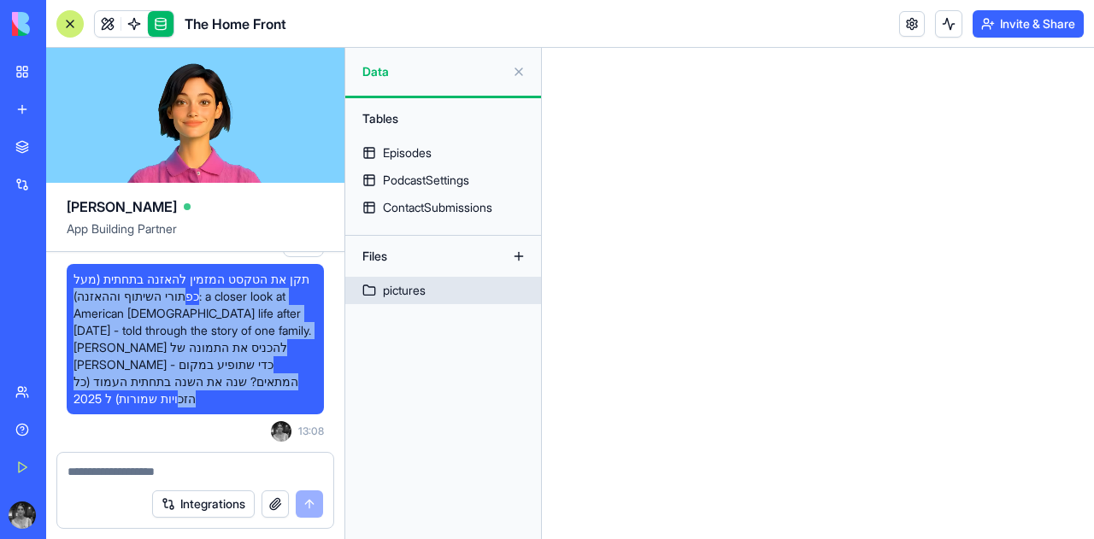
click at [394, 297] on div "pictures" at bounding box center [404, 290] width 43 height 17
click at [393, 289] on div "pictures" at bounding box center [404, 290] width 43 height 17
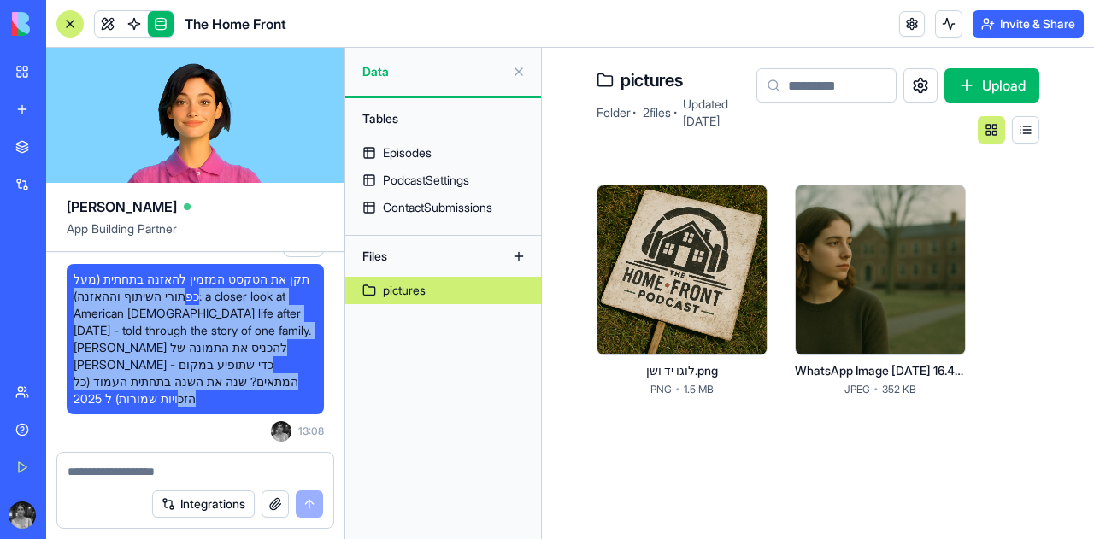
click at [938, 211] on html "BETA My Workspace New app Marketplace Integrations Recent בלוג סטודנטים - גרסה …" at bounding box center [547, 269] width 1094 height 539
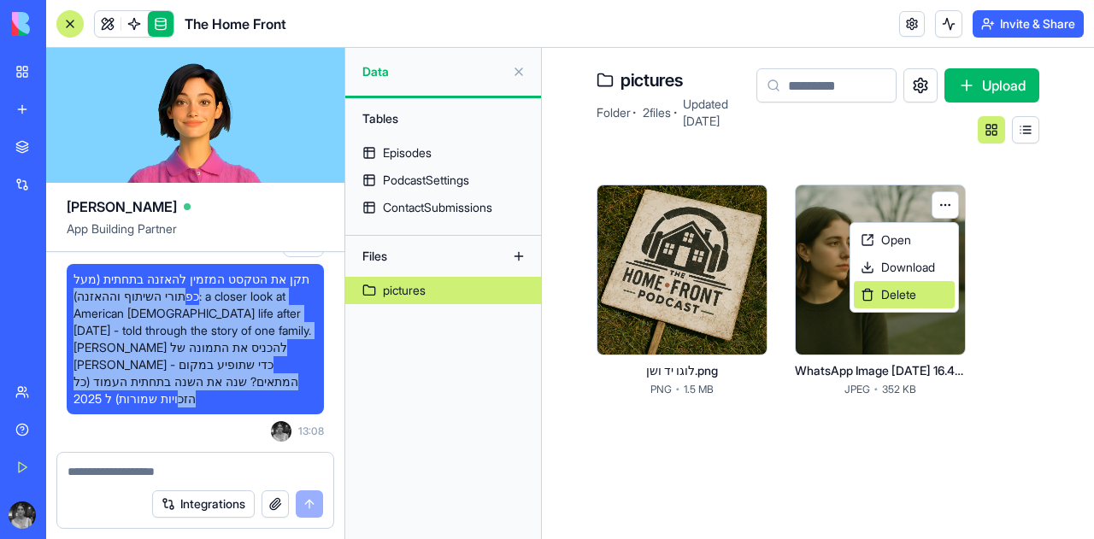
click at [913, 293] on span "Delete" at bounding box center [898, 294] width 35 height 17
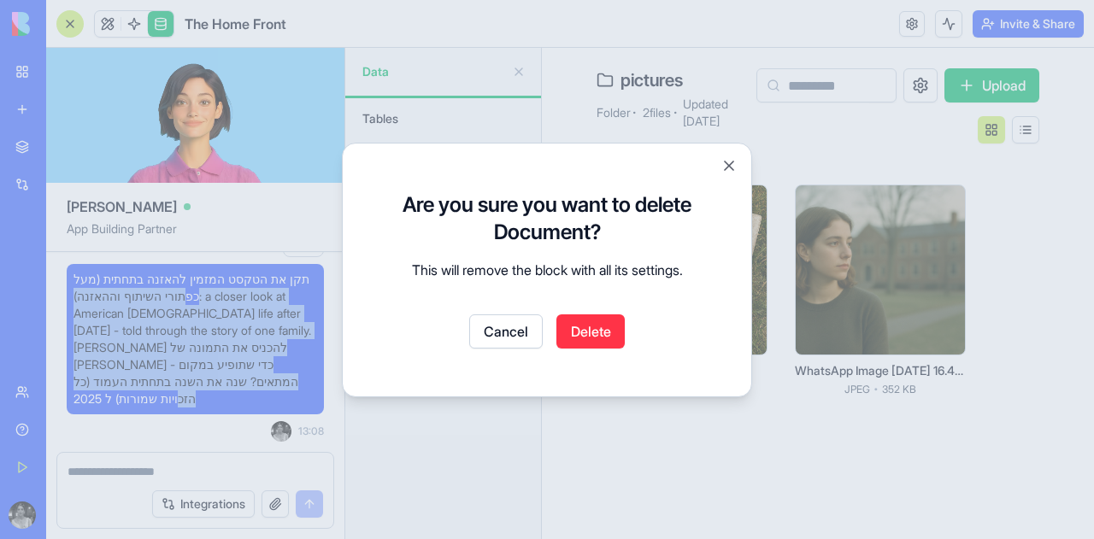
click at [604, 328] on button "Delete" at bounding box center [590, 332] width 68 height 34
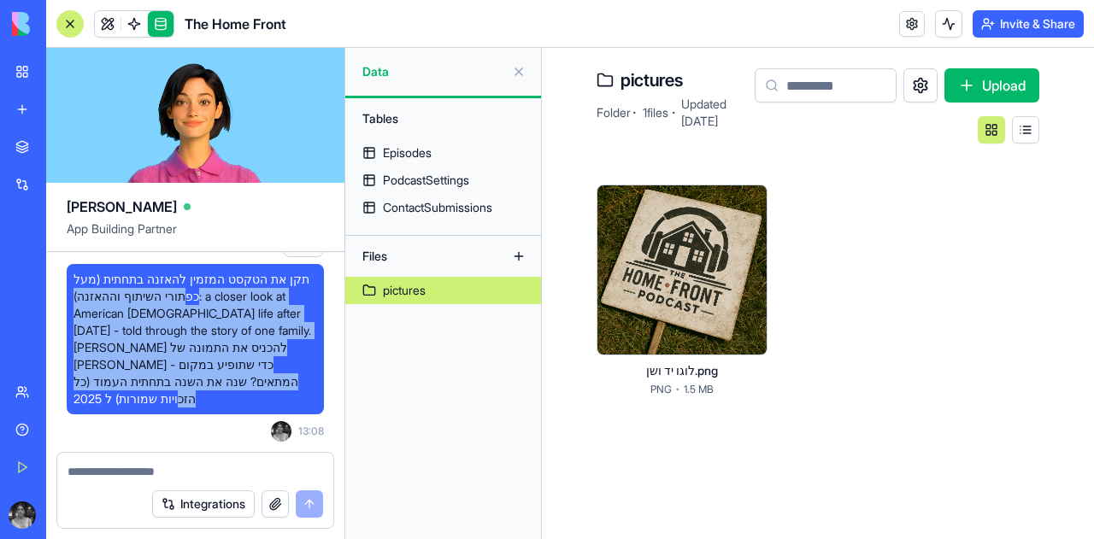
click at [965, 86] on button "Upload" at bounding box center [991, 85] width 95 height 34
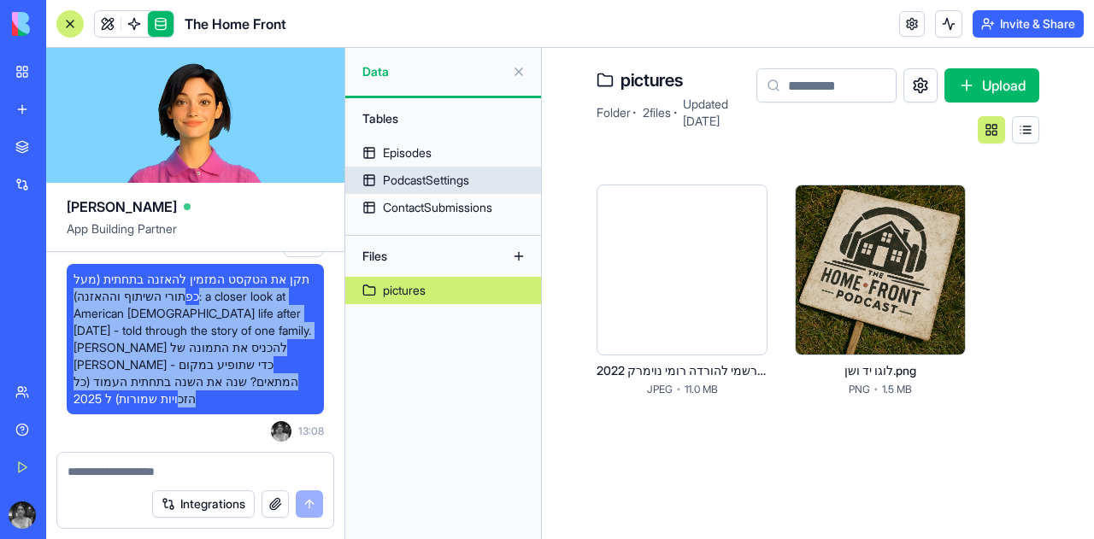
click at [400, 190] on link "PodcastSettings" at bounding box center [443, 180] width 196 height 27
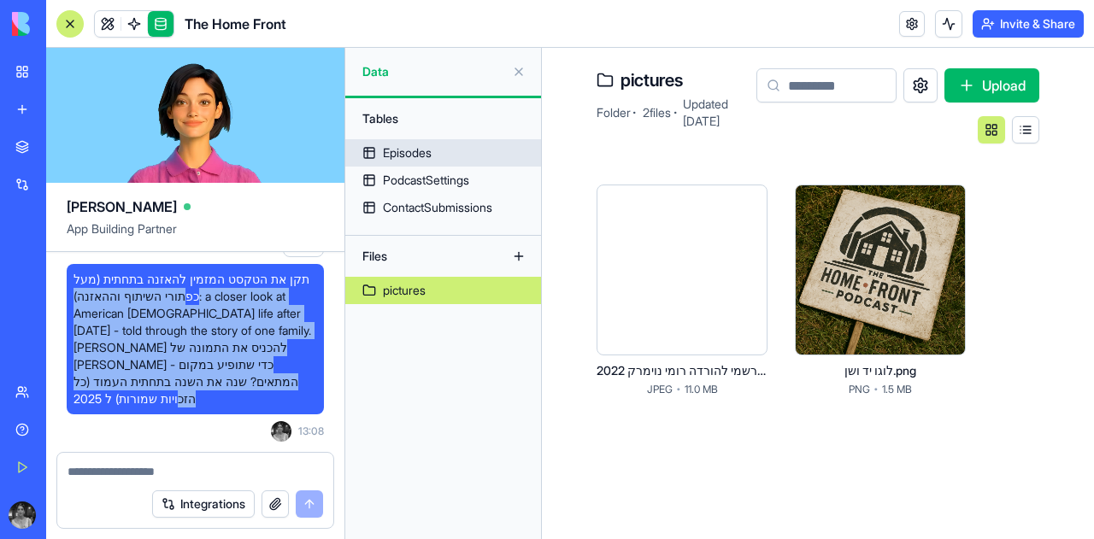
click at [402, 153] on div "Episodes" at bounding box center [407, 152] width 49 height 17
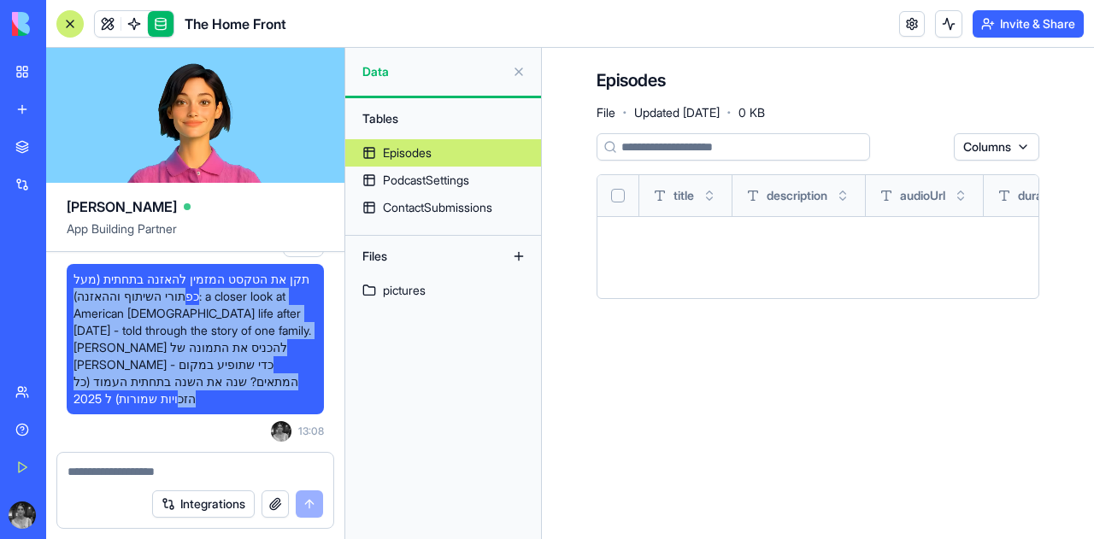
click at [309, 504] on div "Integrations" at bounding box center [237, 504] width 171 height 27
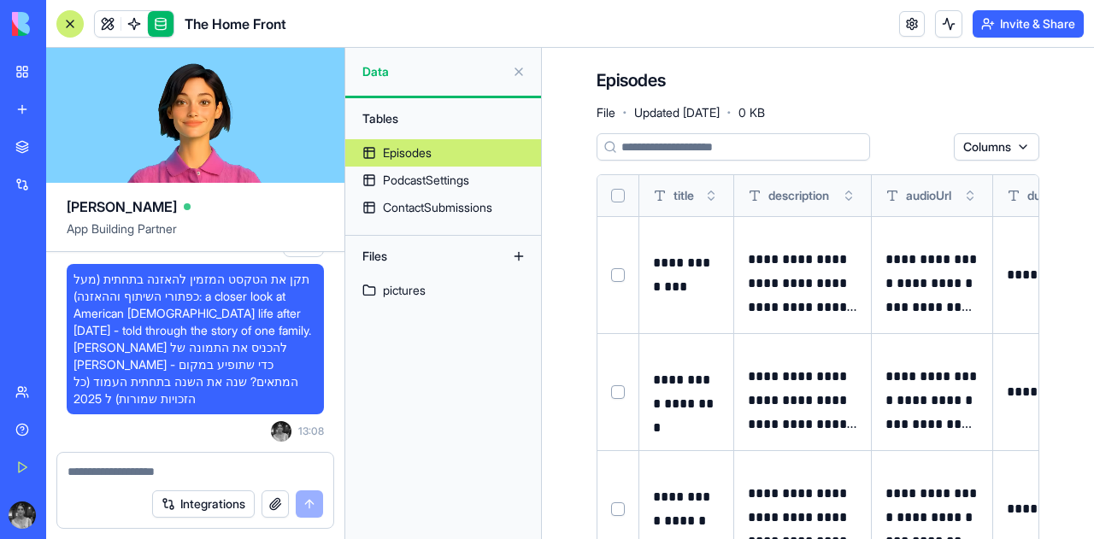
click at [209, 397] on span "תקן את הטקסט המזמין להאזנה בתחתית (מעל כפתורי השיתוף וההאזנה): a closer look at…" at bounding box center [196, 339] width 244 height 137
